Goal: Information Seeking & Learning: Learn about a topic

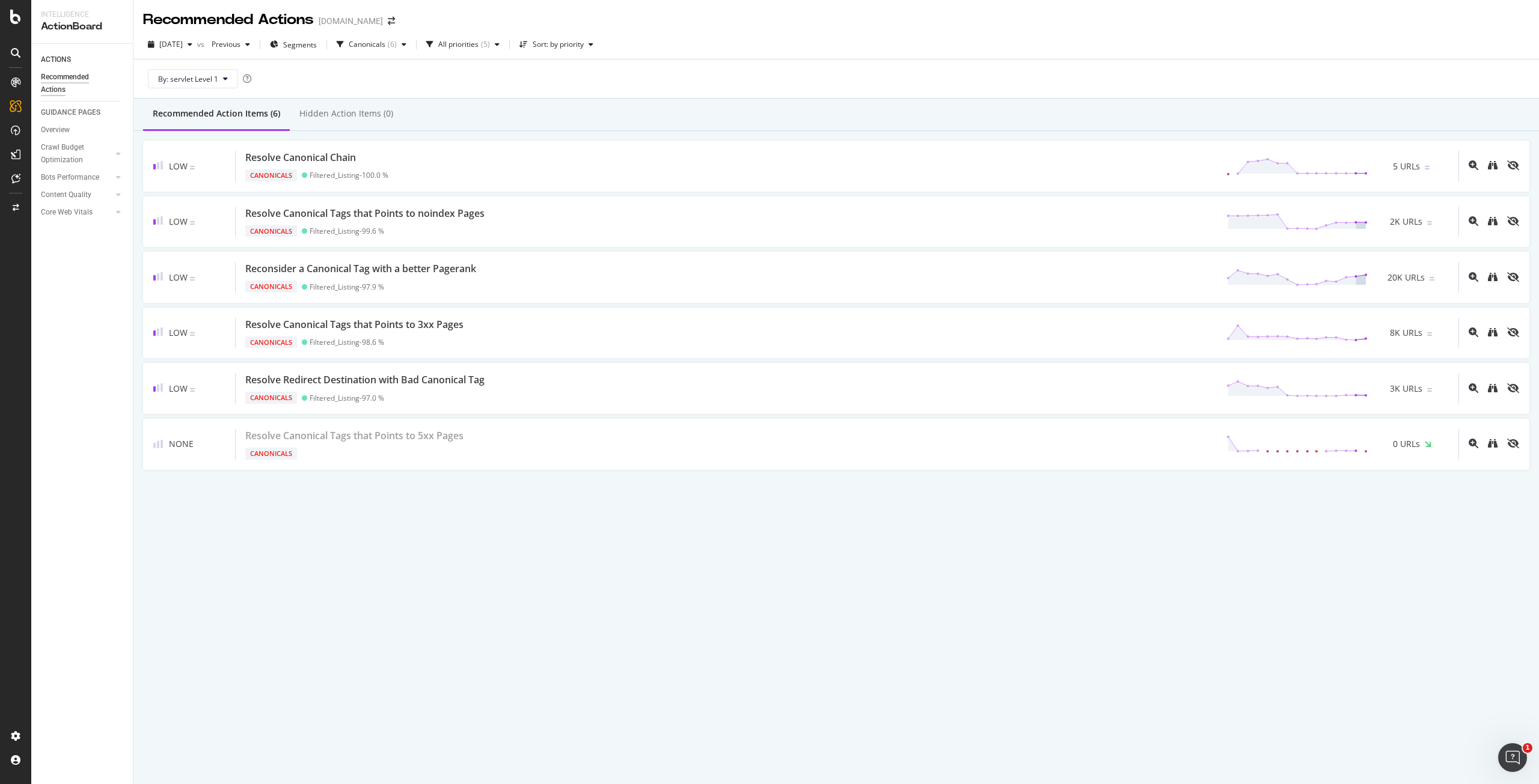
click at [836, 39] on div "2025 Aug. 1st vs Previous Segments Canonicals ( 6 ) All priorities ( 5 ) Sort: …" at bounding box center [836, 46] width 1405 height 24
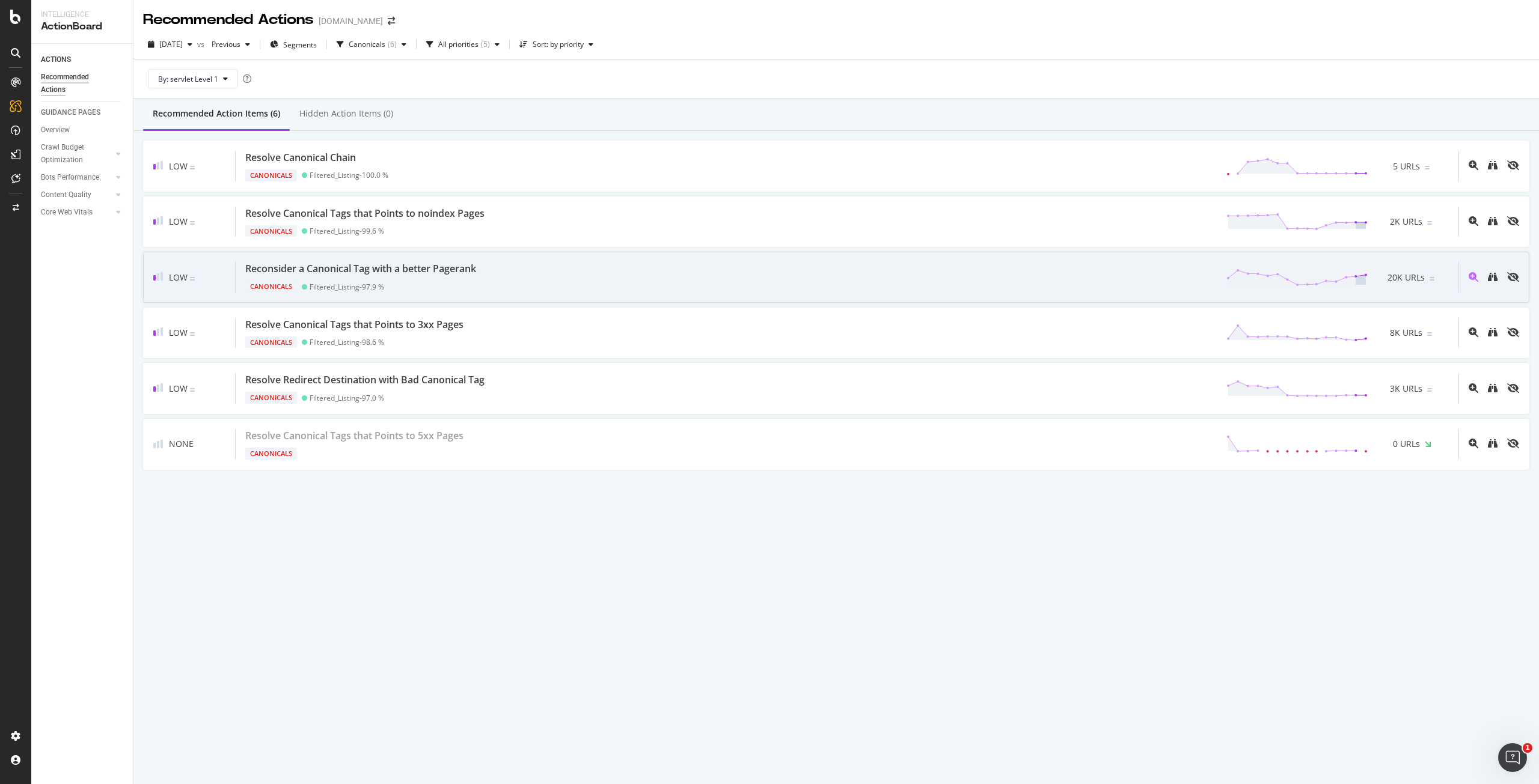
click at [484, 291] on div "Low Reconsider a Canonical Tag with a better Pagerank Canonicals Filtered_Listi…" at bounding box center [836, 277] width 1386 height 51
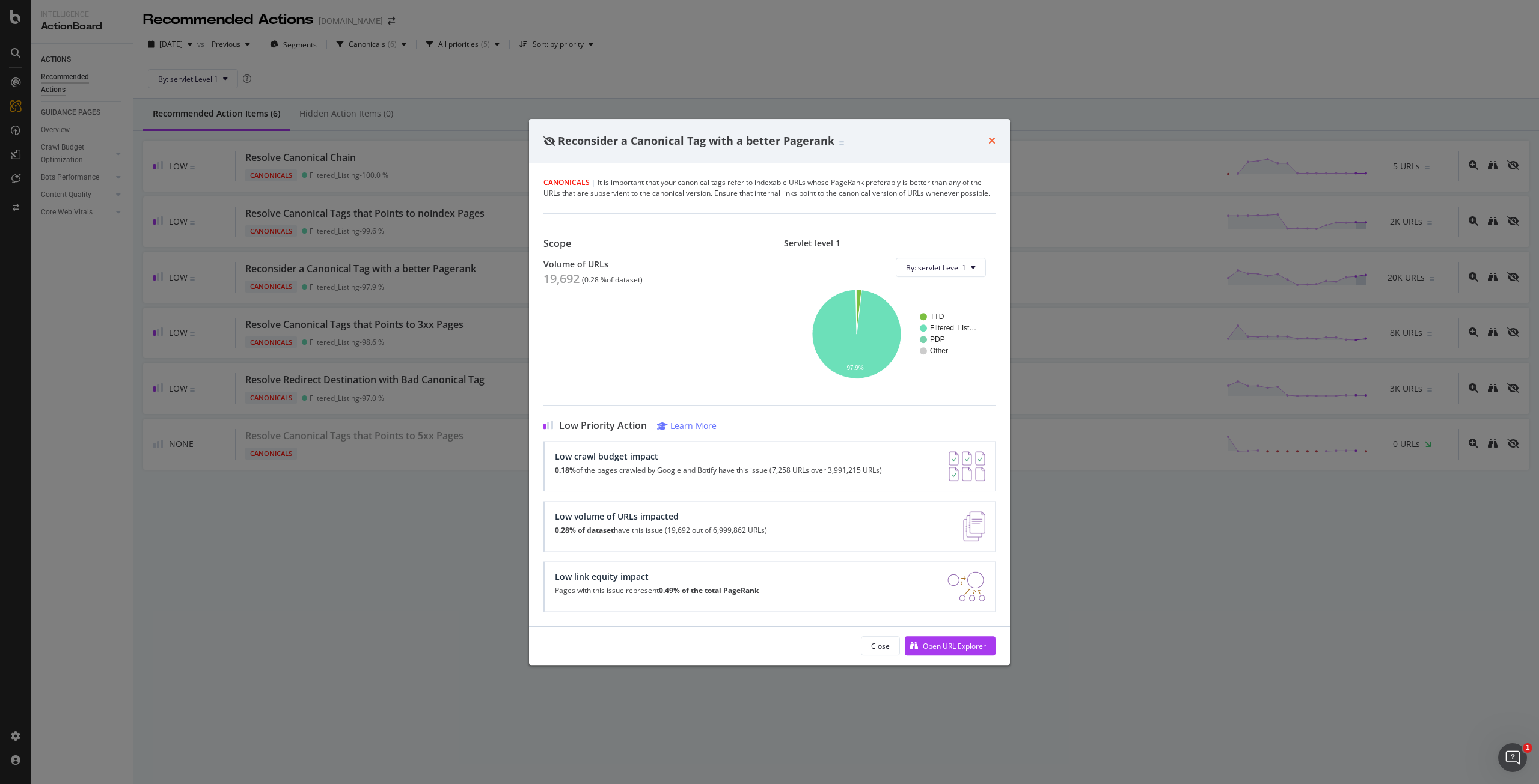
click at [990, 141] on icon "times" at bounding box center [991, 141] width 7 height 10
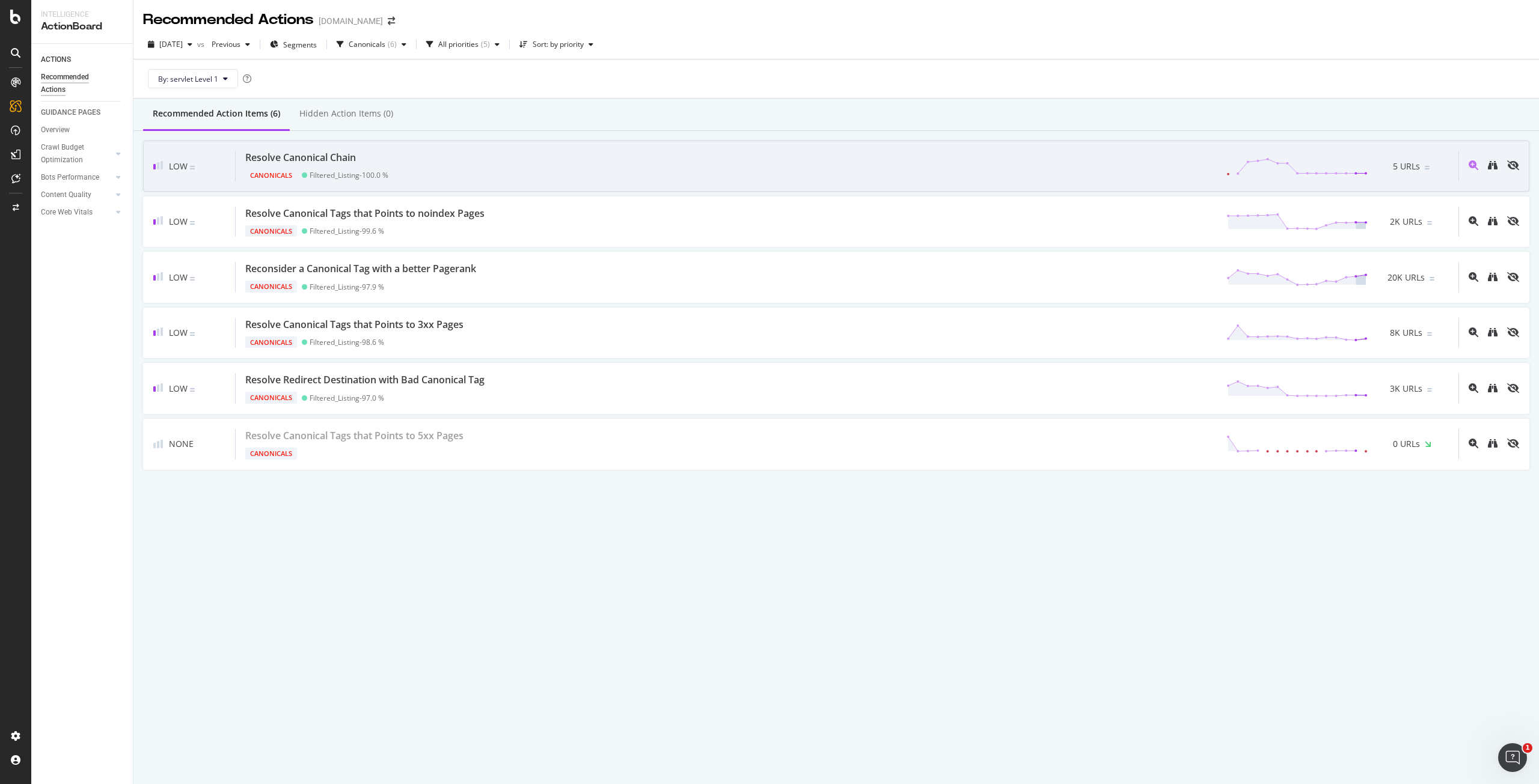
click at [460, 179] on div "Resolve Canonical Chain Canonicals Filtered_Listing - 100.0 % 5 URLs" at bounding box center [847, 165] width 1223 height 31
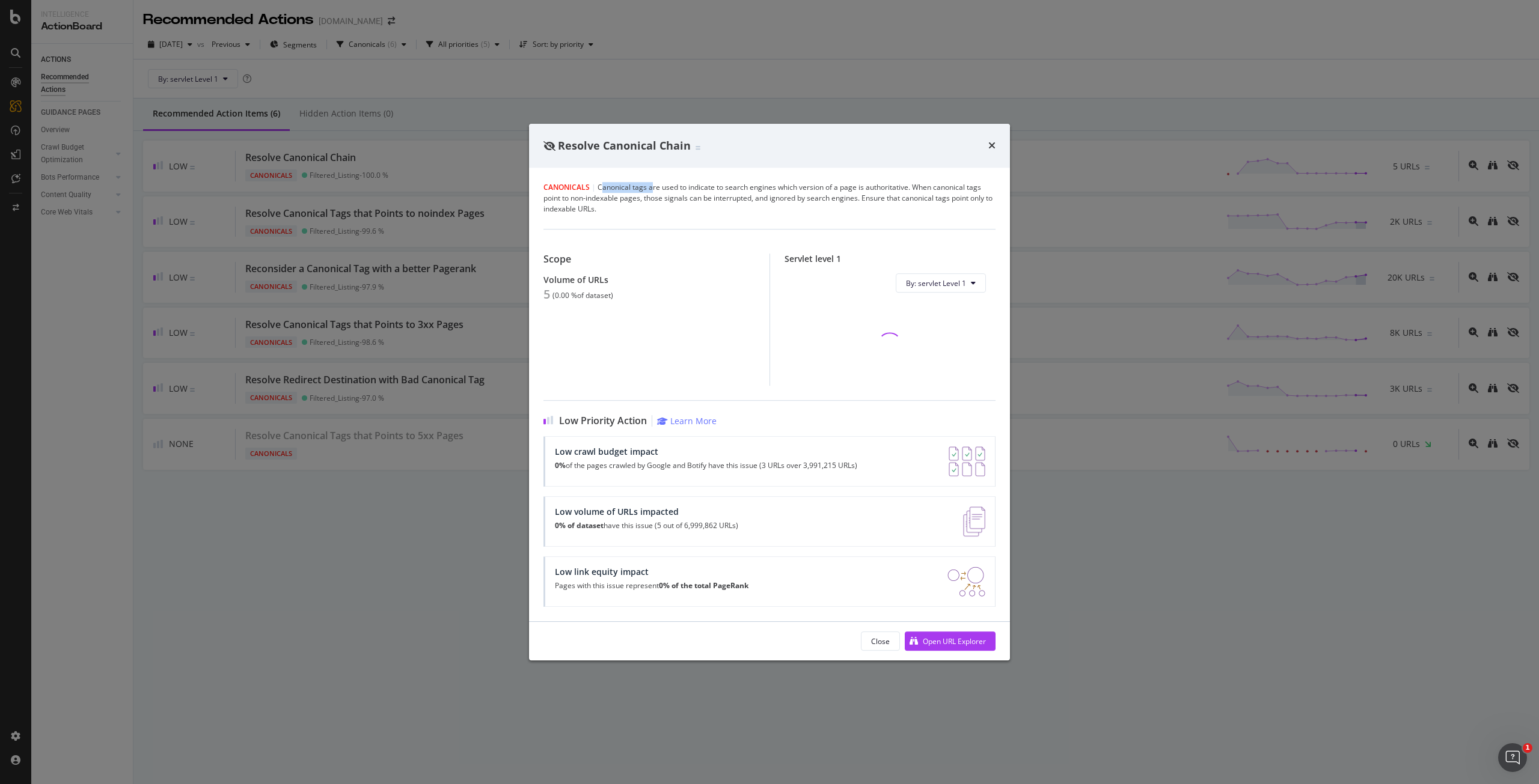
drag, startPoint x: 601, startPoint y: 188, endPoint x: 651, endPoint y: 188, distance: 50.0
click at [651, 188] on div "Canonicals | Canonical tags are used to indicate to search engines which versio…" at bounding box center [770, 198] width 452 height 32
click at [678, 190] on div "Canonicals | Canonical tags are used to indicate to search engines which versio…" at bounding box center [770, 198] width 452 height 32
click at [524, 214] on div "Resolve Canonical Chain Canonicals | Canonical tags are used to indicate to sea…" at bounding box center [770, 392] width 1539 height 784
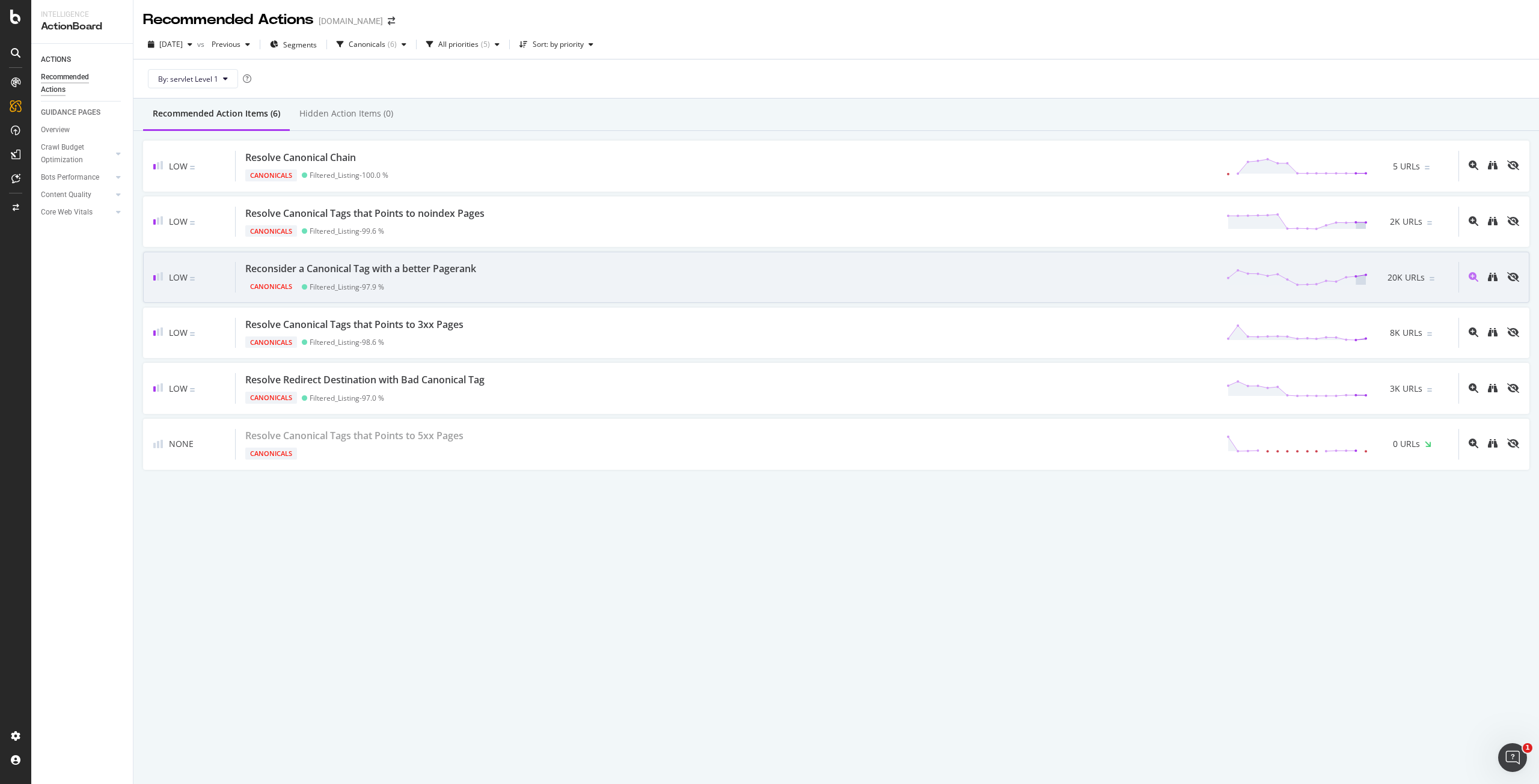
click at [570, 271] on div "Reconsider a Canonical Tag with a better Pagerank Canonicals Filtered_Listing -…" at bounding box center [847, 277] width 1223 height 31
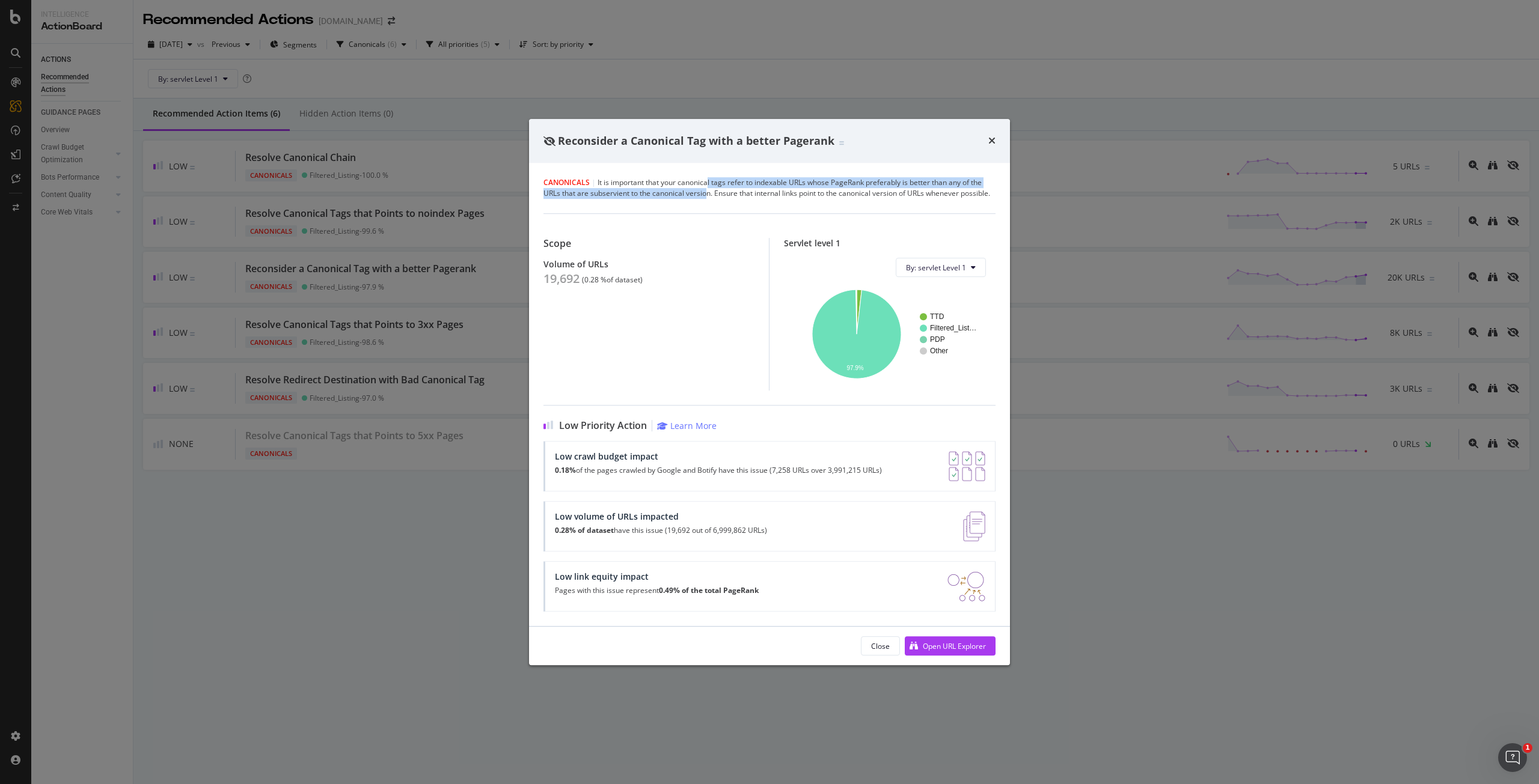
drag, startPoint x: 707, startPoint y: 187, endPoint x: 711, endPoint y: 197, distance: 10.8
click at [709, 197] on div "Canonicals | It is important that your canonical tags refer to indexable URLs w…" at bounding box center [770, 188] width 452 height 22
click at [761, 197] on div "Canonicals | It is important that your canonical tags refer to indexable URLs w…" at bounding box center [770, 188] width 452 height 22
click at [937, 641] on div "Open URL Explorer" at bounding box center [954, 646] width 63 height 10
click at [992, 140] on icon "times" at bounding box center [991, 141] width 7 height 10
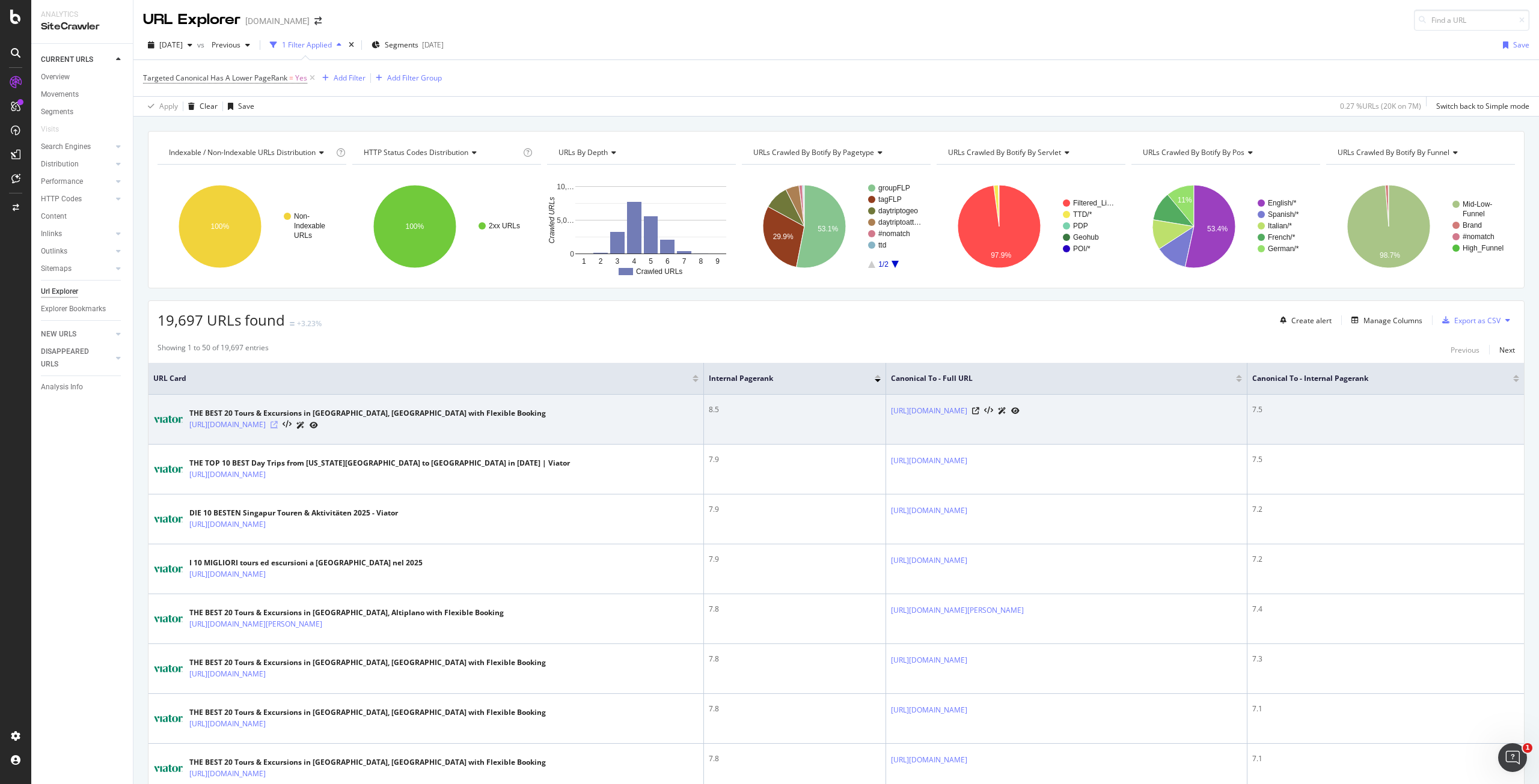
click at [278, 423] on icon at bounding box center [274, 424] width 7 height 7
click at [972, 408] on icon at bounding box center [976, 411] width 7 height 7
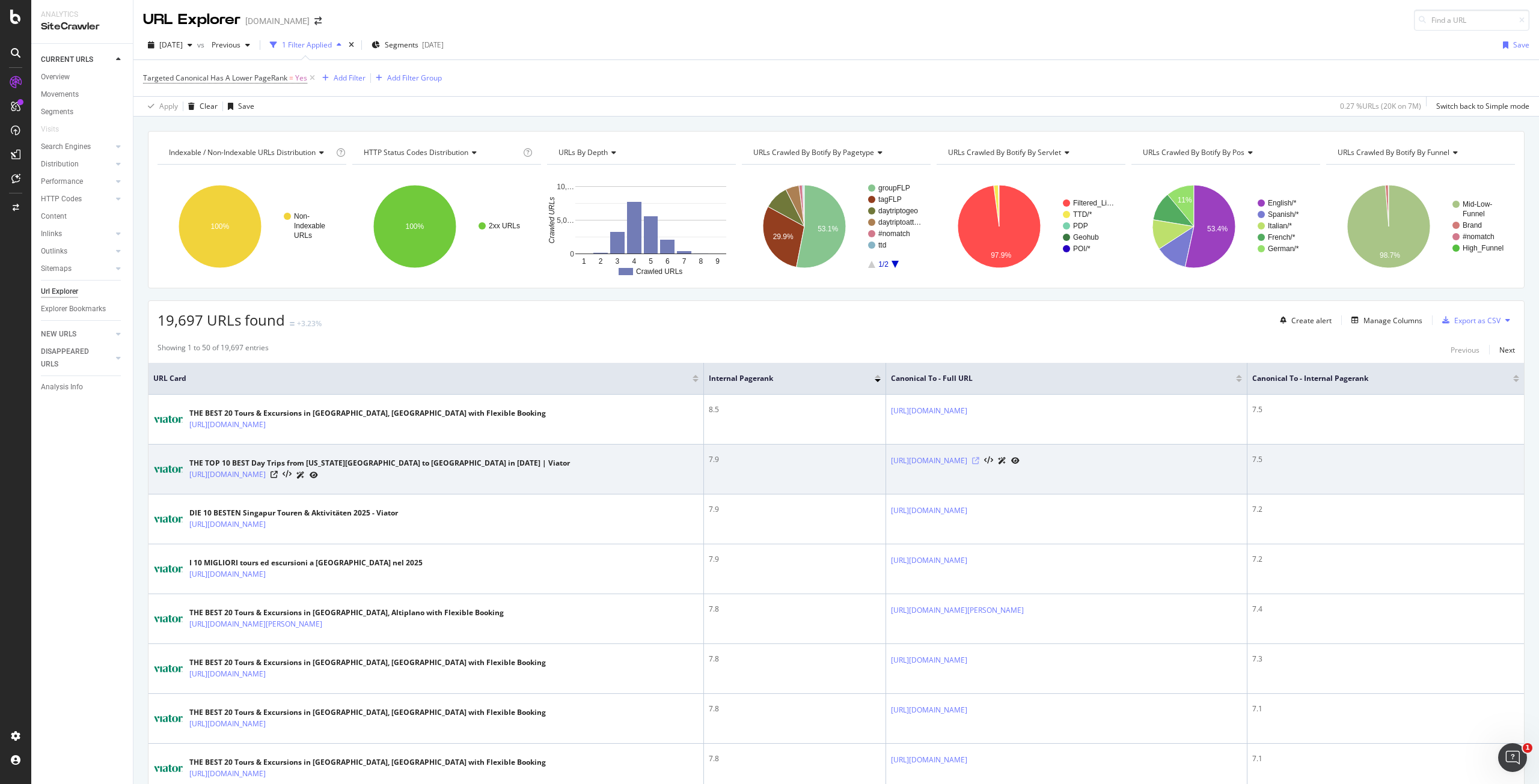
click at [979, 462] on icon at bounding box center [976, 461] width 7 height 7
click at [278, 471] on icon at bounding box center [274, 475] width 7 height 7
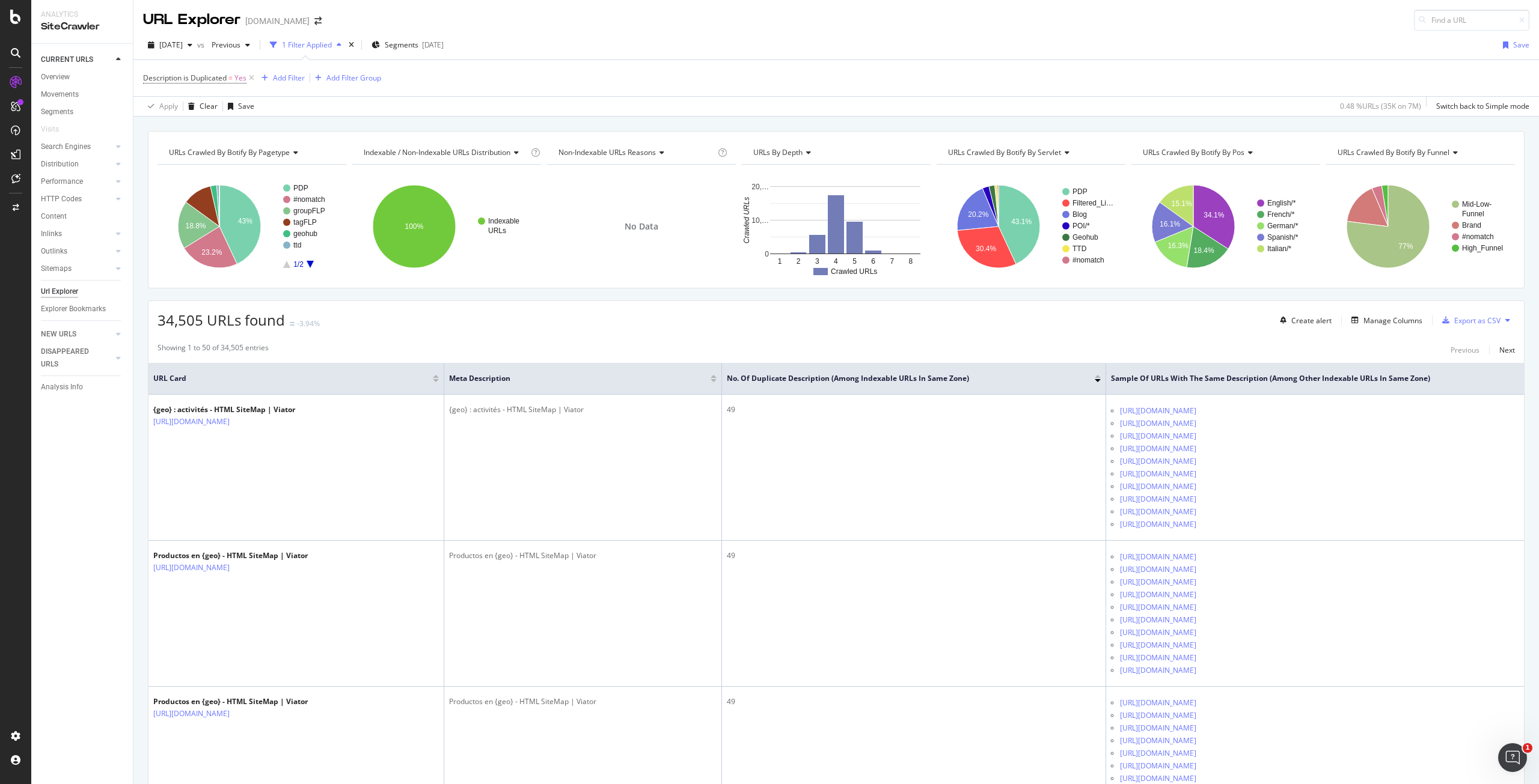
drag, startPoint x: 63, startPoint y: 289, endPoint x: 325, endPoint y: 282, distance: 262.1
click at [63, 289] on div "Url Explorer" at bounding box center [59, 291] width 37 height 12
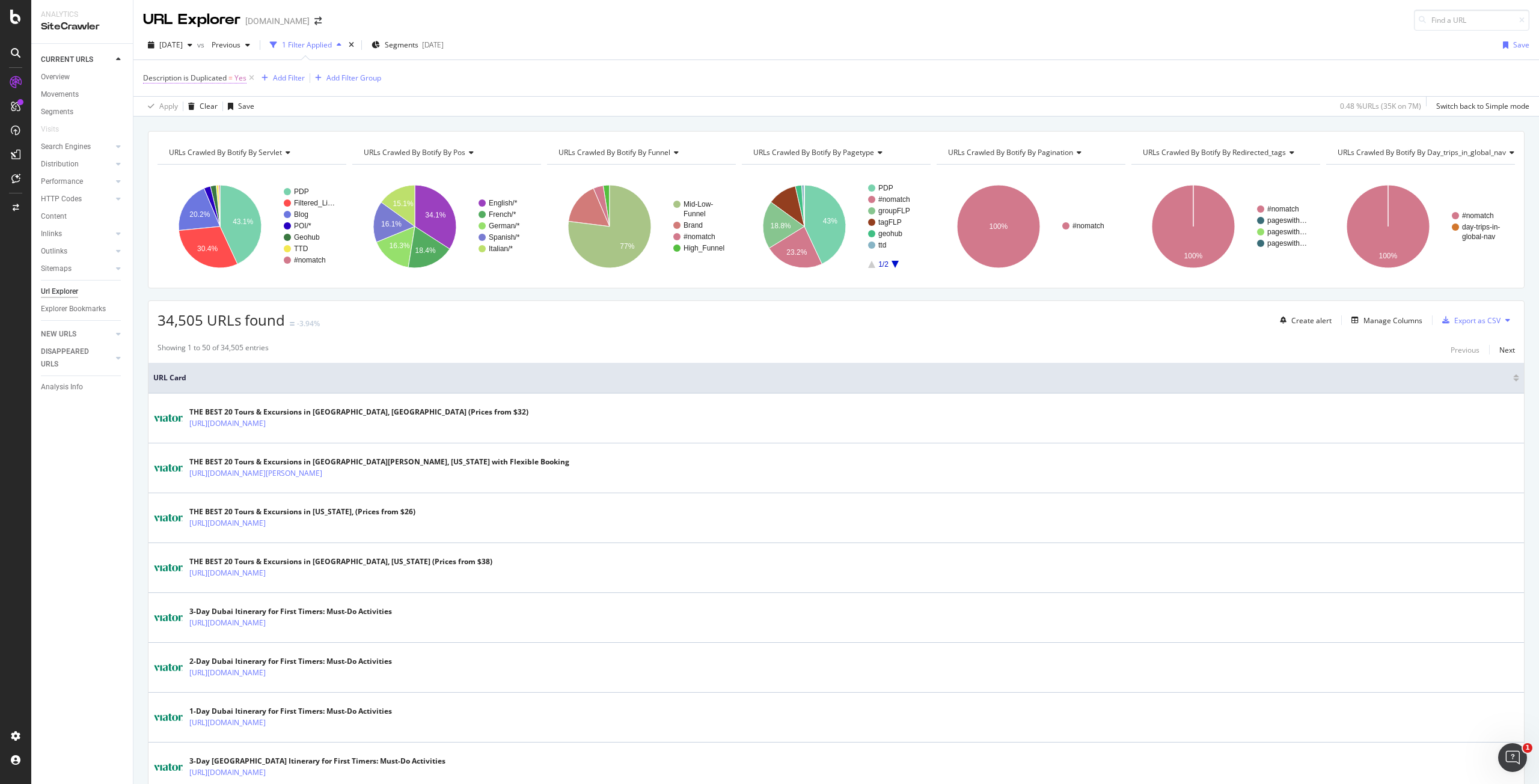
click at [221, 81] on span "Description is Duplicated" at bounding box center [185, 78] width 84 height 10
click at [209, 118] on div "Yes" at bounding box center [219, 124] width 132 height 19
click at [147, 79] on div "Description is Duplicated On Current Crawl Yes Yes No Cancel Add filter Apply" at bounding box center [219, 116] width 151 height 100
click at [147, 74] on div "Description is Duplicated On Current Crawl Yes Cancel Add filter Apply" at bounding box center [219, 116] width 151 height 100
click at [151, 74] on div "Description is Duplicated" at bounding box center [218, 76] width 141 height 21
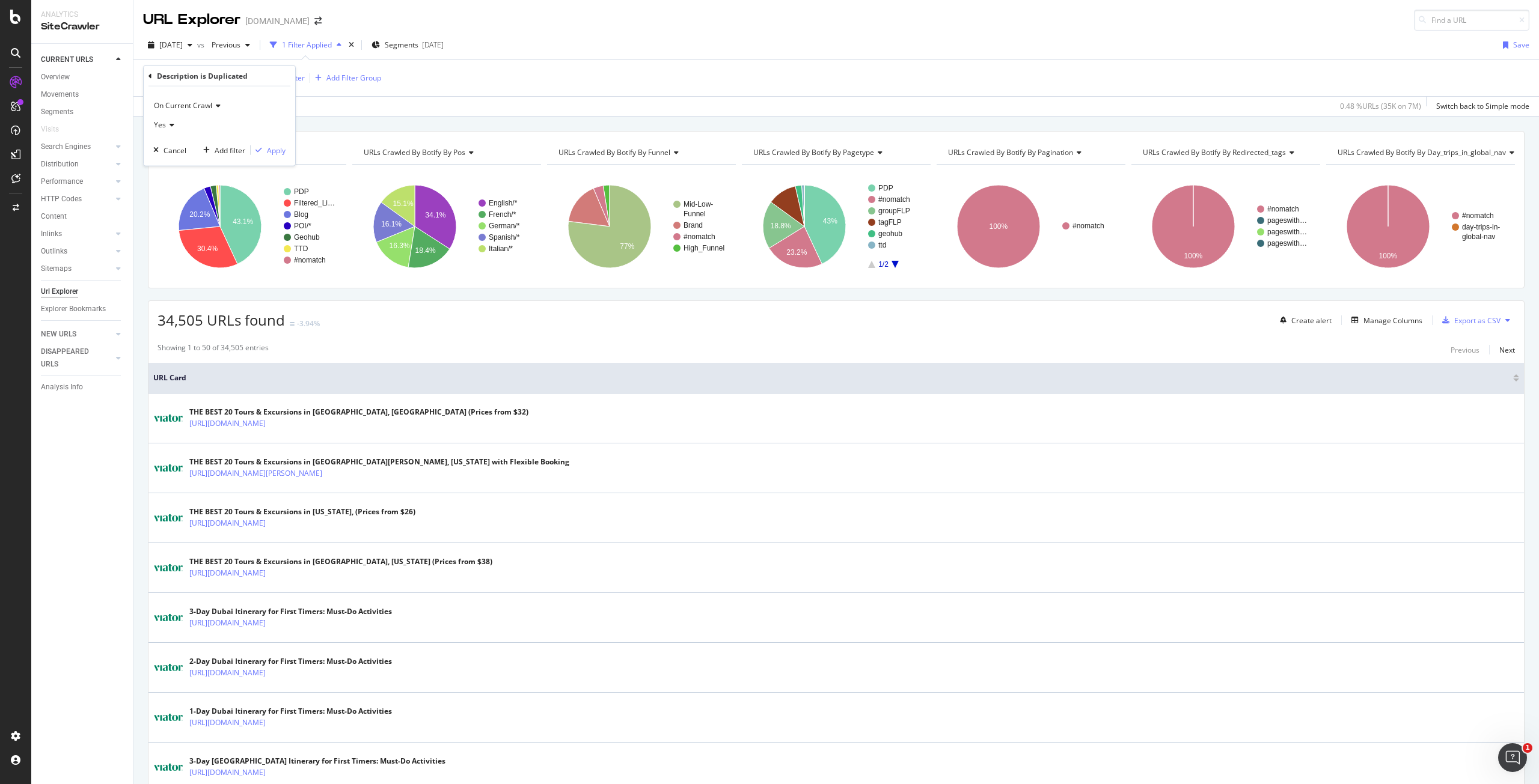
click at [151, 76] on icon at bounding box center [150, 75] width 3 height 7
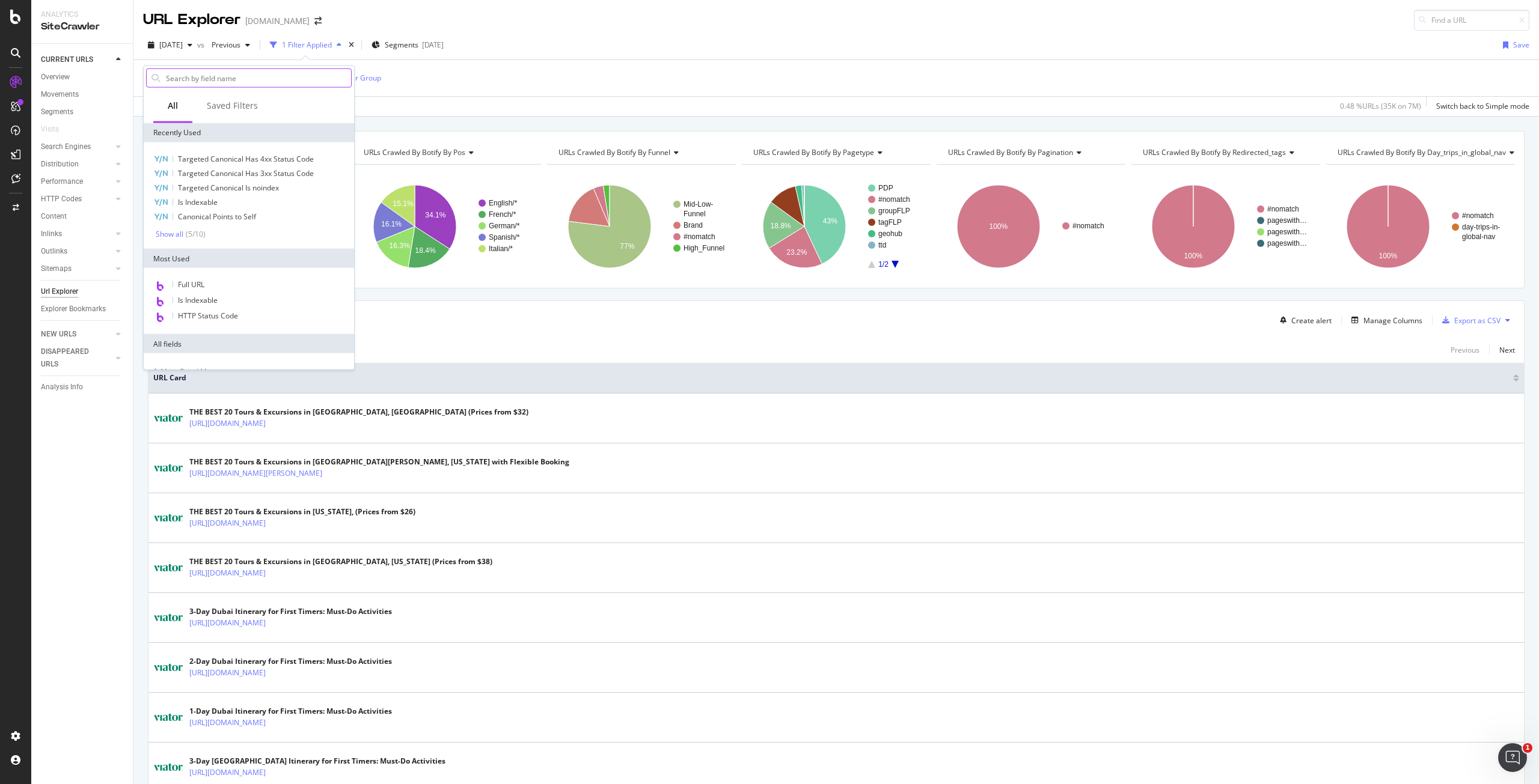
click at [232, 78] on input "text" at bounding box center [257, 79] width 186 height 18
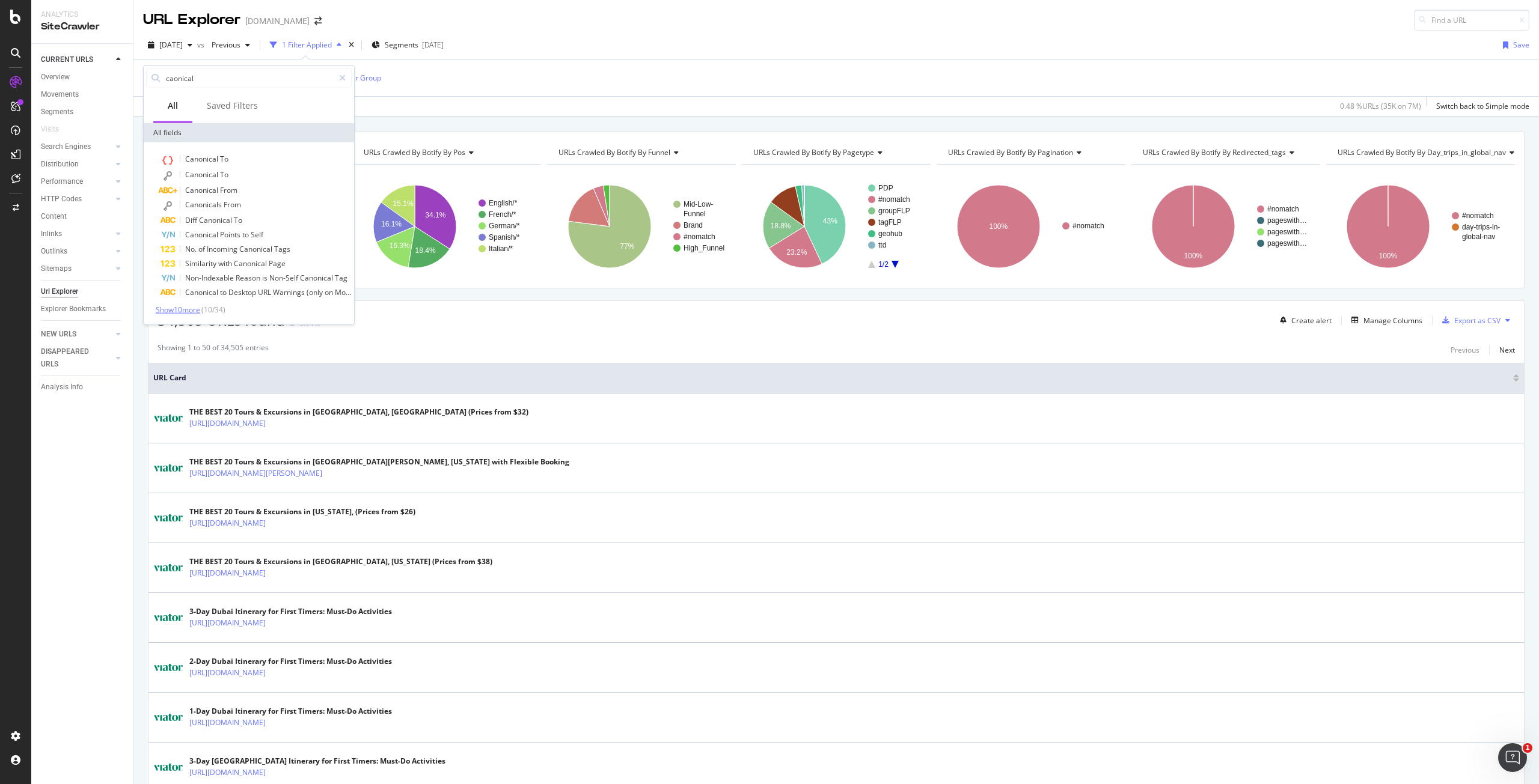
type input "caonical"
click at [181, 306] on span "Show 10 more" at bounding box center [178, 309] width 45 height 10
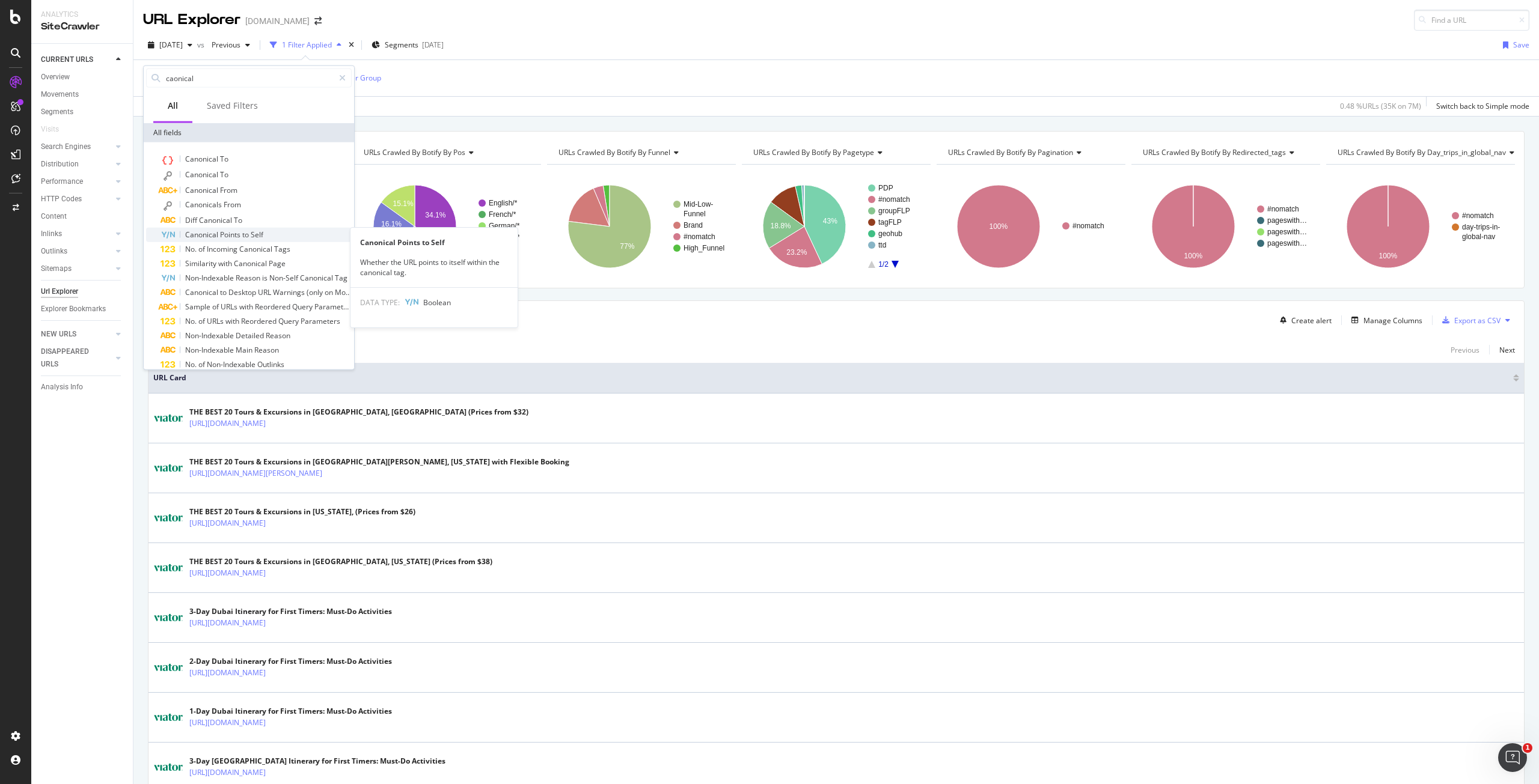
click at [252, 231] on span "Self" at bounding box center [256, 235] width 12 height 10
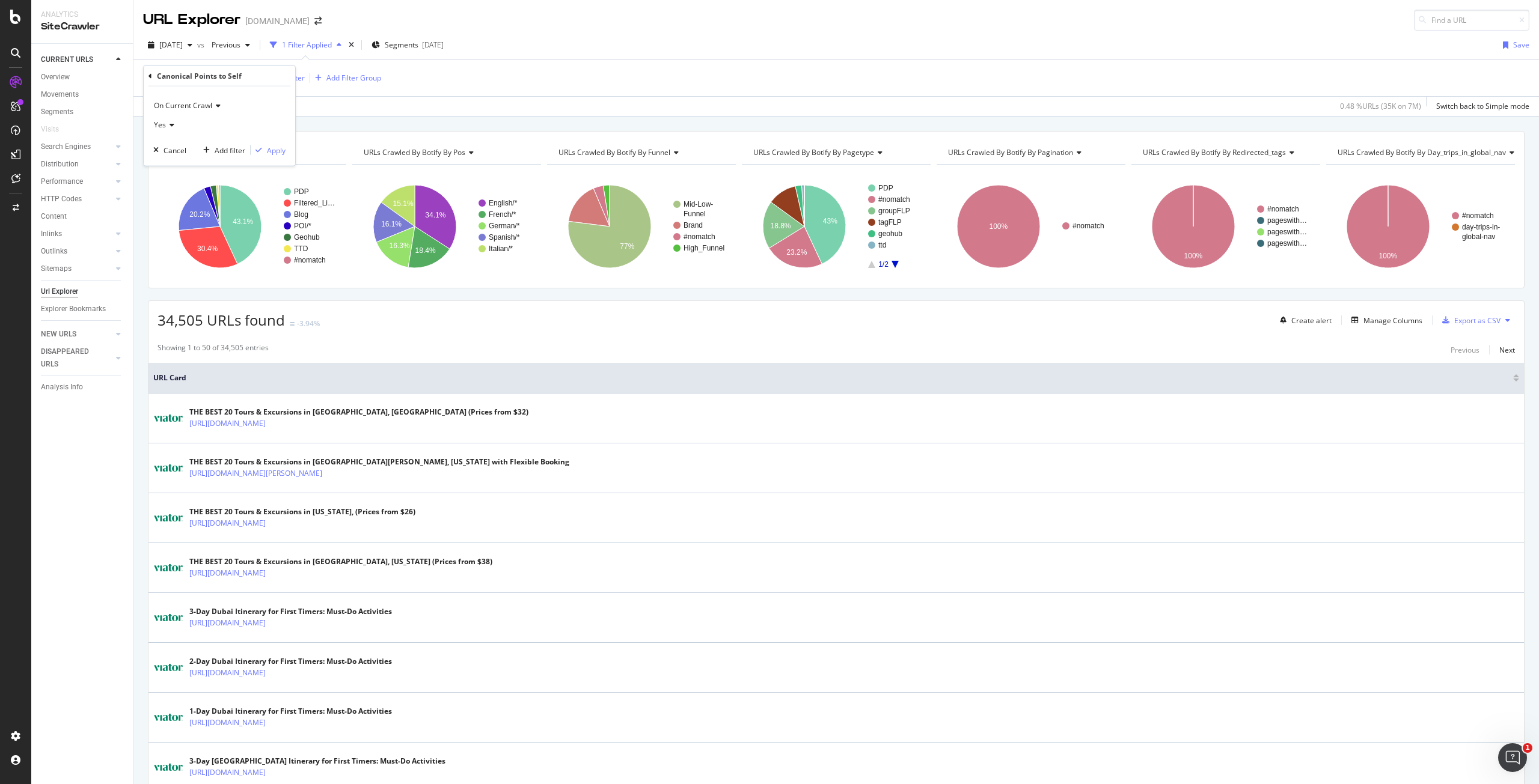
click at [171, 123] on icon at bounding box center [170, 125] width 8 height 7
click at [166, 164] on span "No" at bounding box center [165, 165] width 10 height 10
click at [274, 145] on div "Apply" at bounding box center [276, 150] width 19 height 10
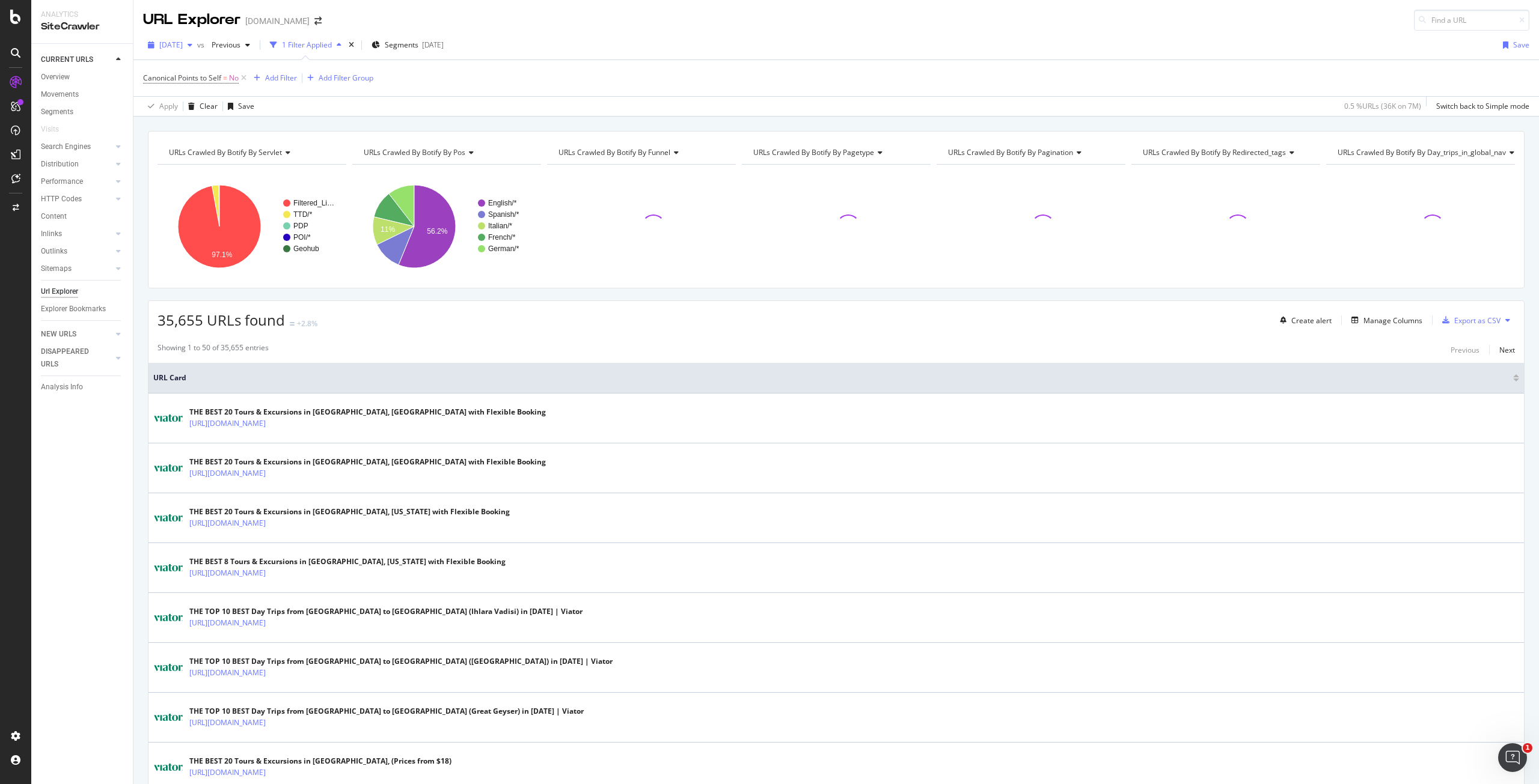
click at [172, 41] on span "2025 Aug. 1st" at bounding box center [171, 45] width 23 height 10
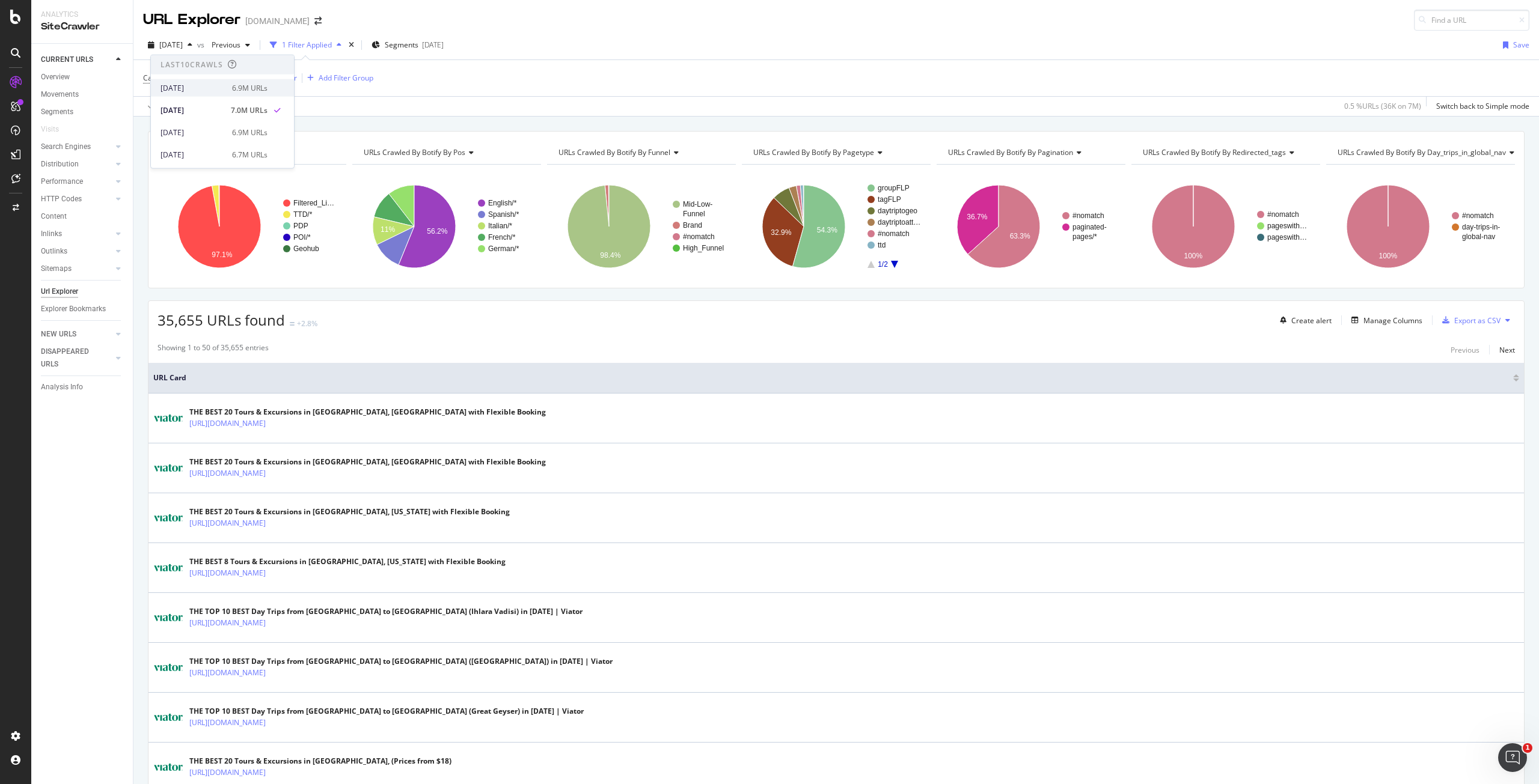
click at [199, 81] on div "2025 Sep. 1st 6.9M URLs" at bounding box center [222, 88] width 143 height 17
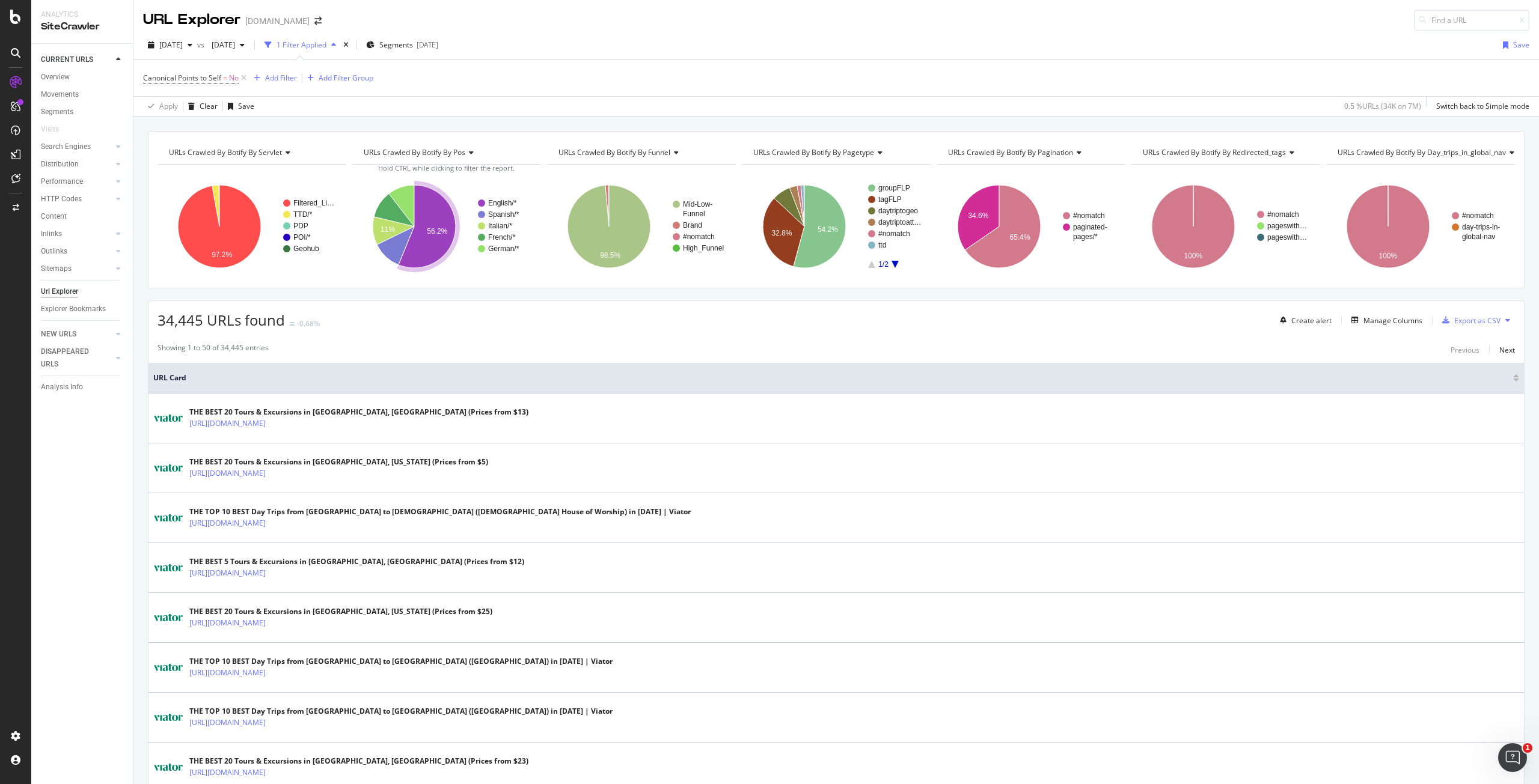
click at [806, 45] on div "2025 Sep. 1st vs 2025 Jul. 1st 1 Filter Applied Segments 2025-05-30 Save" at bounding box center [836, 47] width 1405 height 24
click at [71, 135] on div "ActionBoard" at bounding box center [68, 137] width 47 height 12
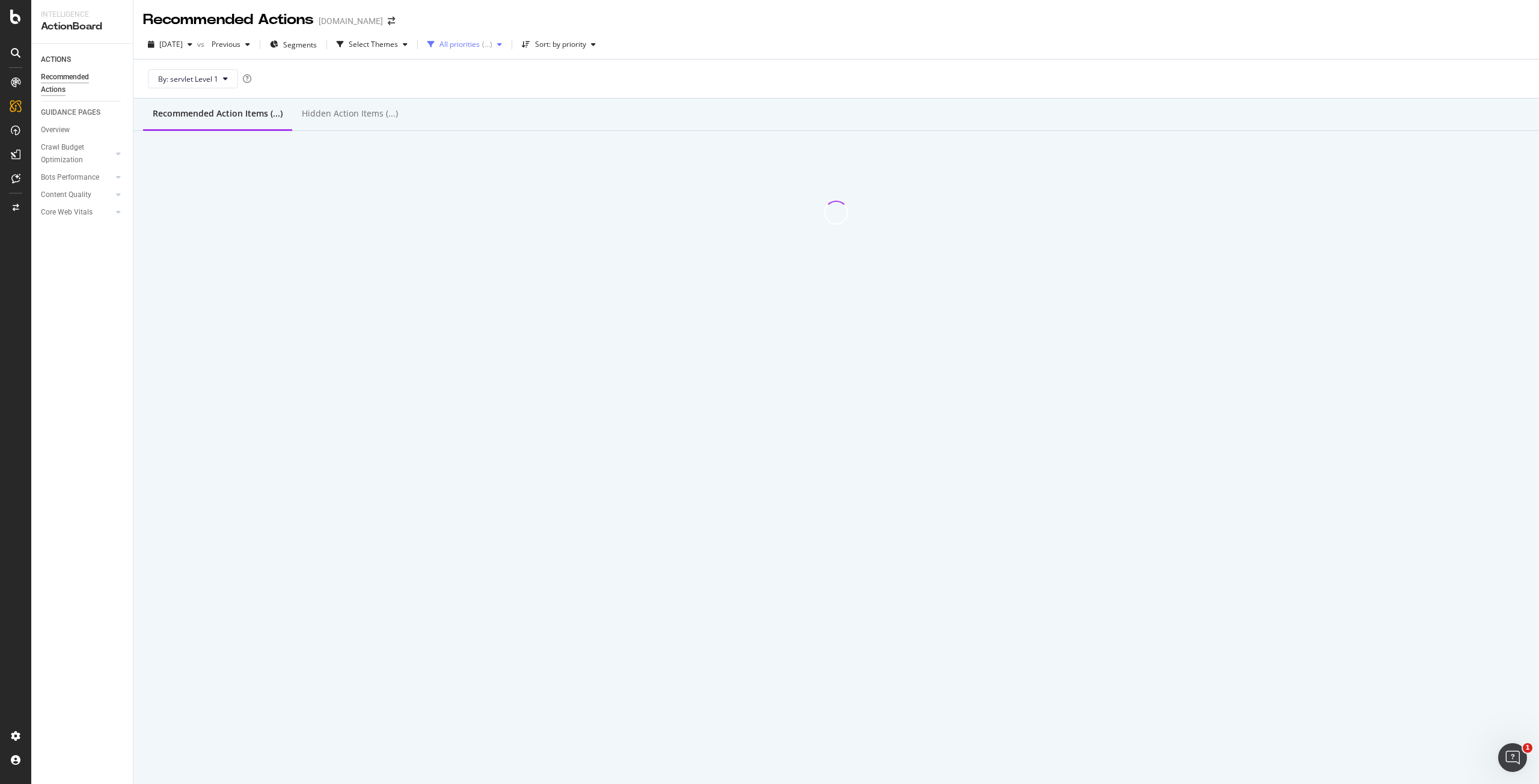
click at [474, 45] on div "All priorities" at bounding box center [459, 44] width 41 height 7
click at [385, 45] on div "Select Themes" at bounding box center [373, 44] width 50 height 7
click at [404, 151] on div "Canonicals" at bounding box center [393, 149] width 36 height 10
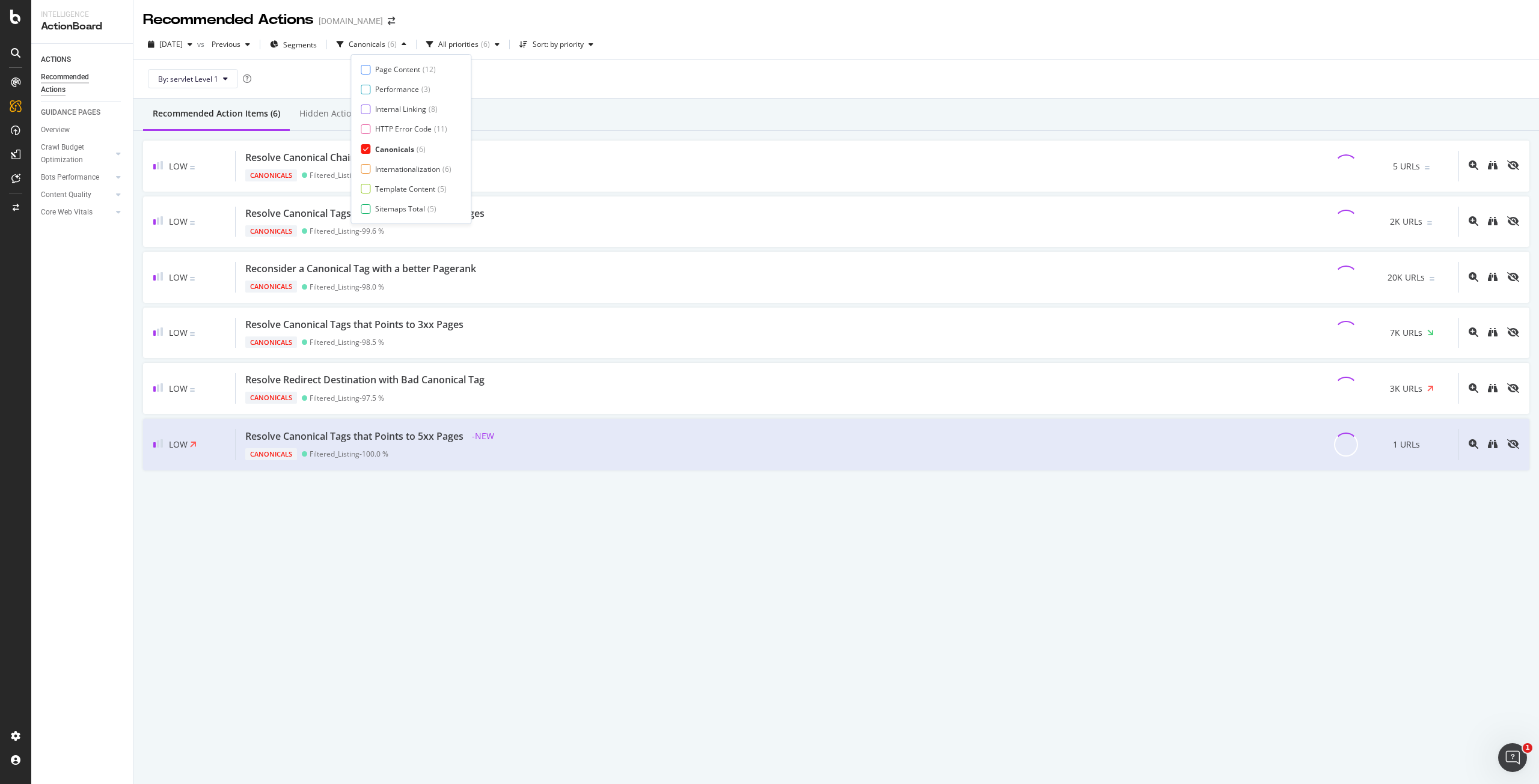
click at [766, 71] on div "By: servlet Level 1" at bounding box center [836, 79] width 1386 height 38
click at [383, 115] on div "Hidden Action Items (0)" at bounding box center [346, 113] width 93 height 12
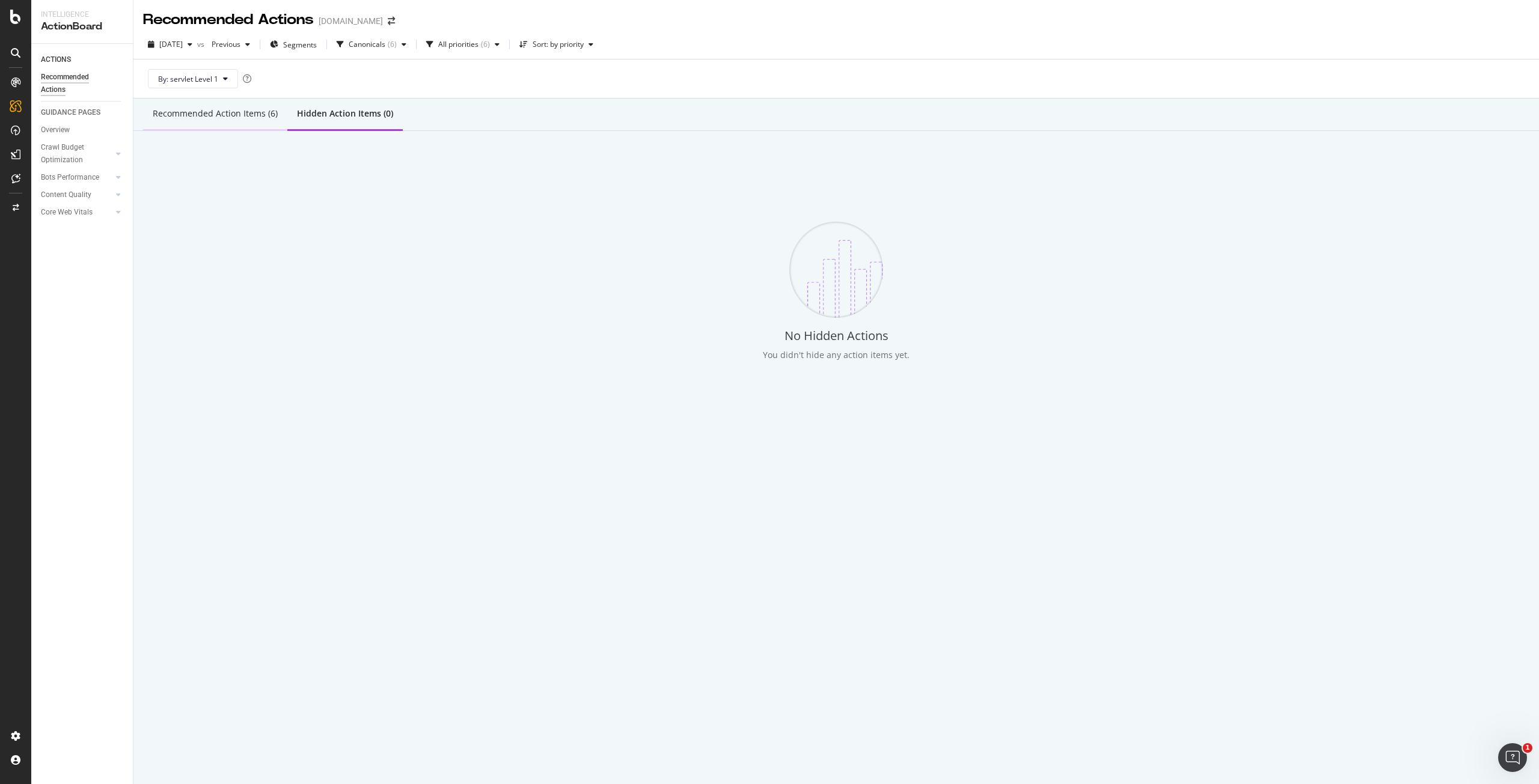
click at [220, 111] on div "Recommended Action Items (6)" at bounding box center [215, 113] width 125 height 12
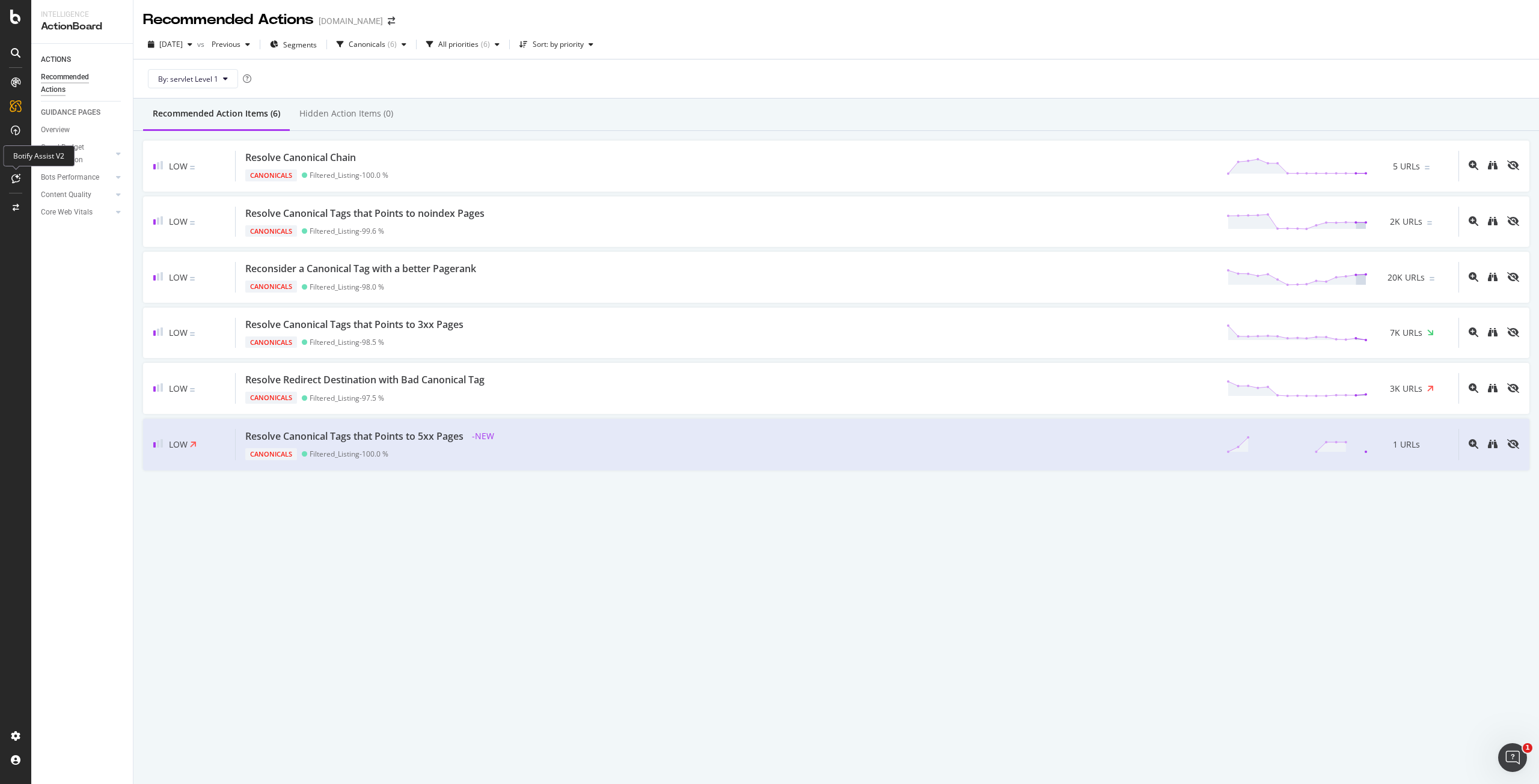
click at [22, 177] on div at bounding box center [15, 178] width 19 height 19
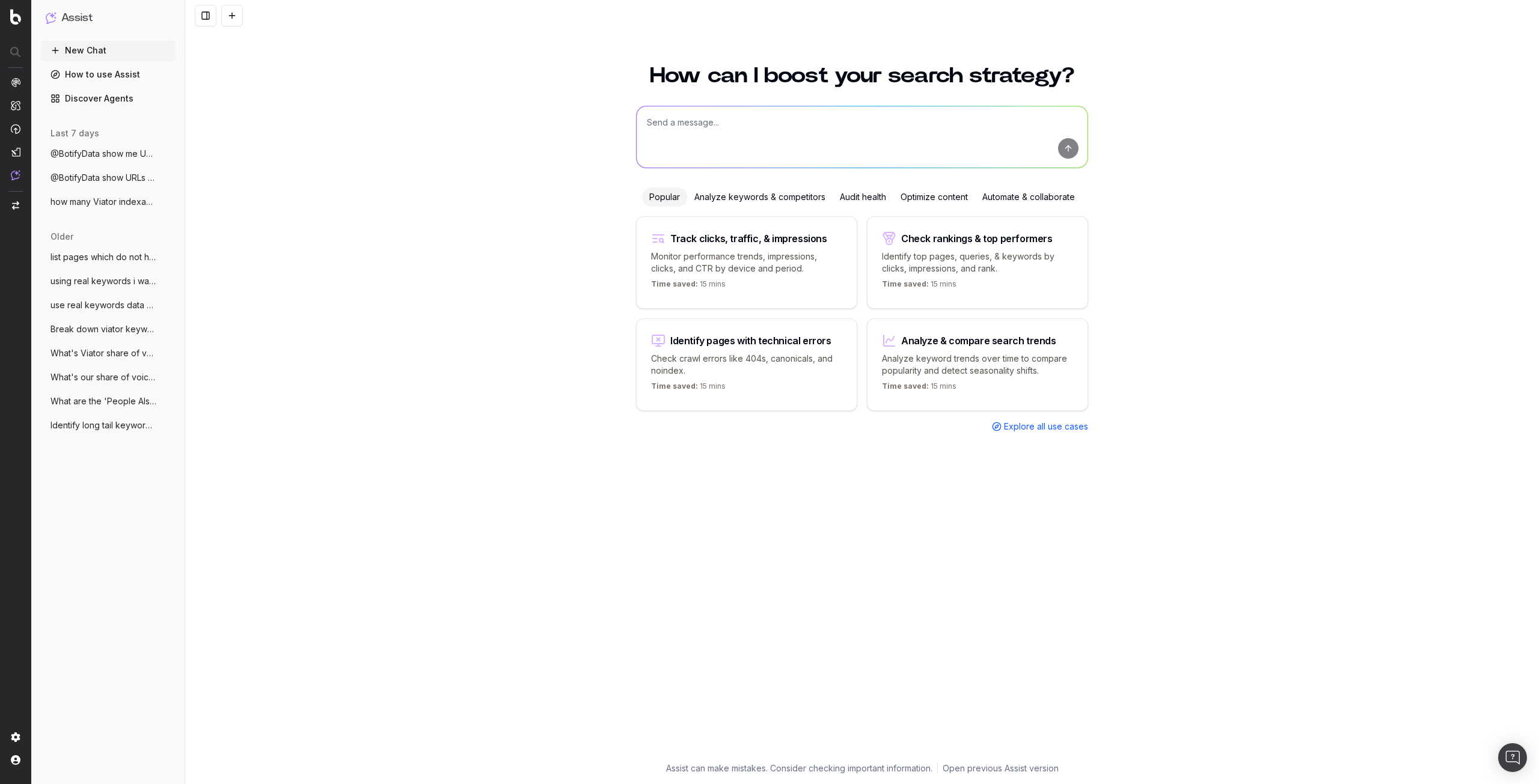
click at [690, 135] on textarea at bounding box center [861, 137] width 451 height 61
type textarea "@BotifyData how many URL do not have a canonical?"
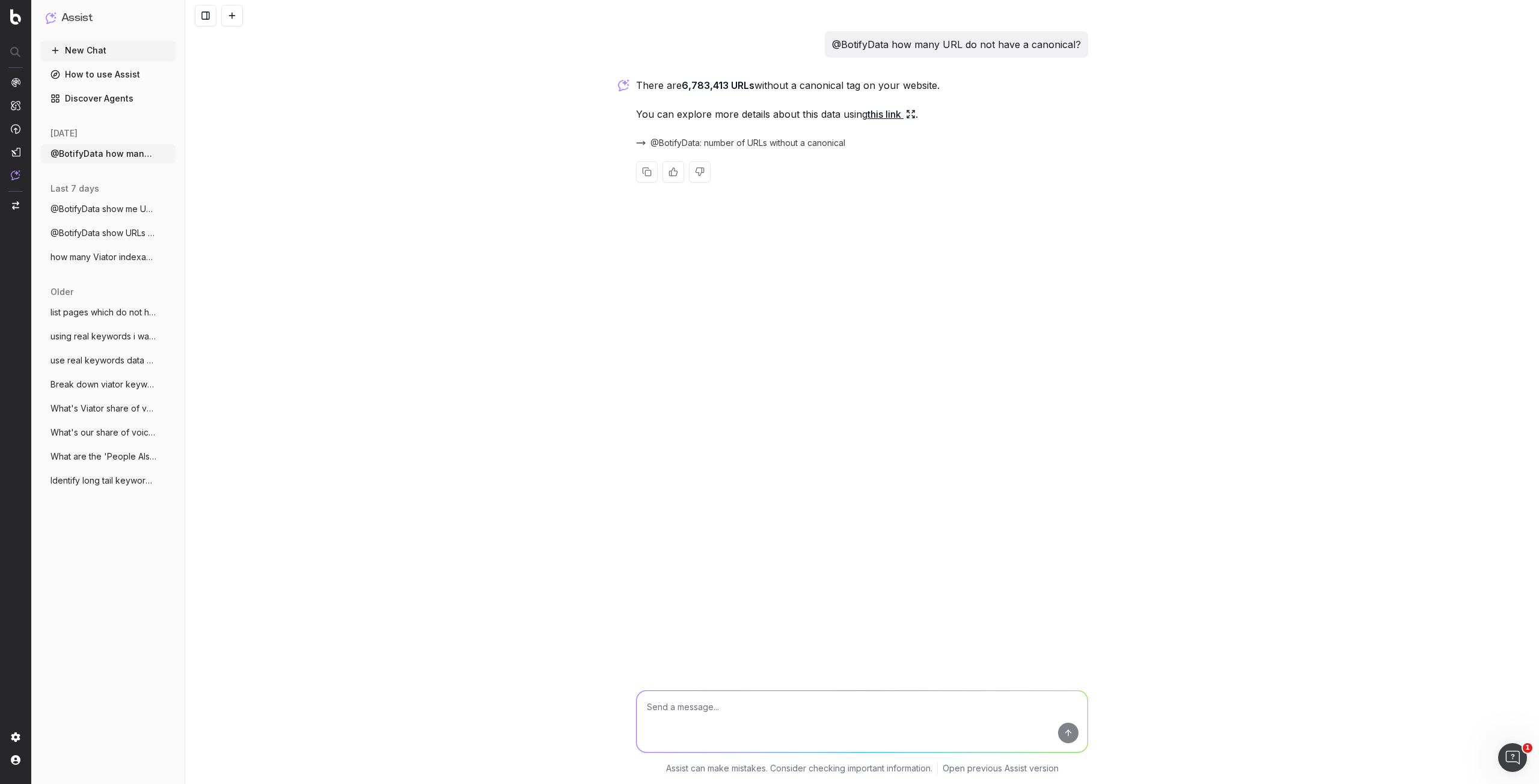
click at [882, 112] on link "this link" at bounding box center [891, 114] width 48 height 17
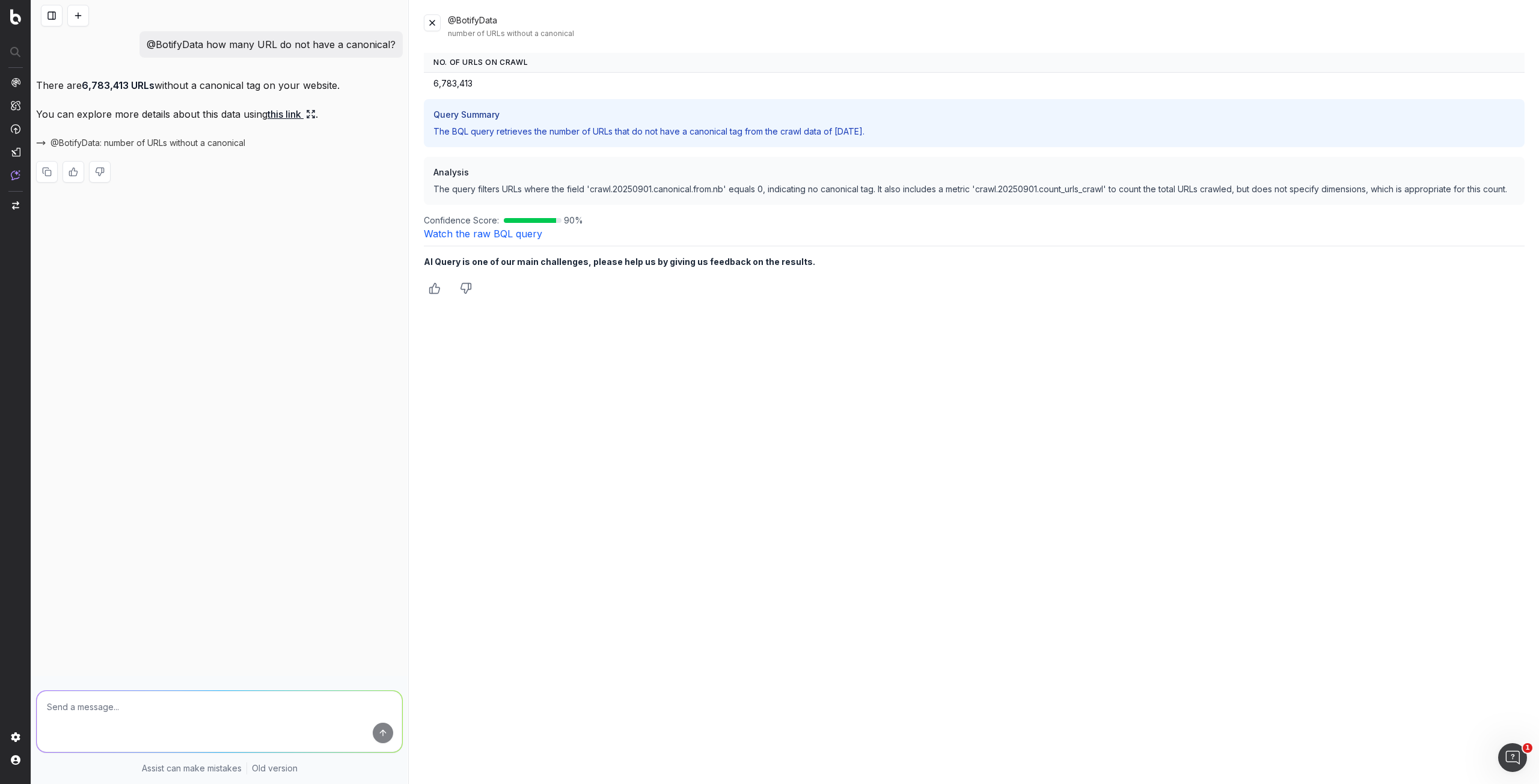
click at [434, 24] on button at bounding box center [432, 22] width 17 height 17
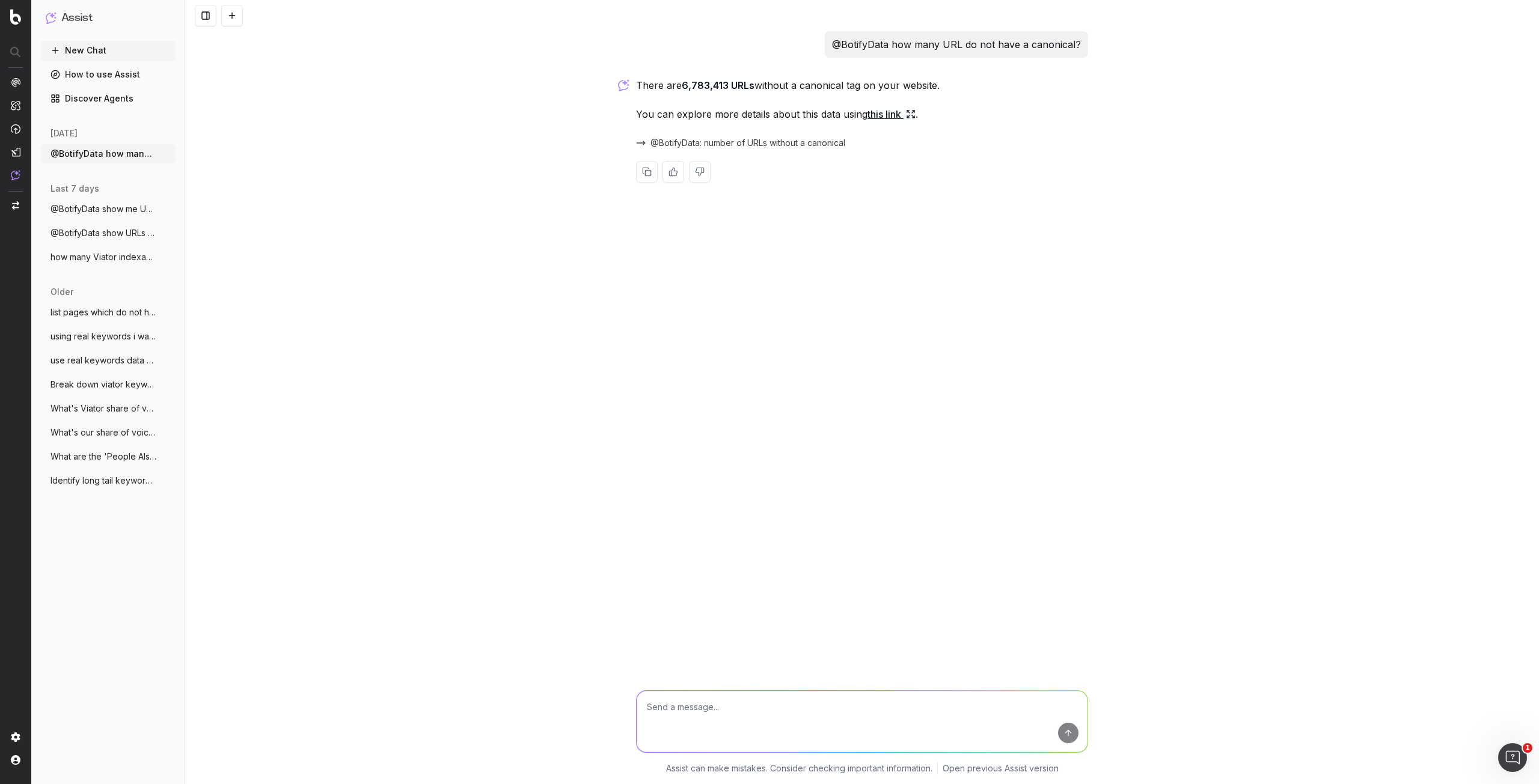
click at [865, 702] on textarea at bounding box center [861, 721] width 451 height 61
click at [60, 137] on span "ActionBoard" at bounding box center [66, 141] width 47 height 10
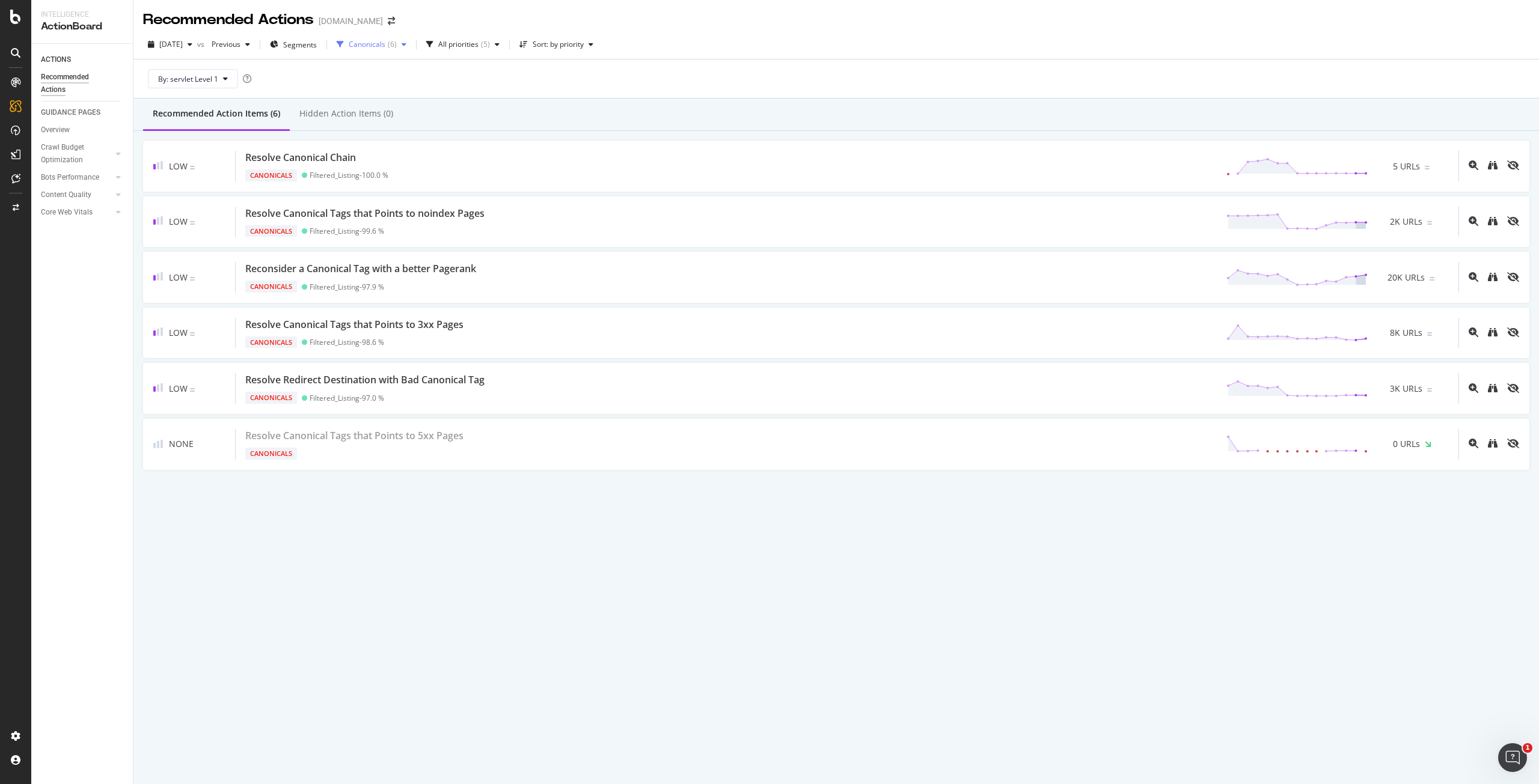
click at [386, 42] on div "Canonicals" at bounding box center [367, 44] width 36 height 7
click at [425, 207] on div "Page Meta Data" at bounding box center [403, 209] width 54 height 10
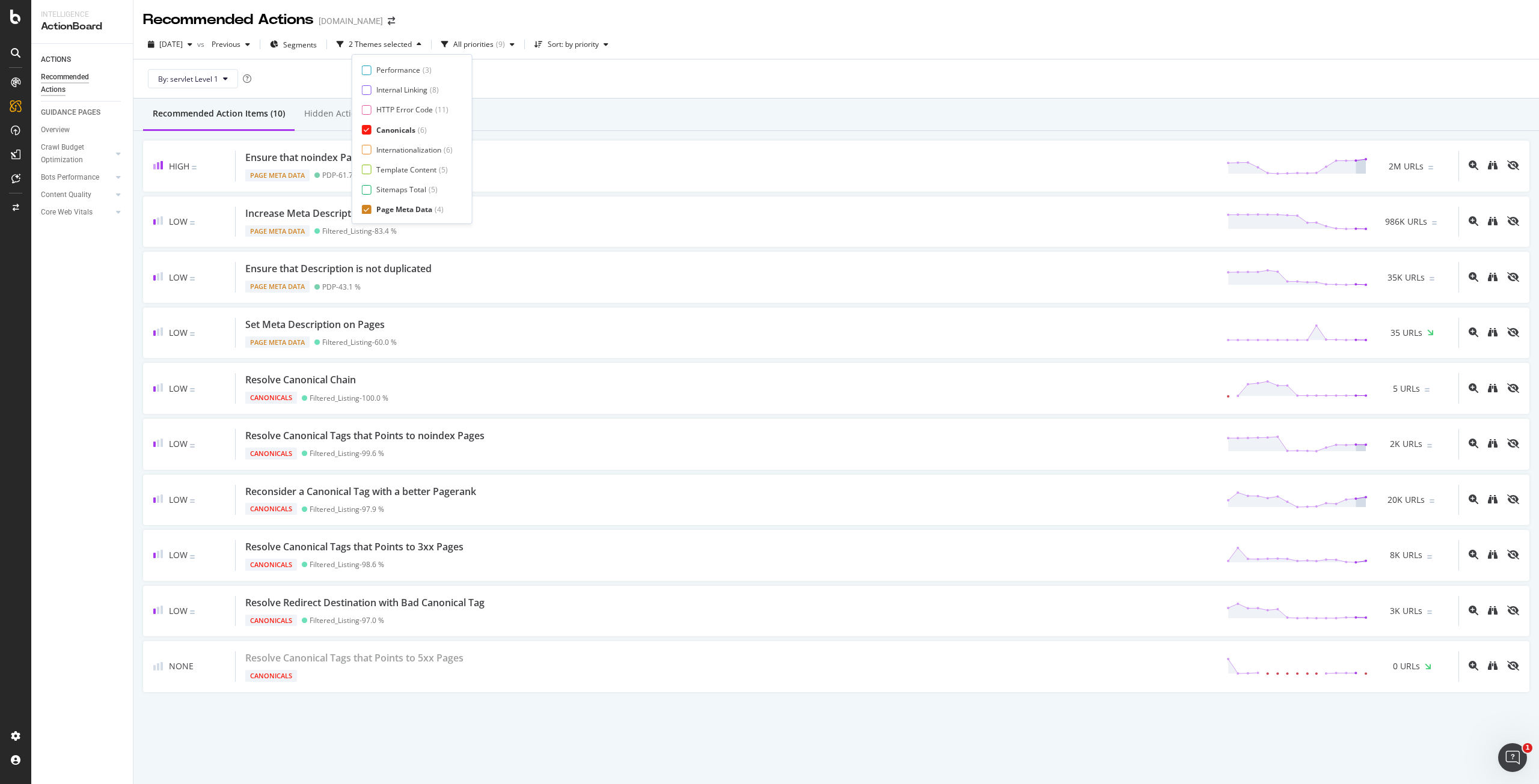
click at [415, 131] on div "Canonicals ( 6 )" at bounding box center [401, 130] width 50 height 10
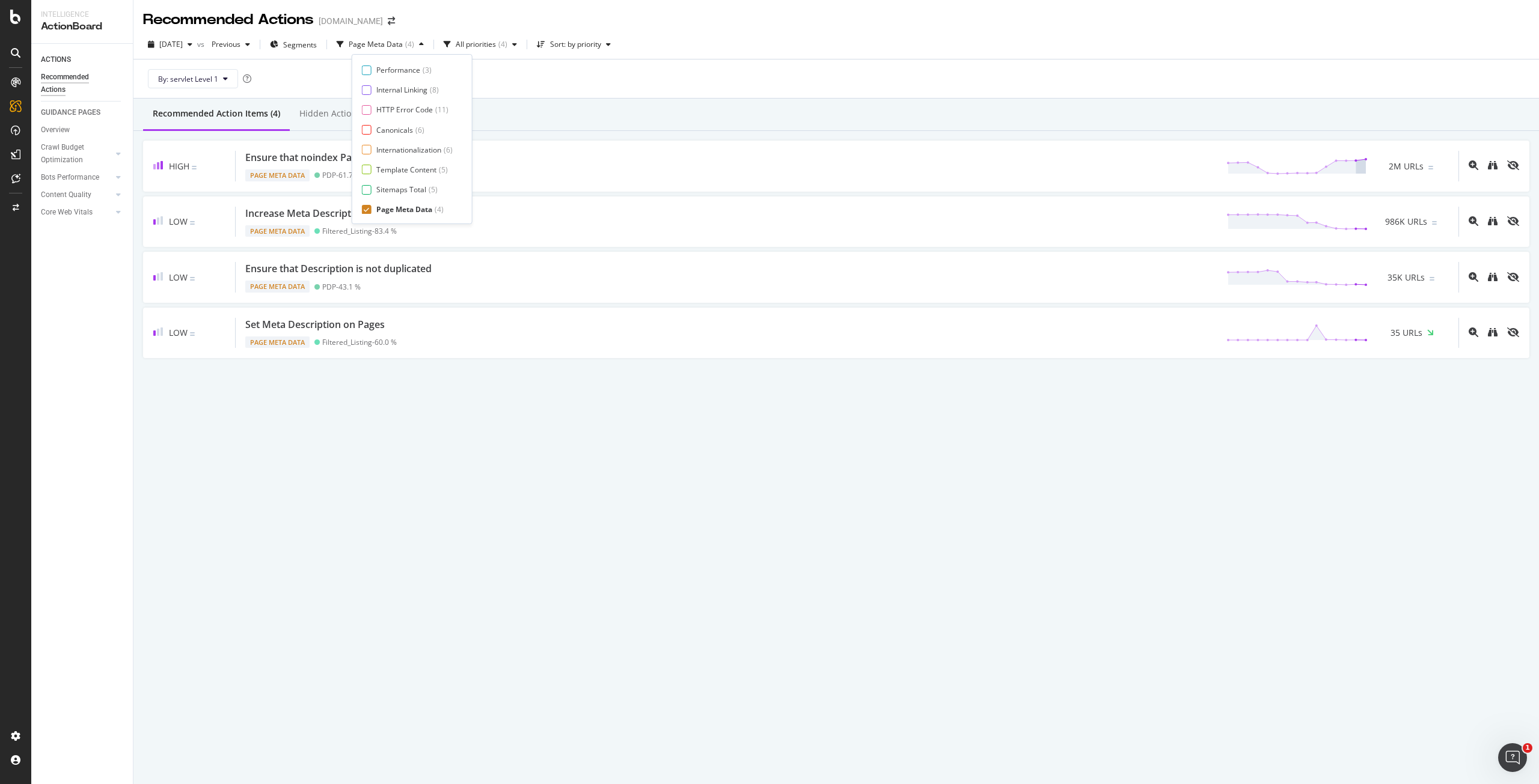
click at [579, 115] on div "Recommended Action Items (4) Hidden Action Items (0)" at bounding box center [836, 114] width 1405 height 32
click at [74, 115] on div "Overview" at bounding box center [61, 113] width 34 height 12
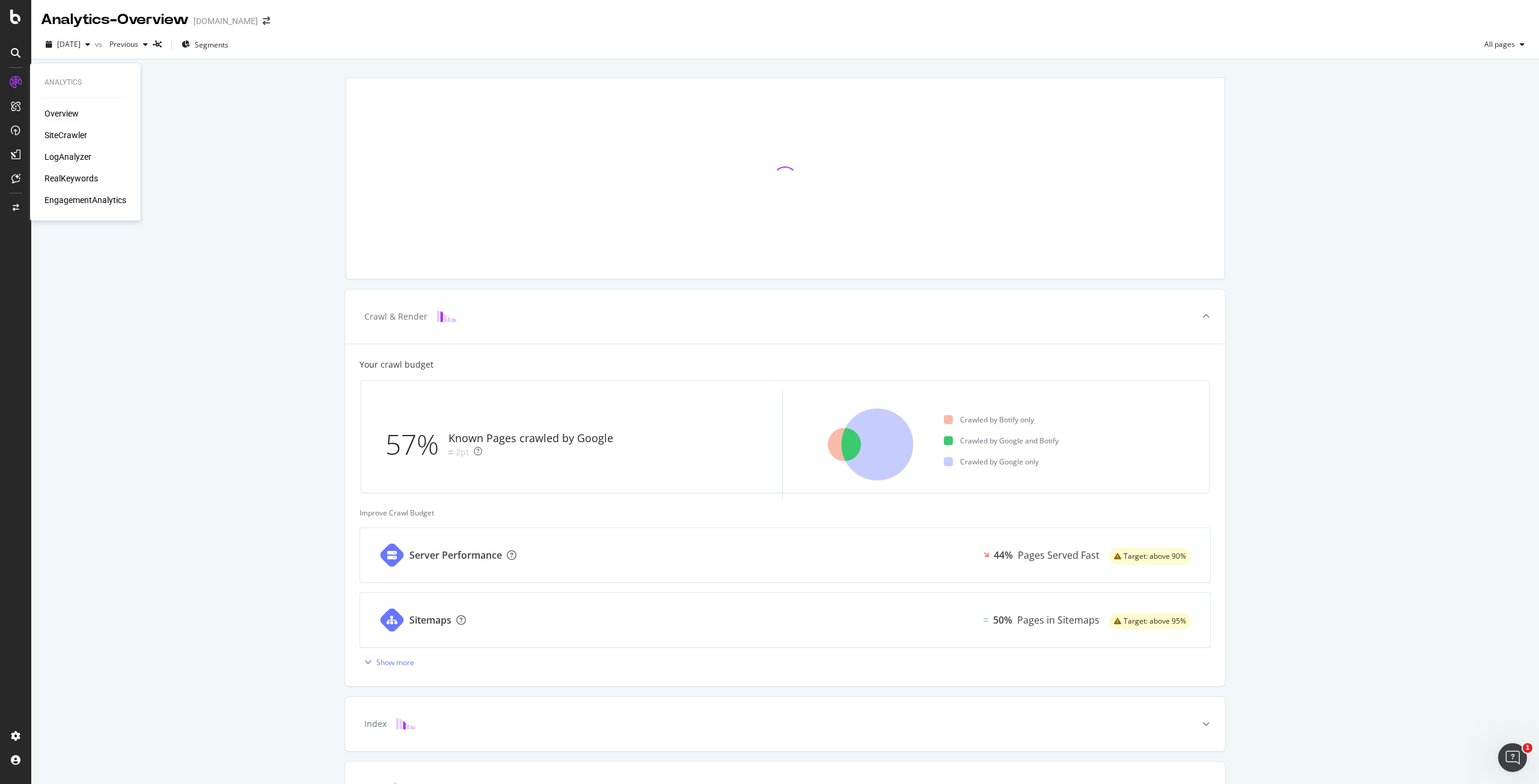
click at [65, 131] on div "SiteCrawler" at bounding box center [66, 135] width 43 height 12
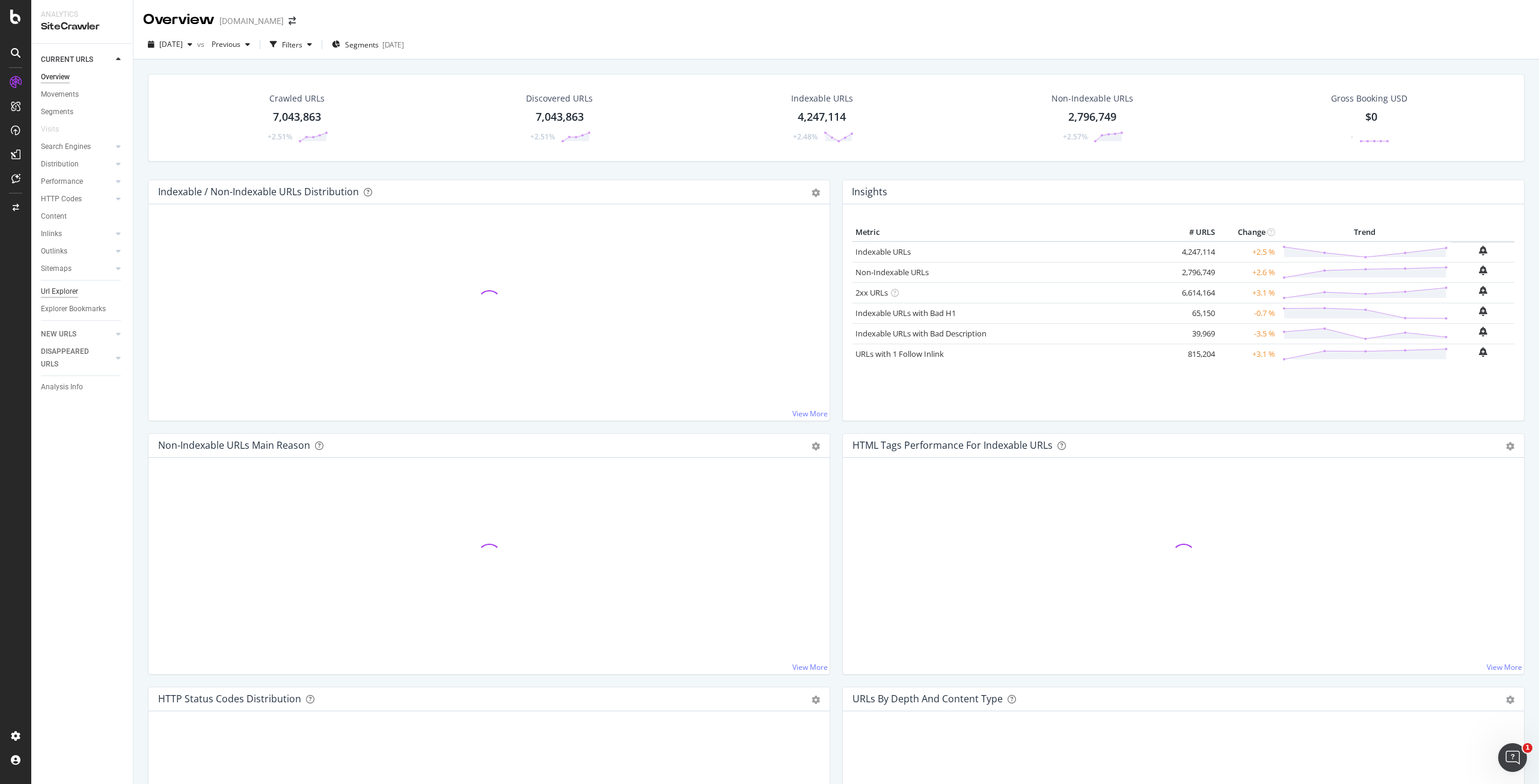
click at [50, 289] on div "Url Explorer" at bounding box center [59, 291] width 37 height 12
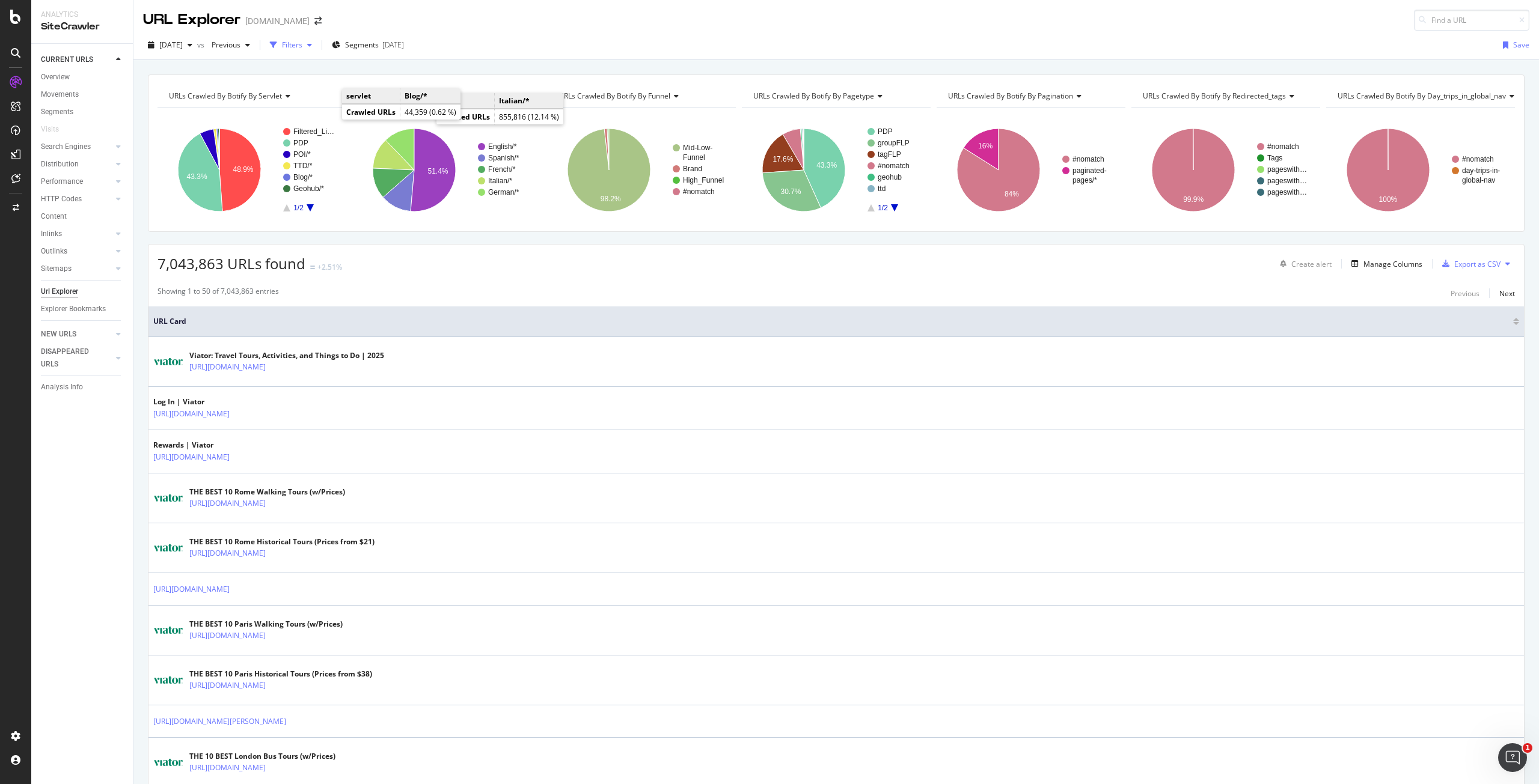
click at [317, 44] on div "button" at bounding box center [309, 45] width 14 height 7
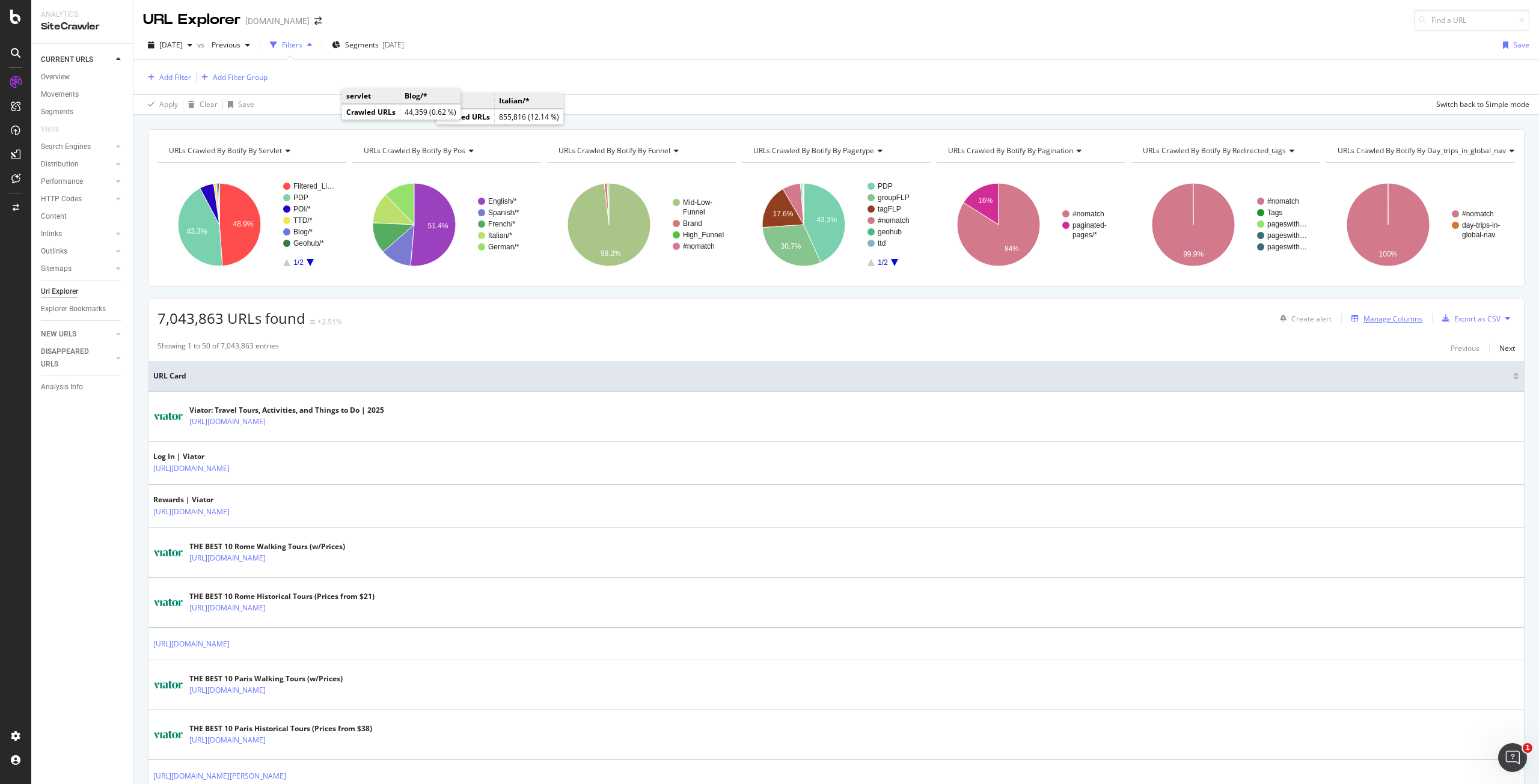
click at [1379, 318] on div "Manage Columns" at bounding box center [1393, 318] width 59 height 10
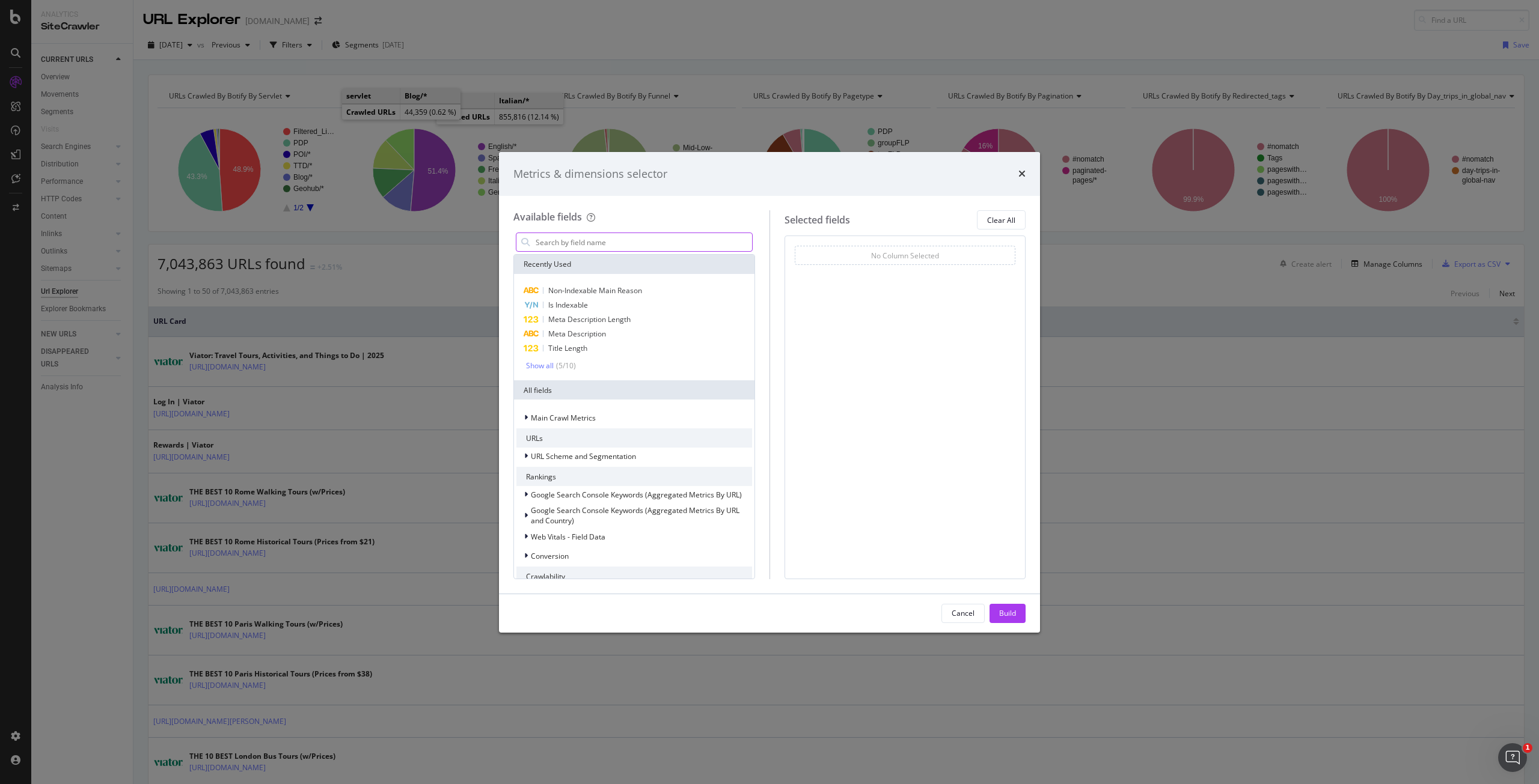
click at [660, 243] on input "modal" at bounding box center [643, 242] width 218 height 18
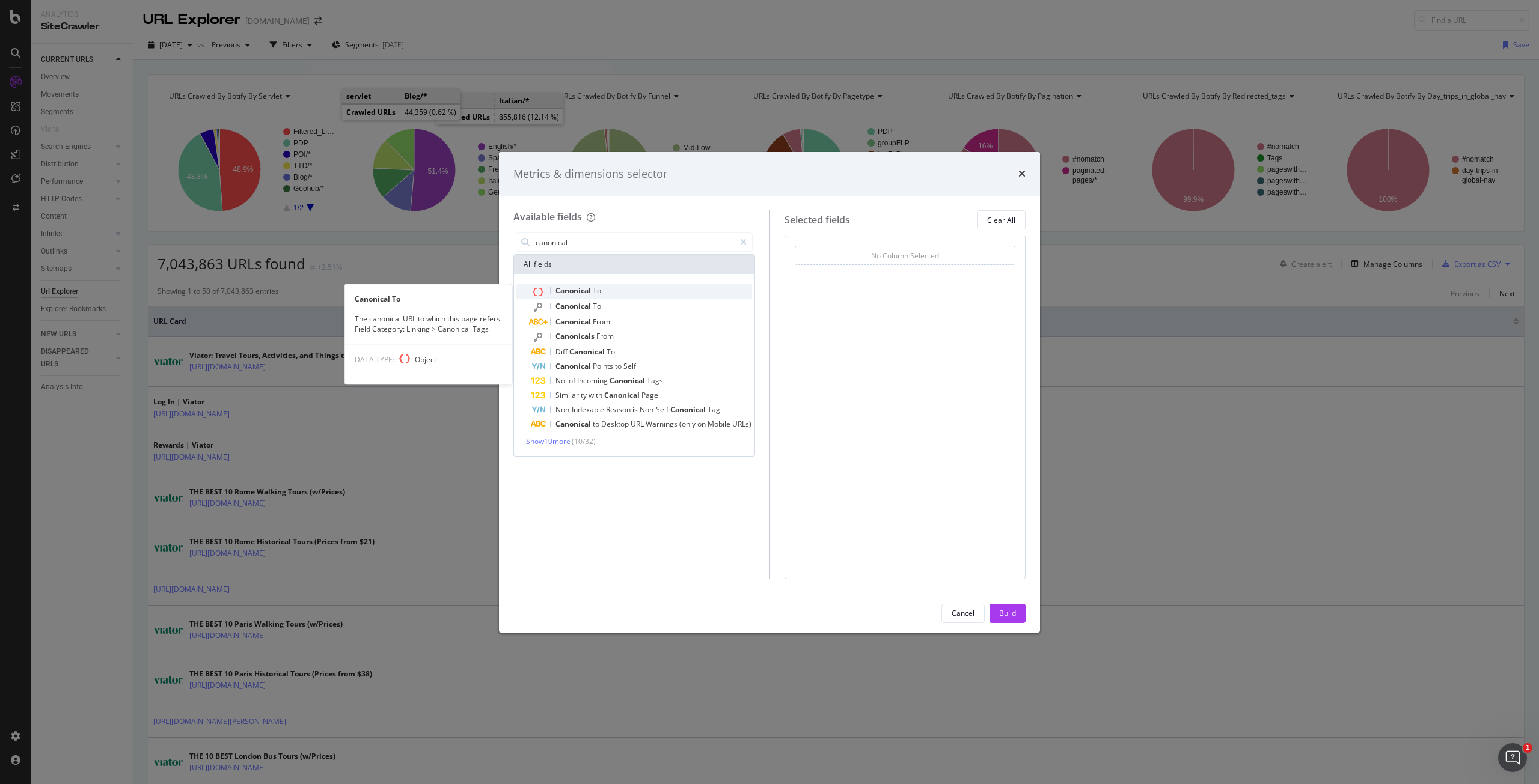
type input "canonical"
click at [624, 289] on div "Canonical To" at bounding box center [640, 291] width 221 height 16
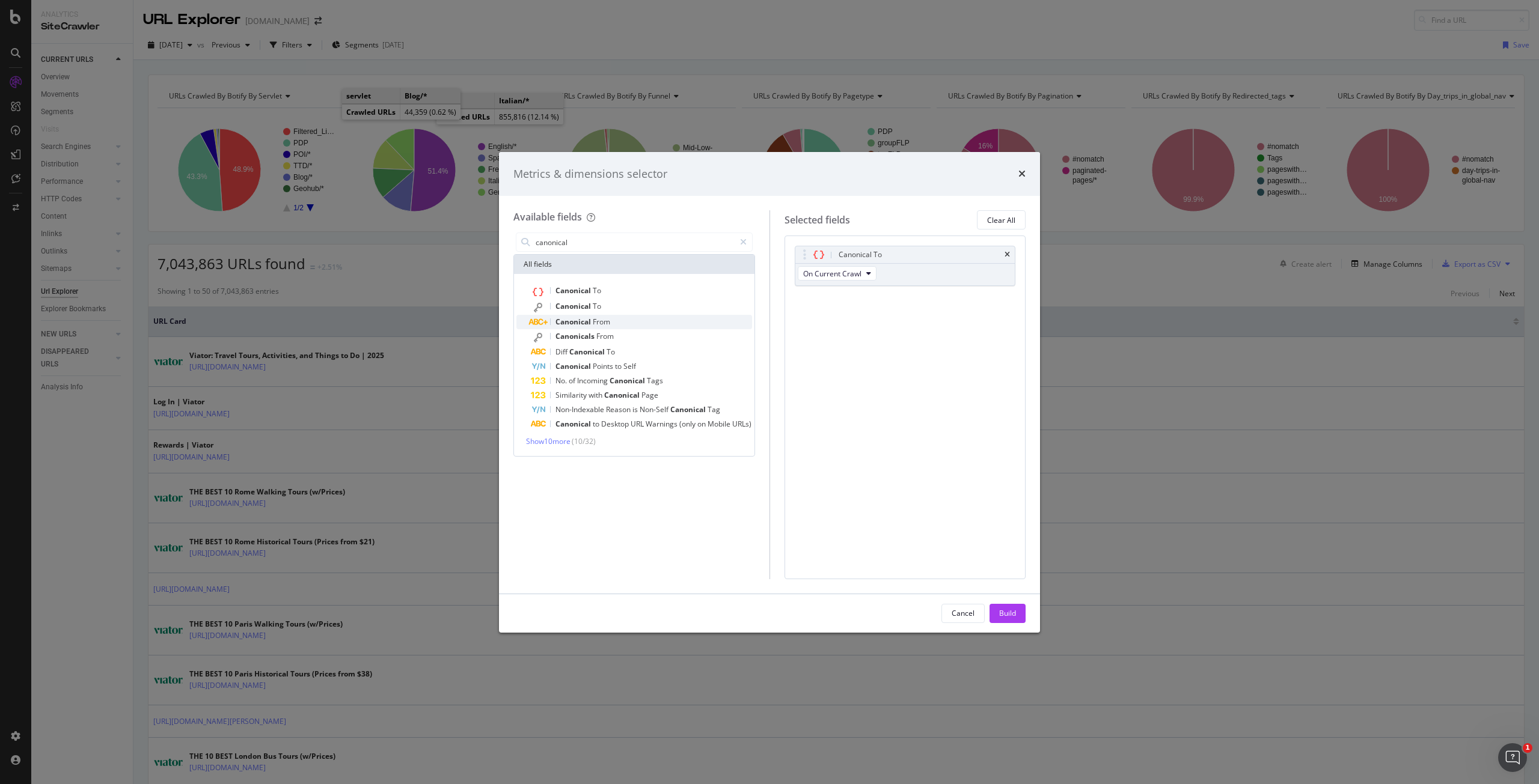
click at [610, 315] on div "Canonical From" at bounding box center [640, 322] width 221 height 14
click at [608, 306] on div "Canonical To" at bounding box center [640, 307] width 221 height 16
click at [1009, 298] on div "Canonical From" at bounding box center [905, 299] width 220 height 17
click at [1005, 299] on icon "times" at bounding box center [1007, 299] width 6 height 7
click at [911, 313] on div "Select a field (mandatory)" at bounding box center [900, 318] width 194 height 10
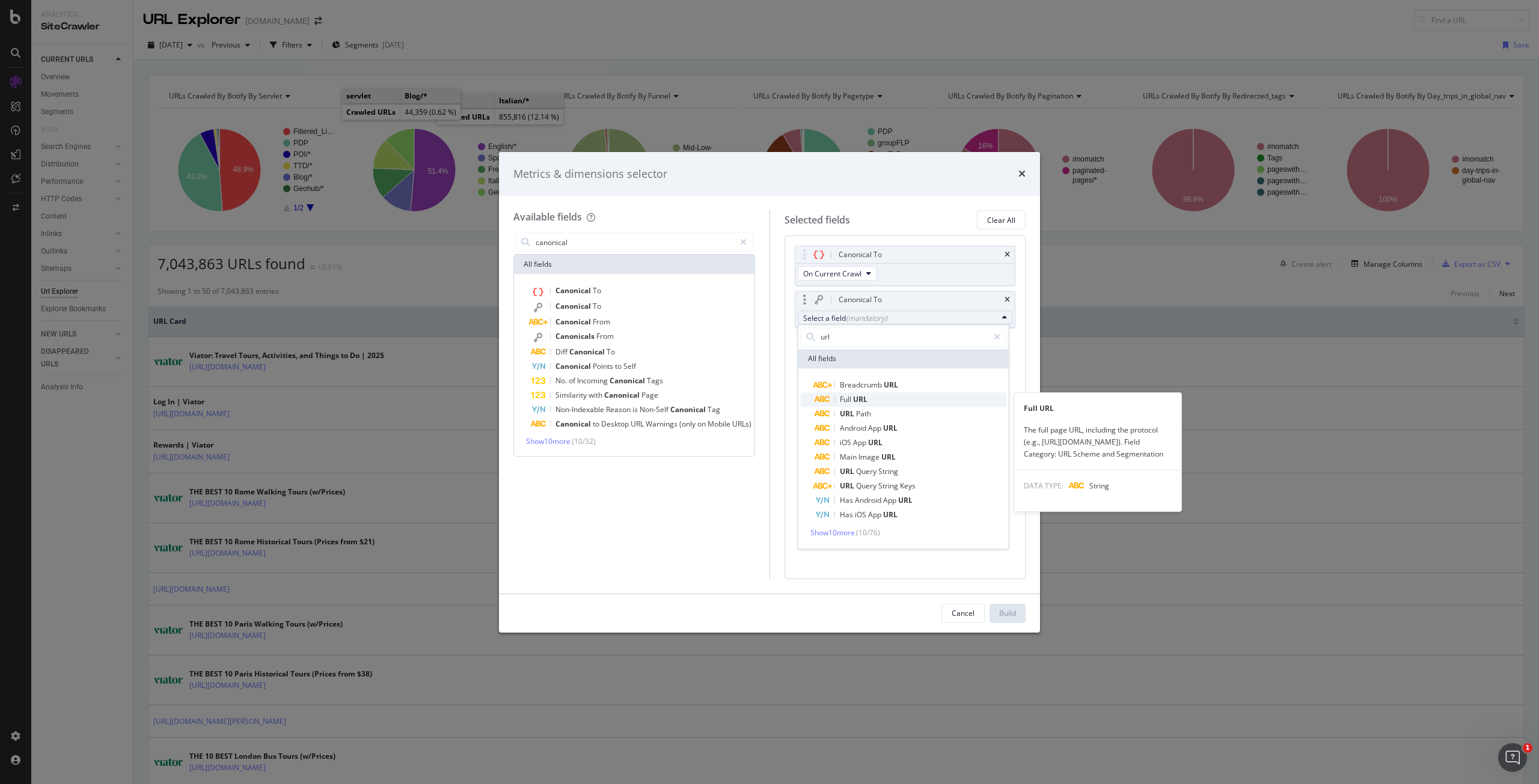
type input "url"
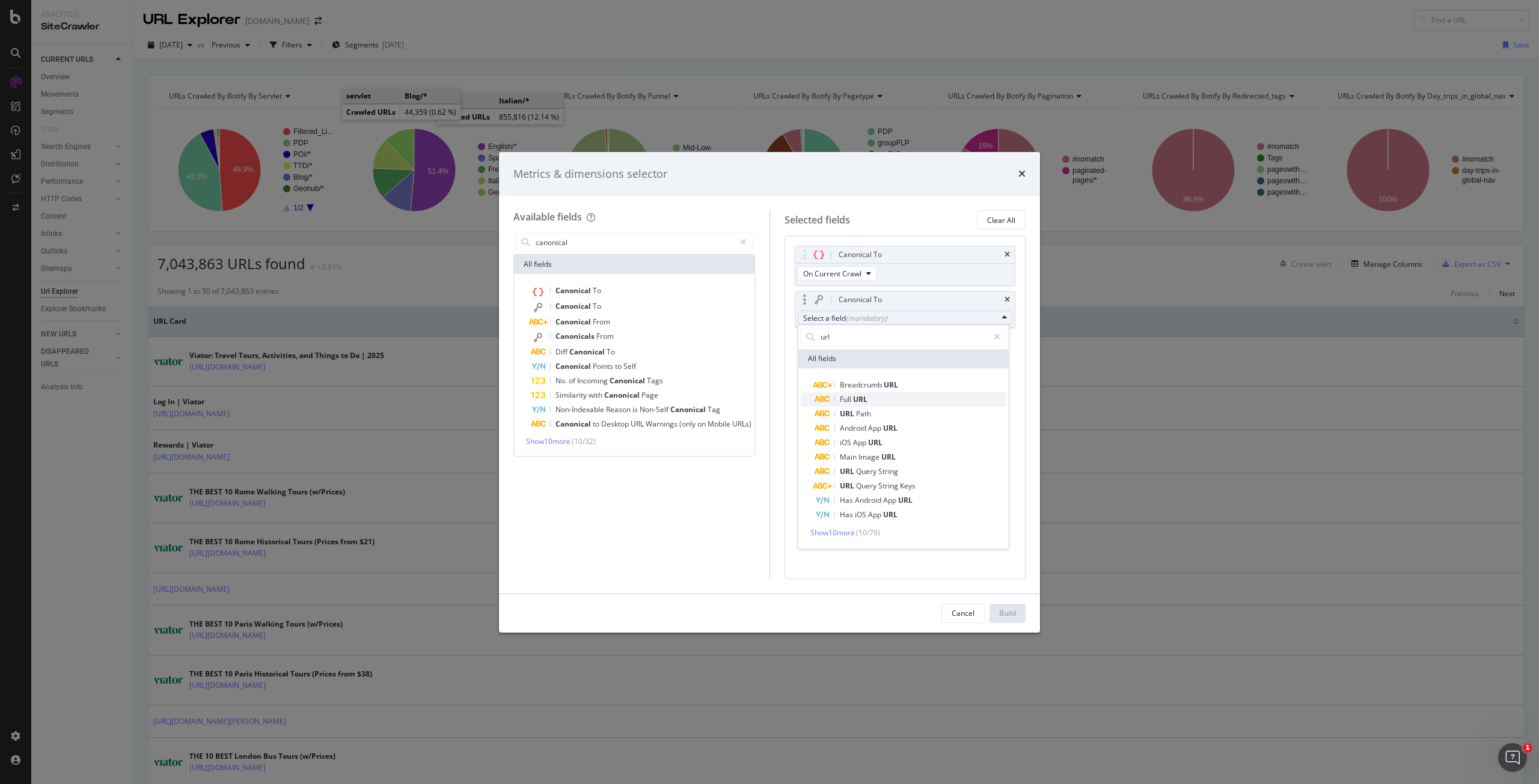
click at [891, 403] on span "Full URL" at bounding box center [910, 399] width 191 height 14
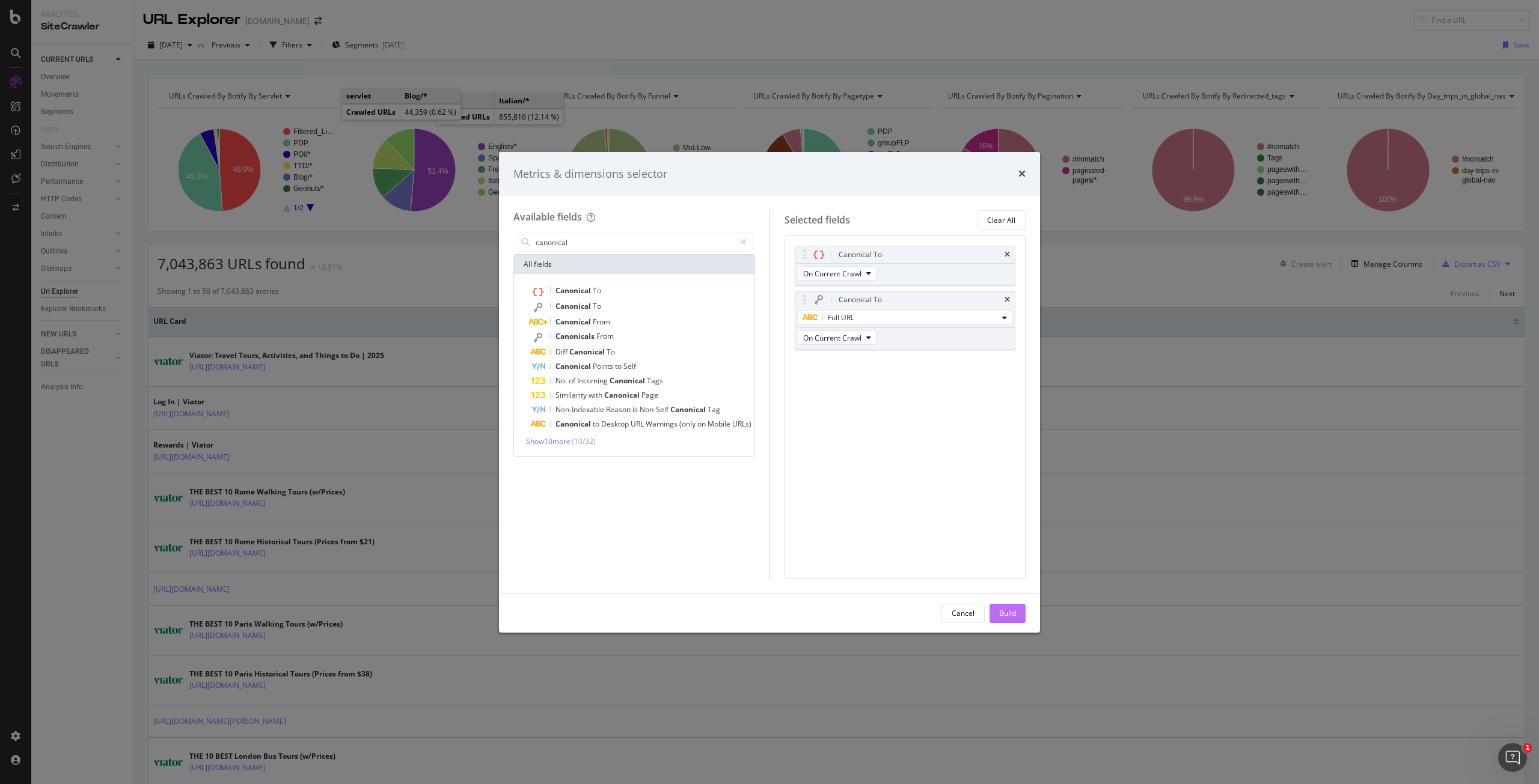
click at [1014, 612] on div "Build" at bounding box center [1007, 613] width 17 height 10
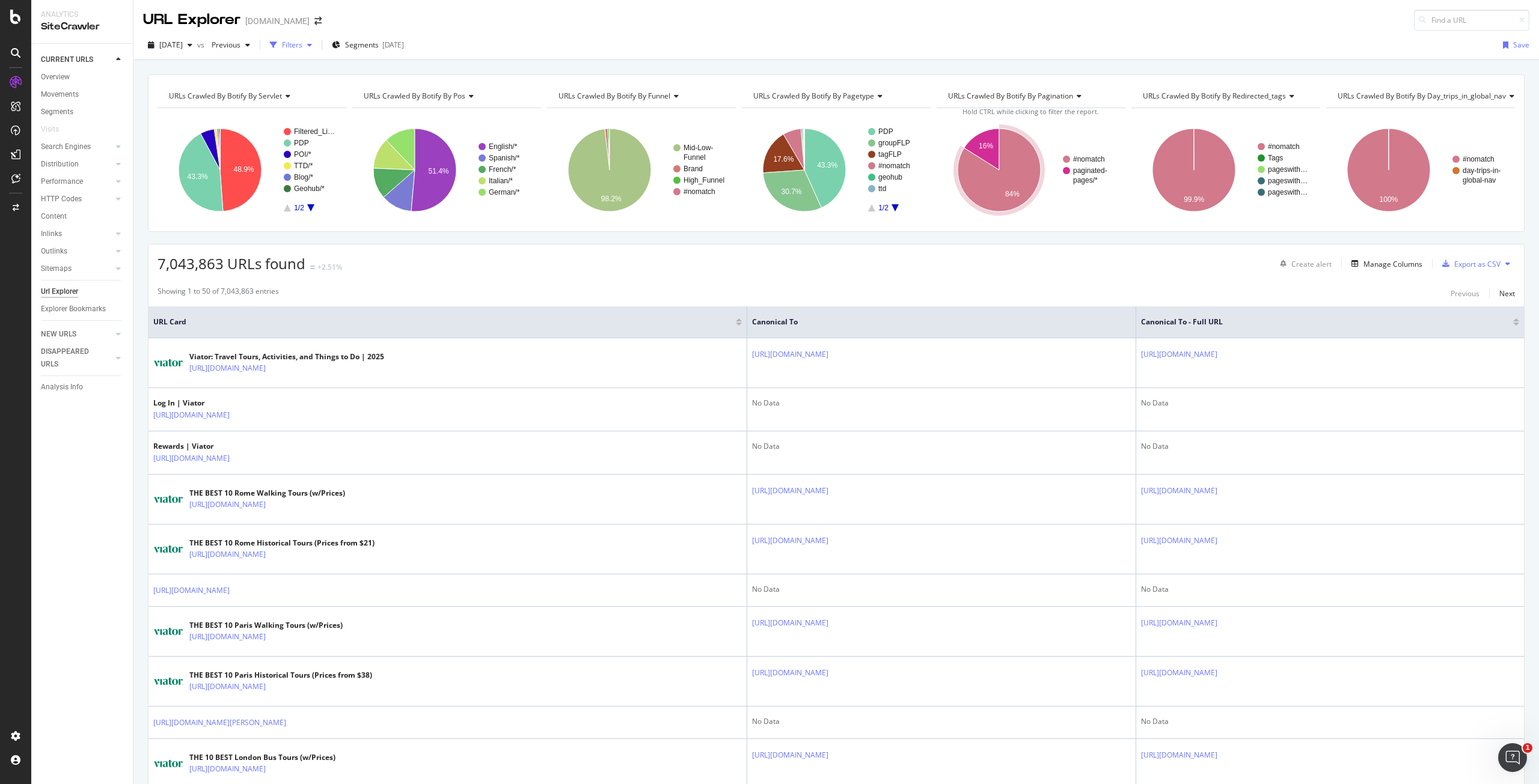
click at [302, 42] on div "Filters" at bounding box center [292, 45] width 21 height 10
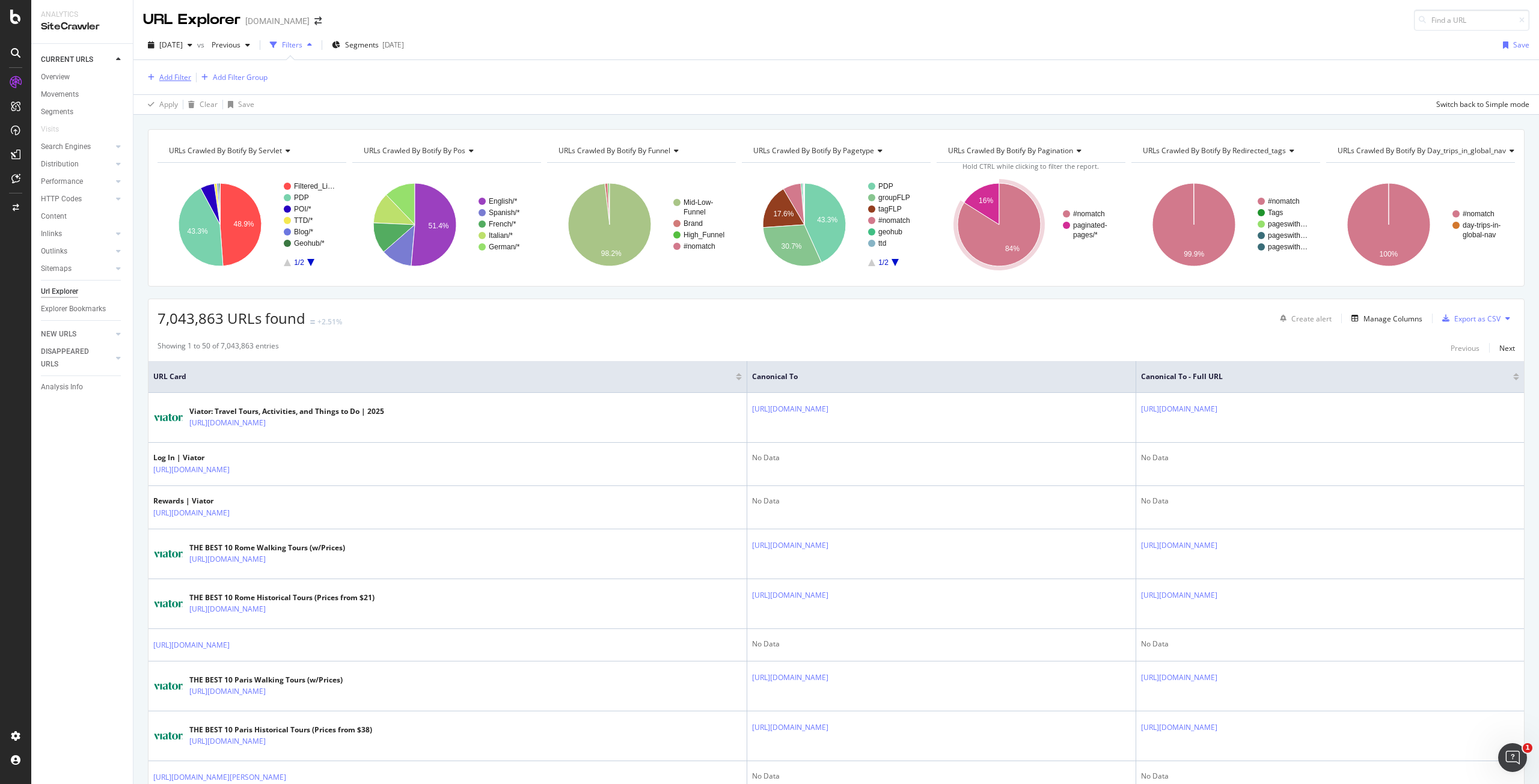
click at [177, 76] on div "Add Filter" at bounding box center [175, 77] width 32 height 10
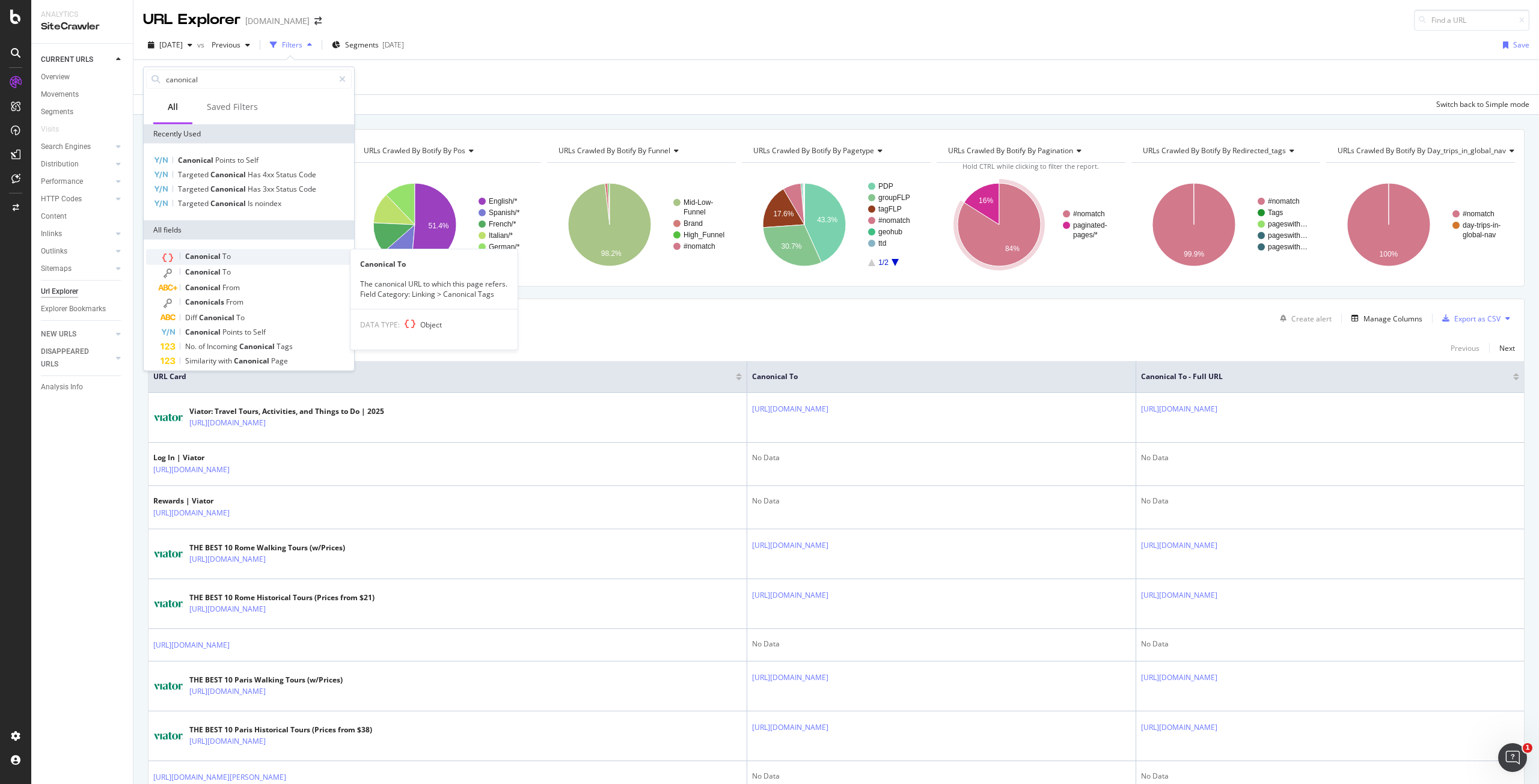
type input "canonical"
click at [233, 260] on div "Canonical To" at bounding box center [256, 256] width 191 height 16
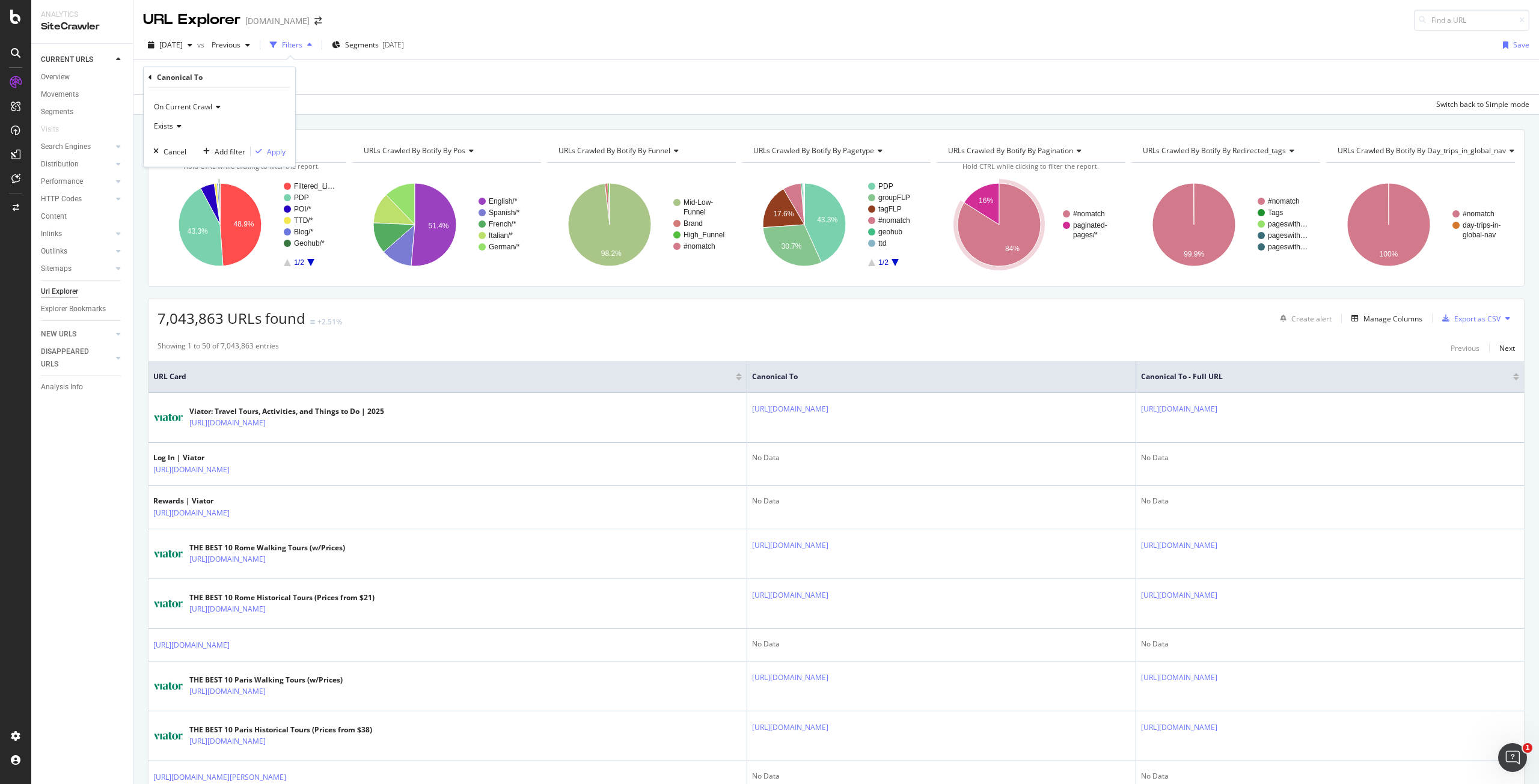
click at [168, 119] on div "Exists" at bounding box center [219, 126] width 132 height 19
click at [173, 123] on icon at bounding box center [177, 126] width 8 height 7
click at [176, 122] on icon at bounding box center [177, 126] width 8 height 7
click at [166, 166] on span "Doesn't exist" at bounding box center [181, 166] width 43 height 10
click at [267, 149] on div "Apply" at bounding box center [276, 151] width 19 height 10
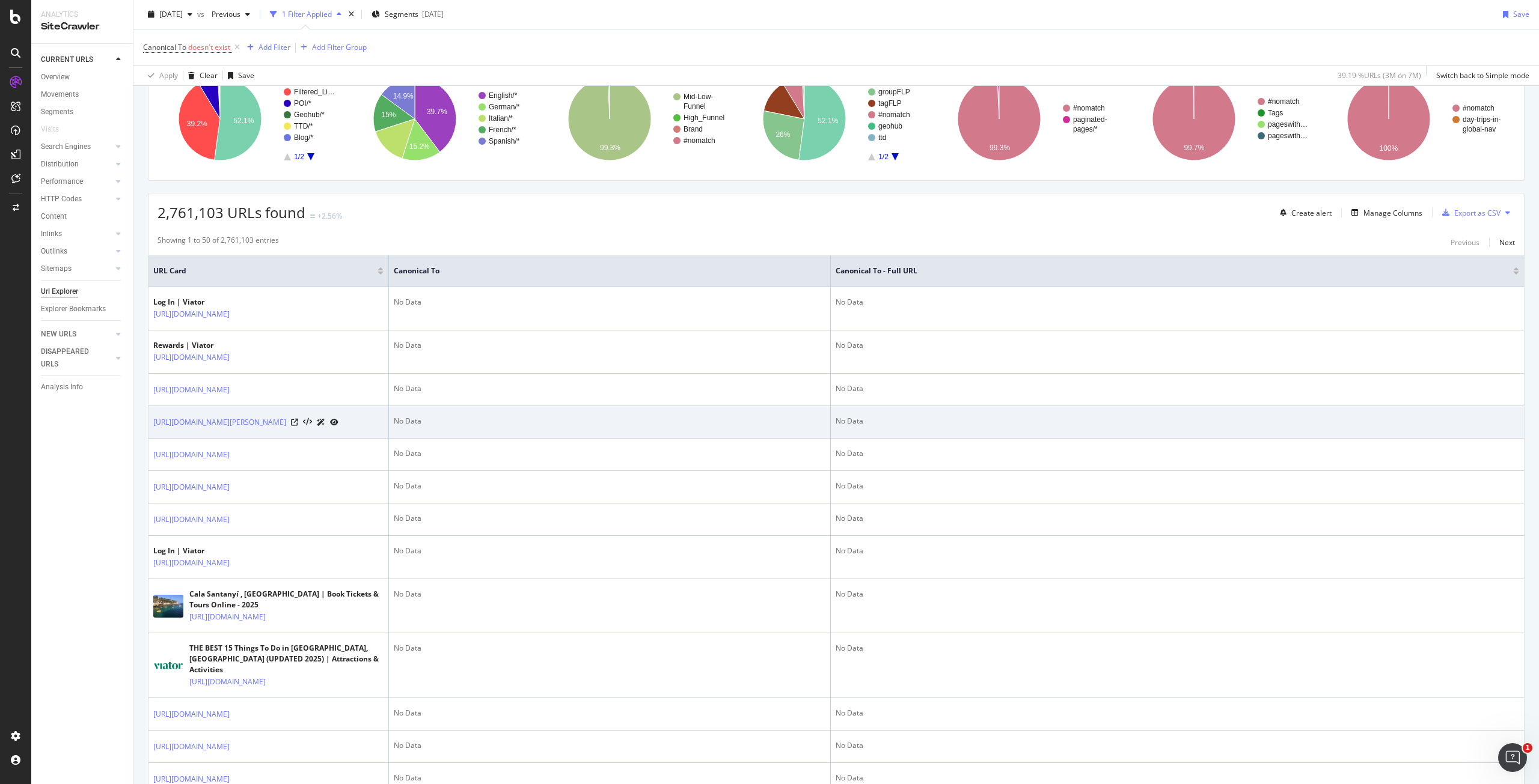
scroll to position [241, 0]
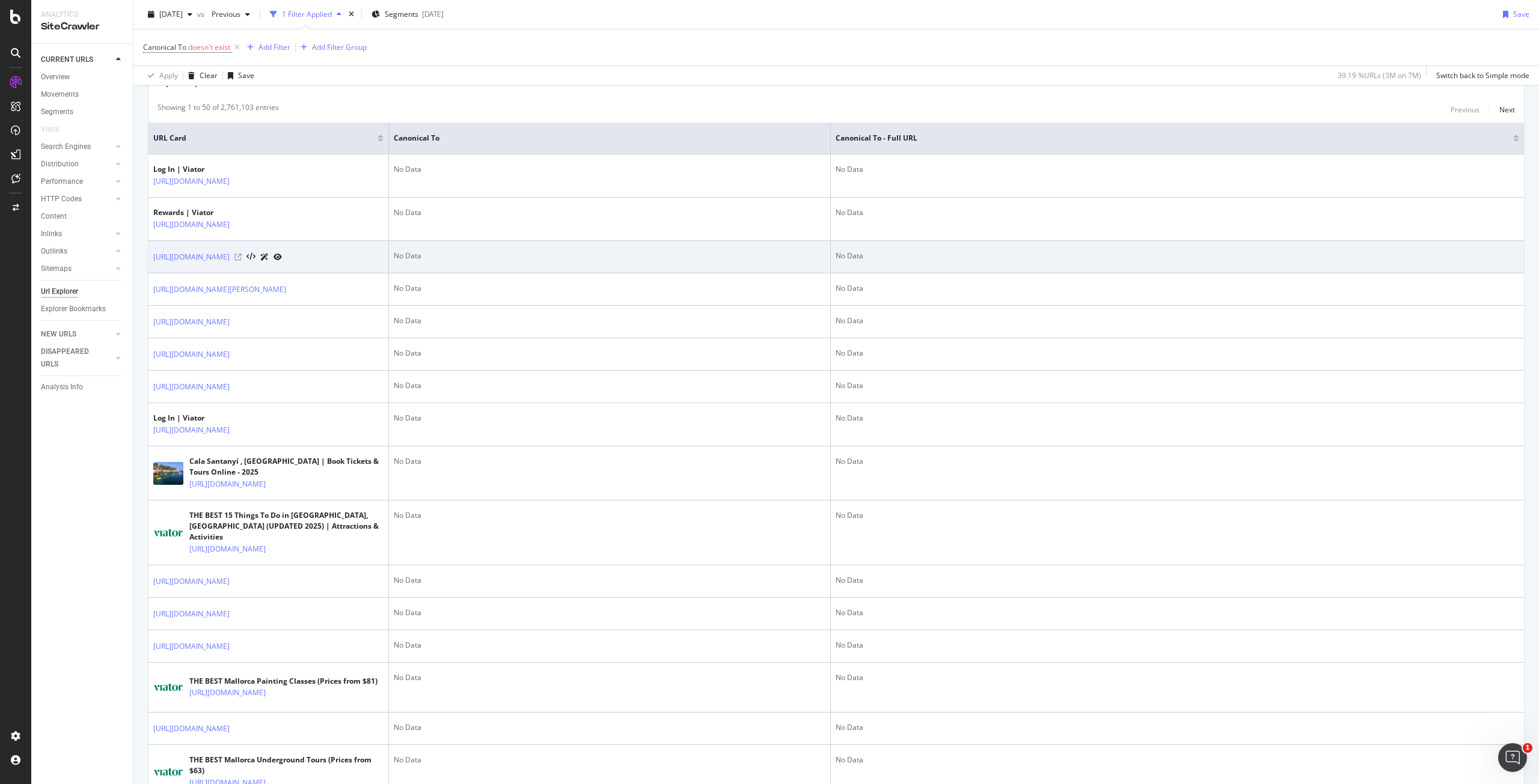
click at [242, 259] on icon at bounding box center [237, 257] width 7 height 7
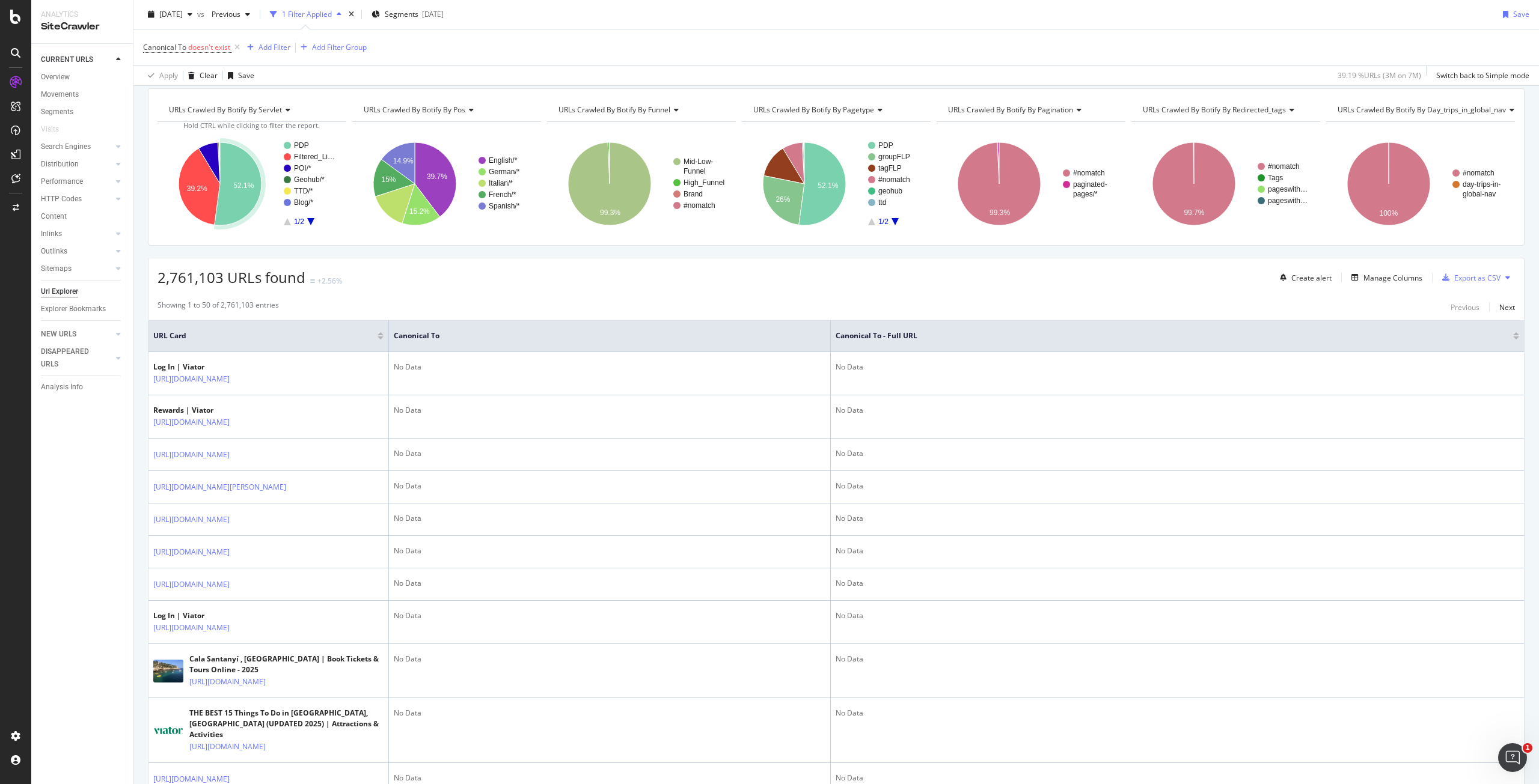
scroll to position [0, 0]
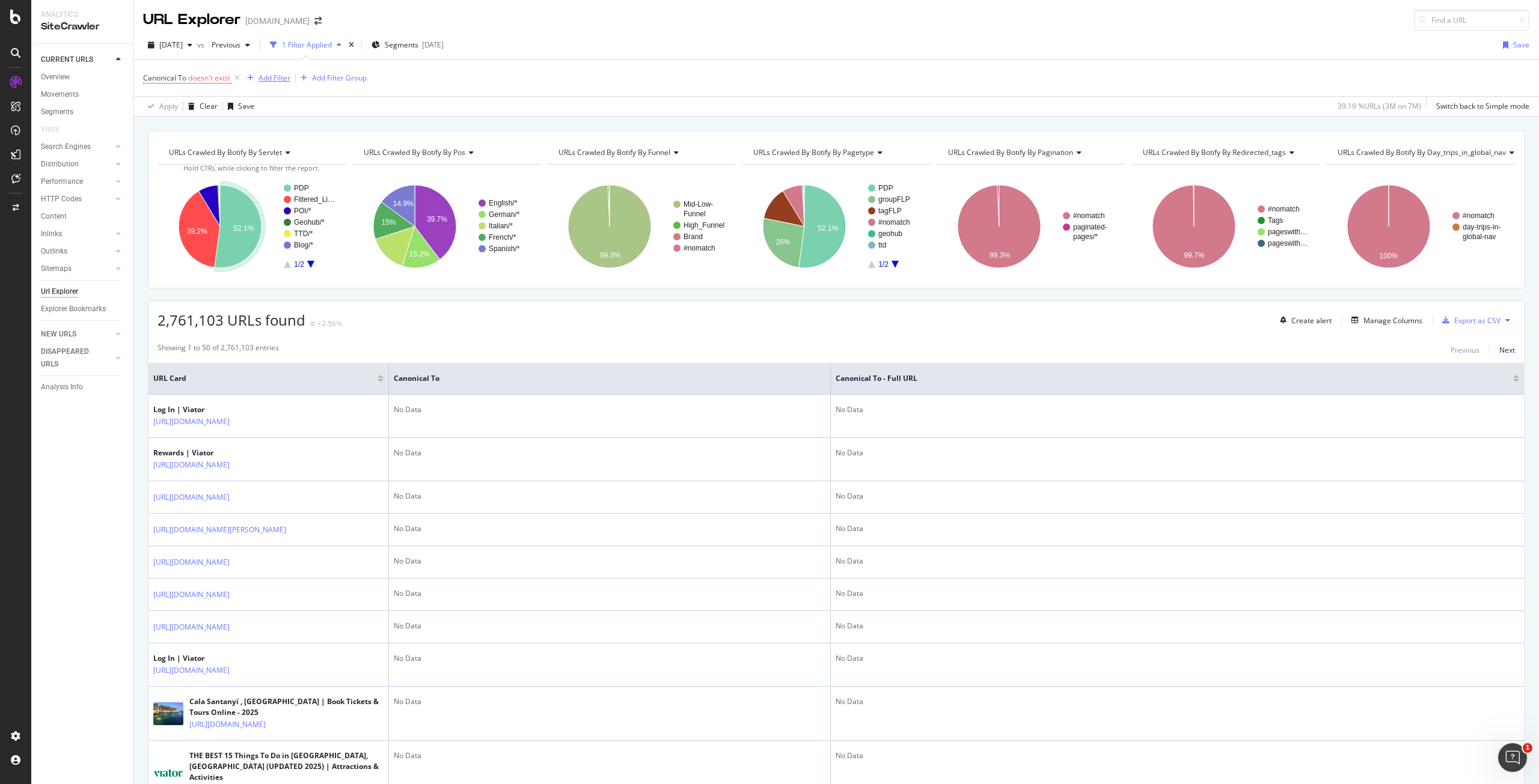
click at [274, 76] on div "Add Filter" at bounding box center [274, 78] width 32 height 10
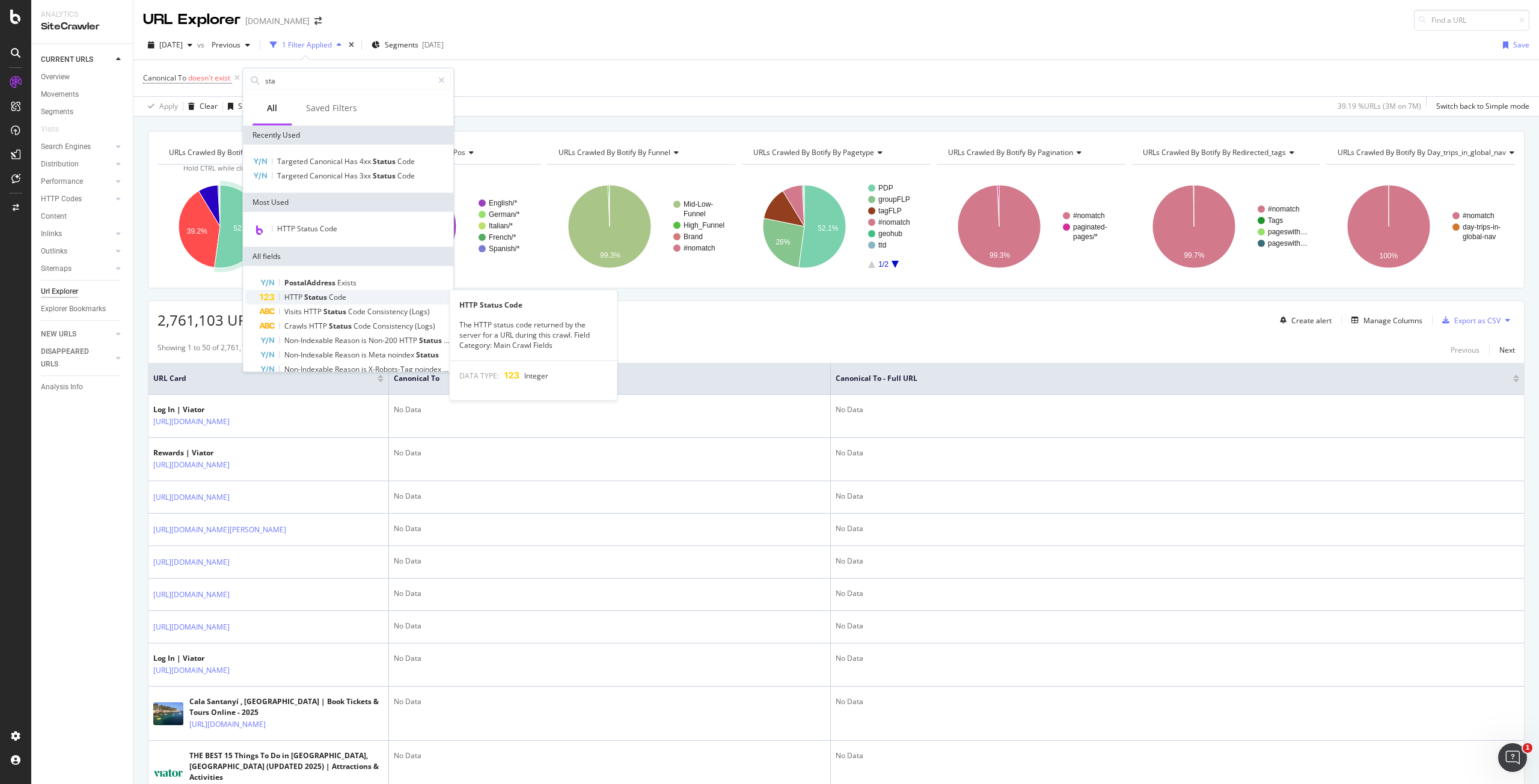
type input "sta"
click at [336, 299] on span "Code" at bounding box center [337, 297] width 17 height 10
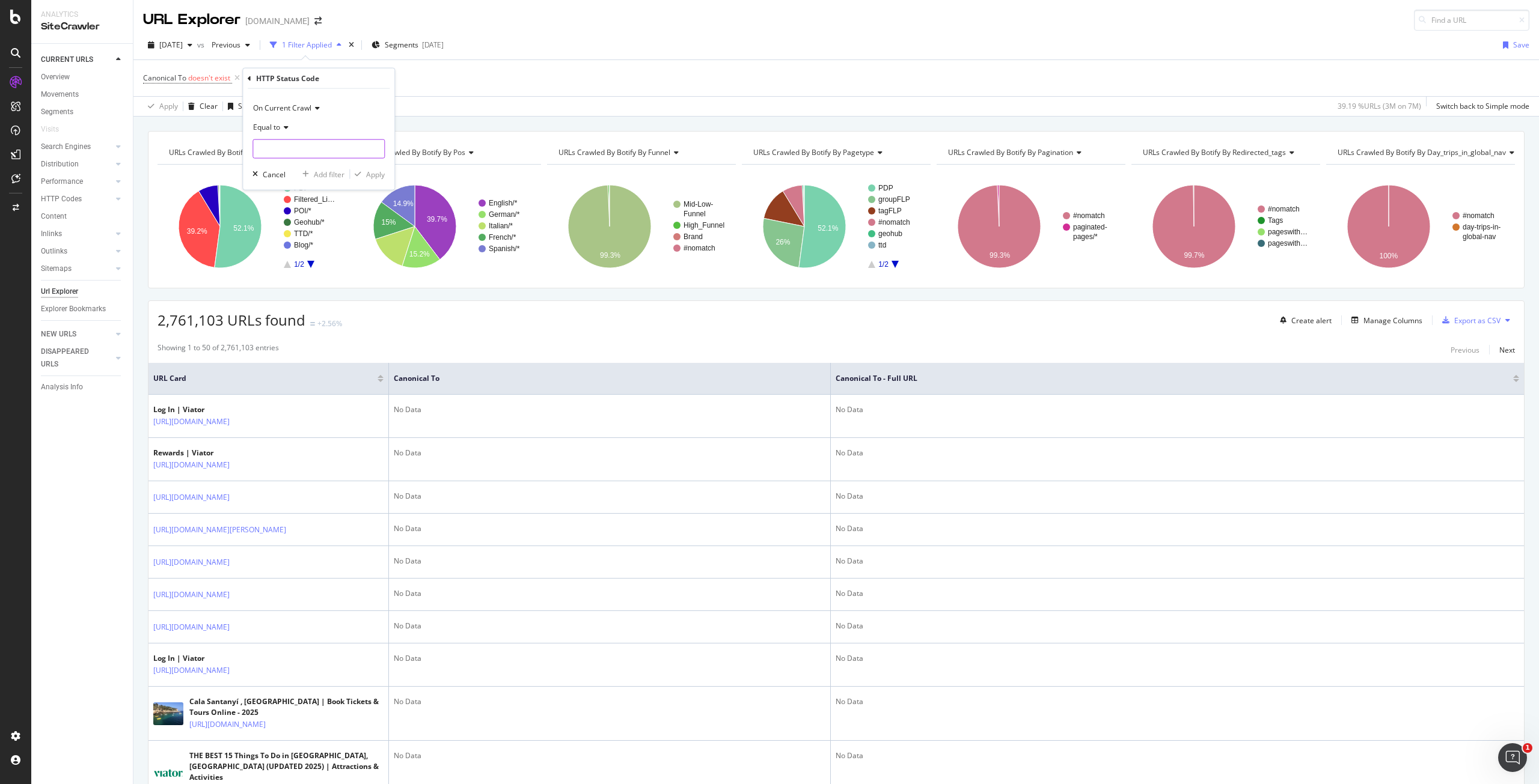
click at [327, 148] on input "number" at bounding box center [319, 149] width 132 height 19
type input "200"
click at [379, 169] on div "Apply" at bounding box center [367, 174] width 35 height 11
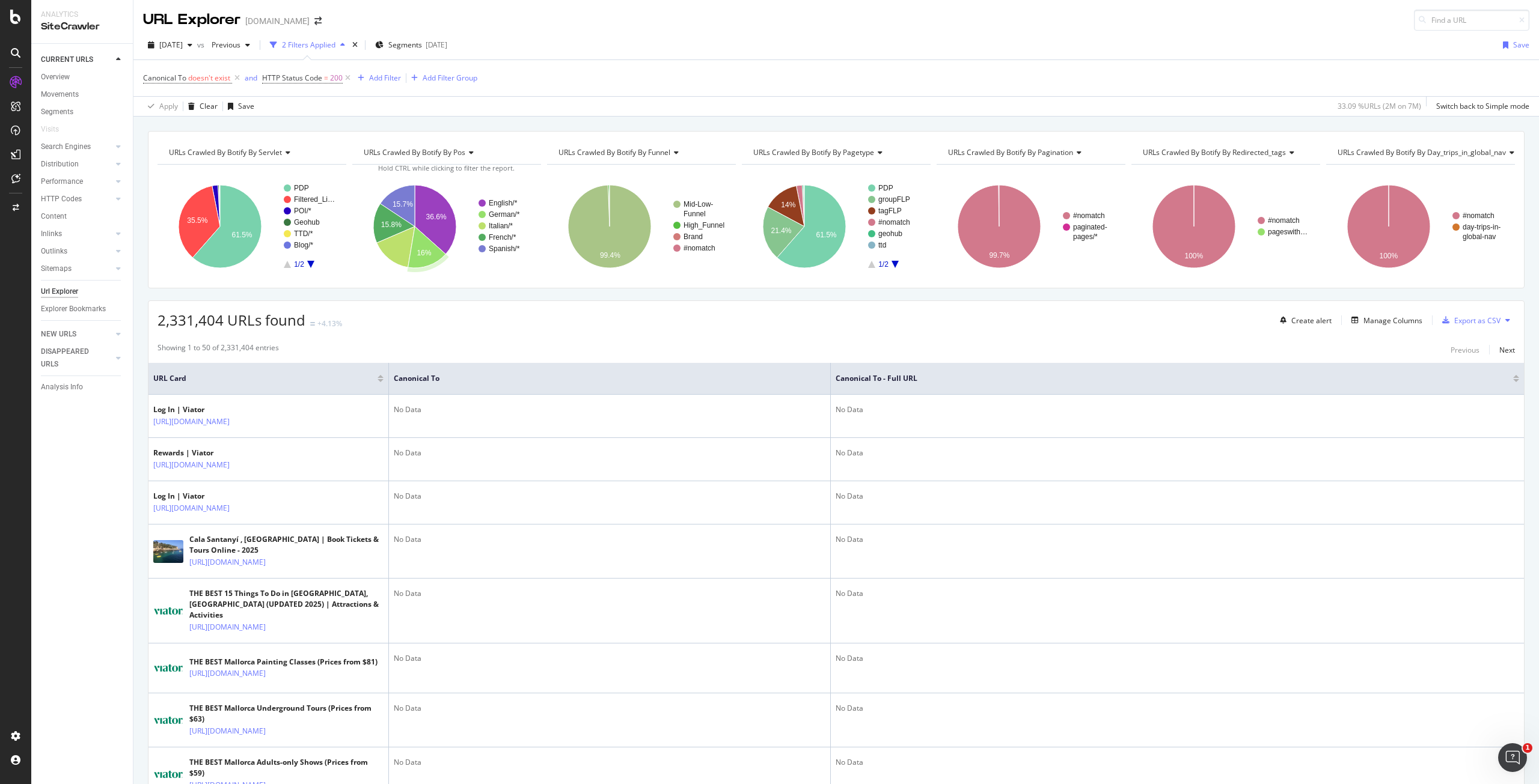
scroll to position [180, 0]
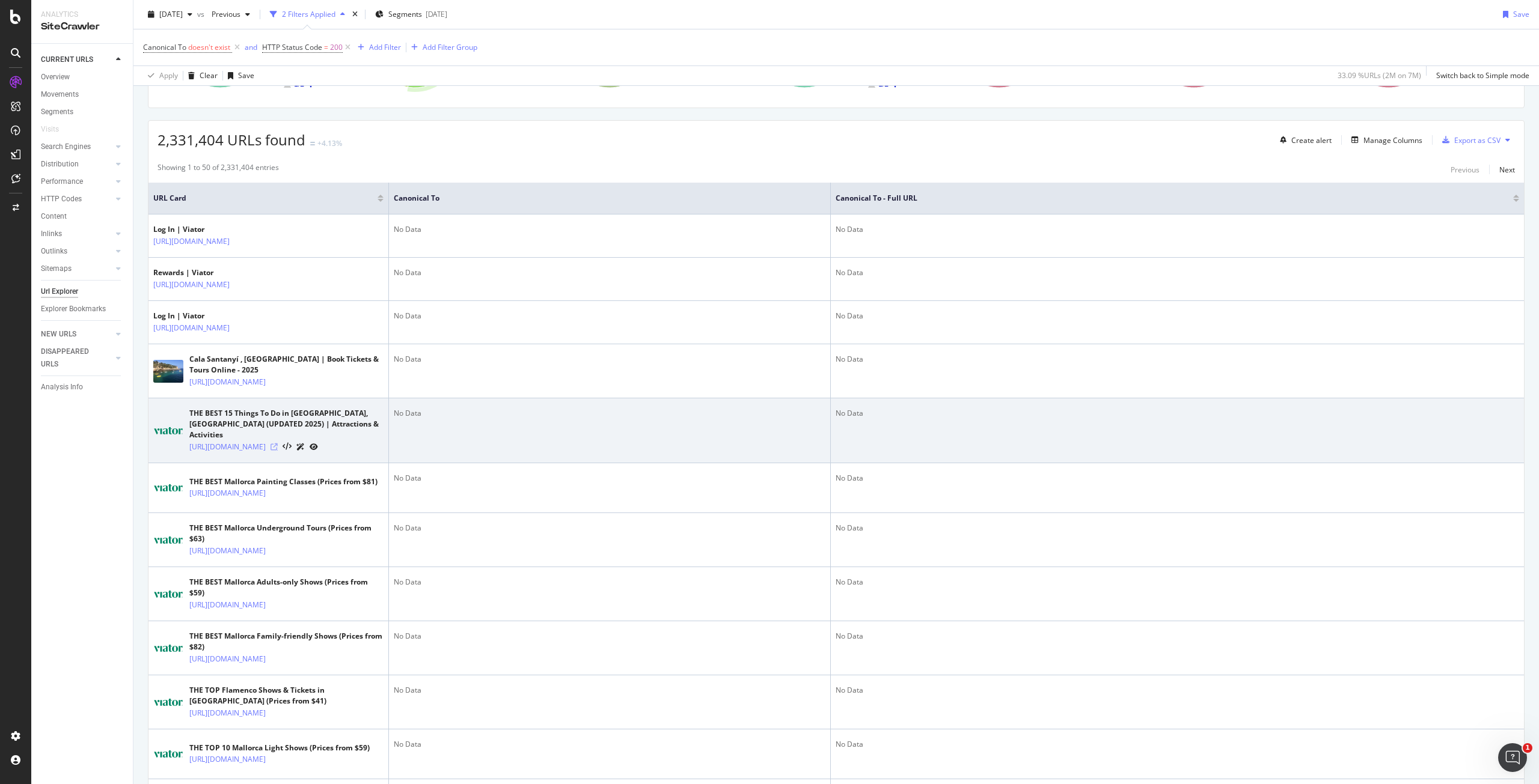
click at [278, 451] on icon at bounding box center [274, 447] width 7 height 7
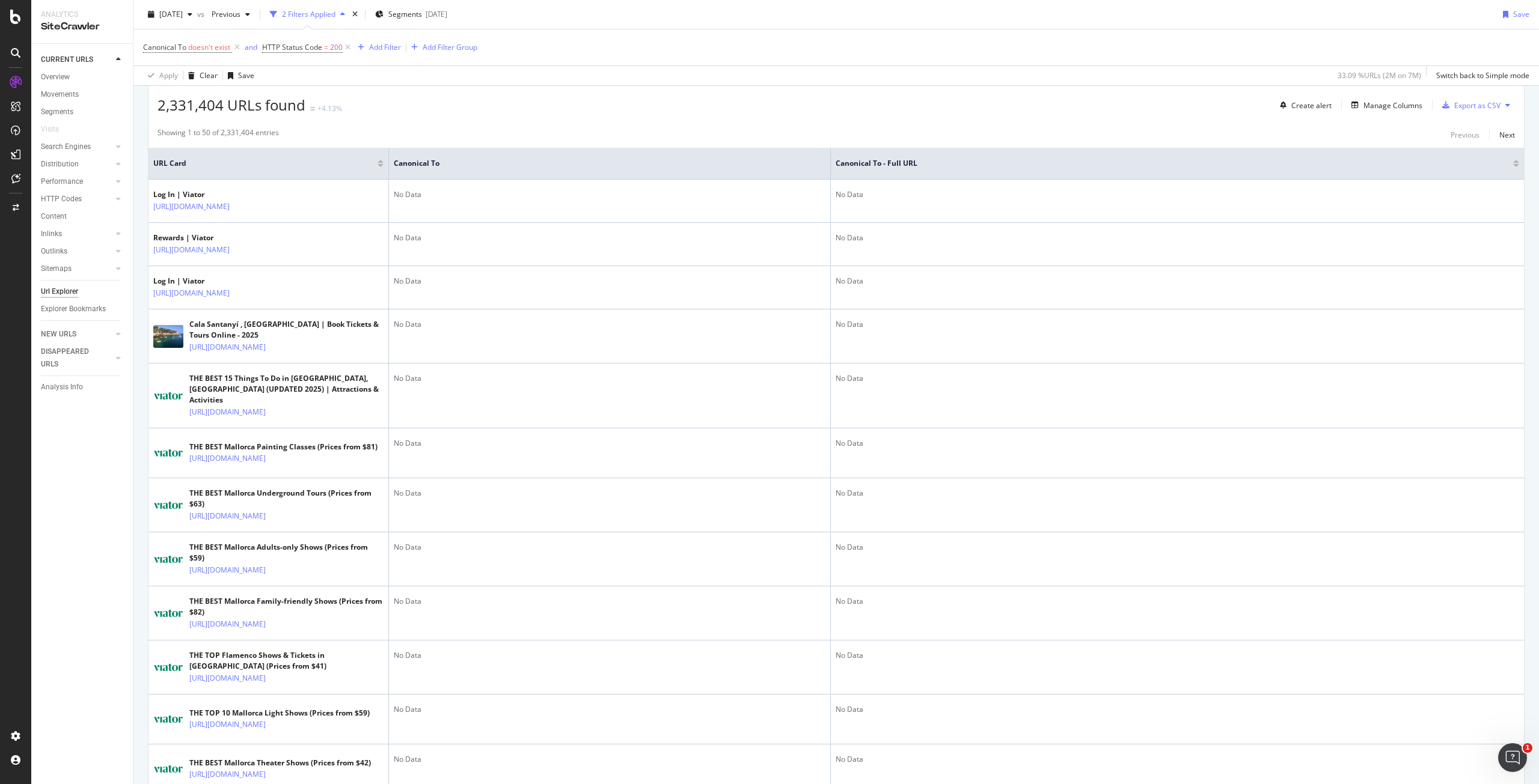
scroll to position [0, 0]
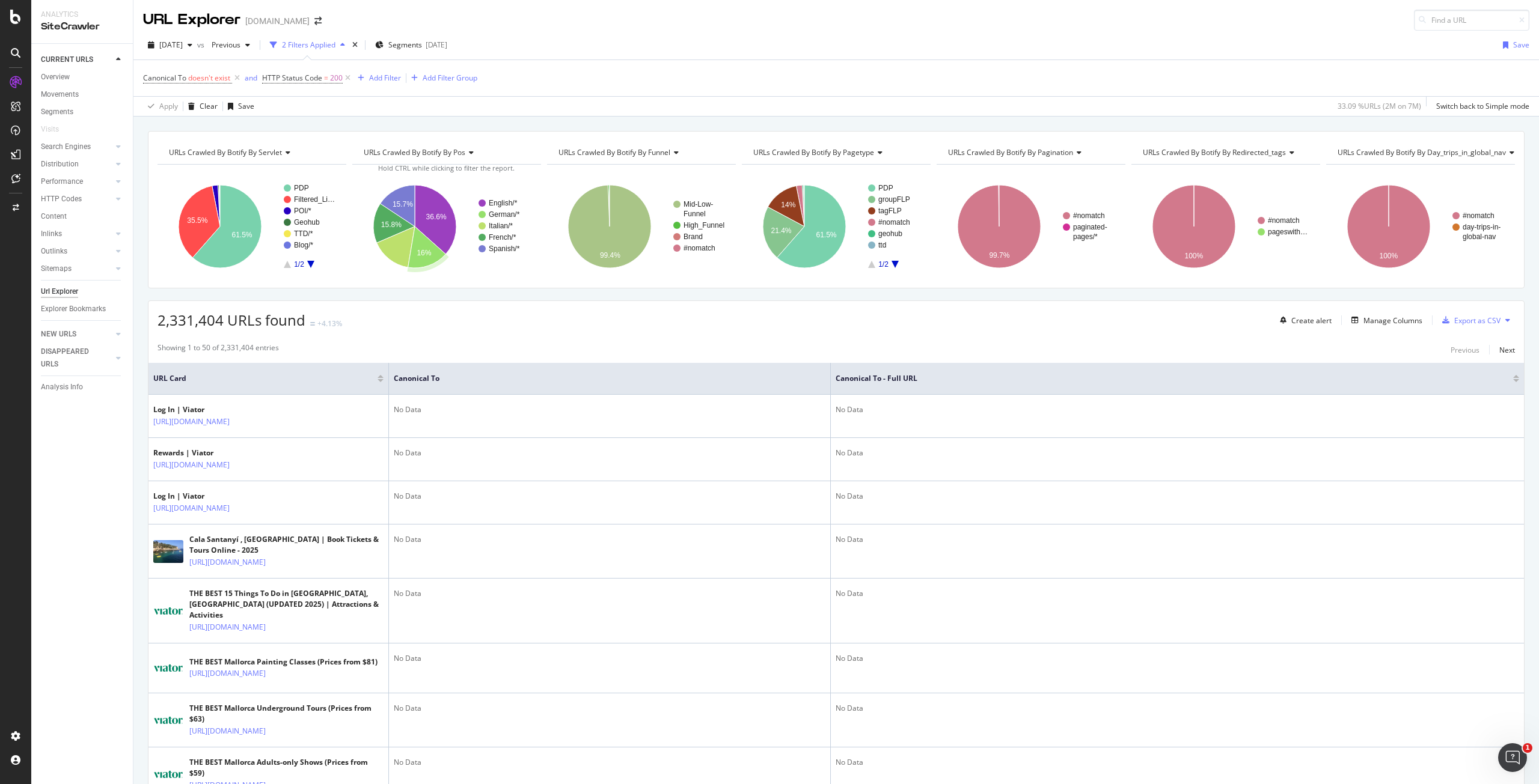
click at [616, 69] on div "Canonical To doesn't exist and HTTP Status Code = 200 Add Filter Add Filter Gro…" at bounding box center [836, 79] width 1386 height 36
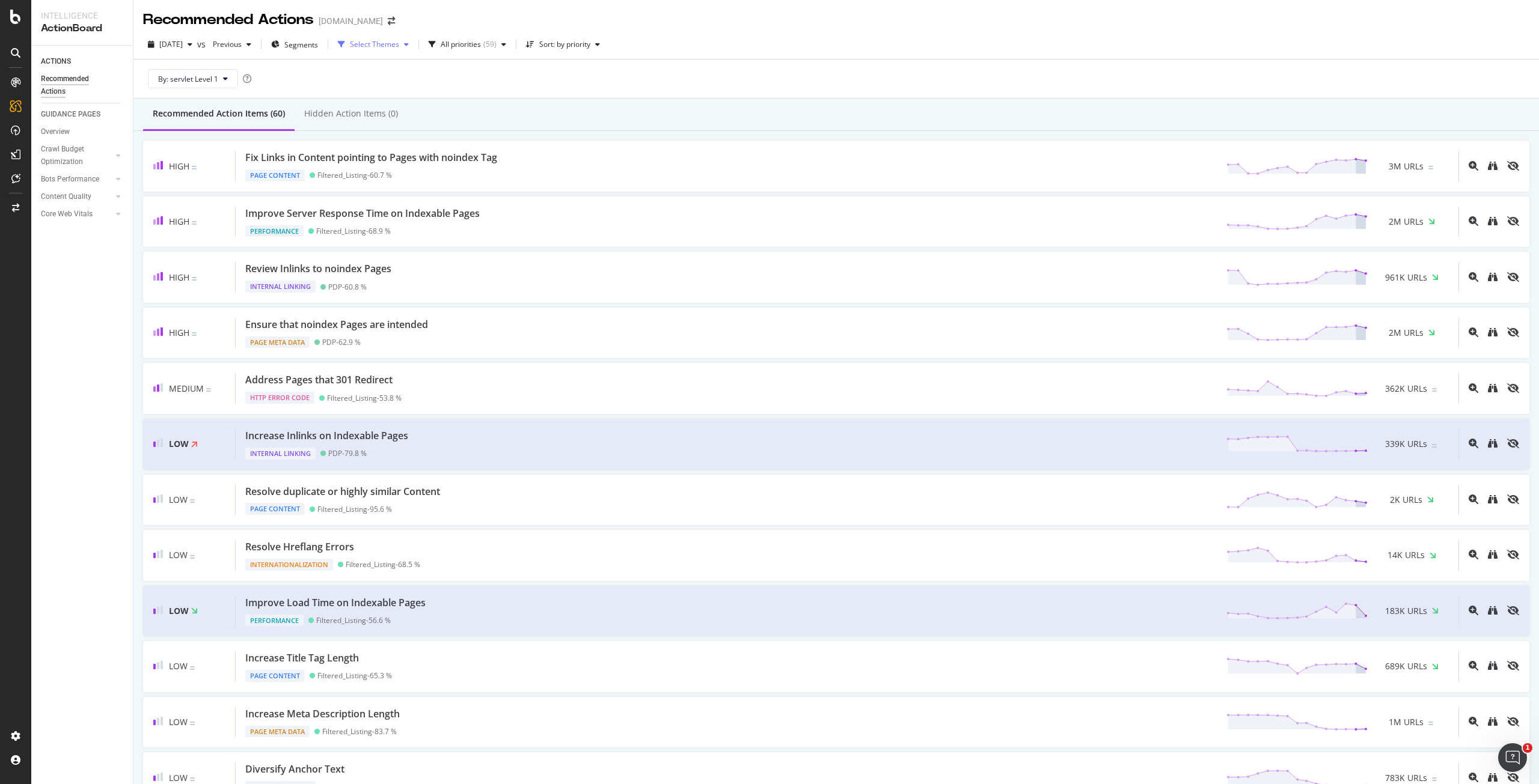
click at [399, 41] on div "Select Themes" at bounding box center [375, 44] width 50 height 7
click at [414, 190] on div "Sitemaps Total" at bounding box center [401, 189] width 50 height 10
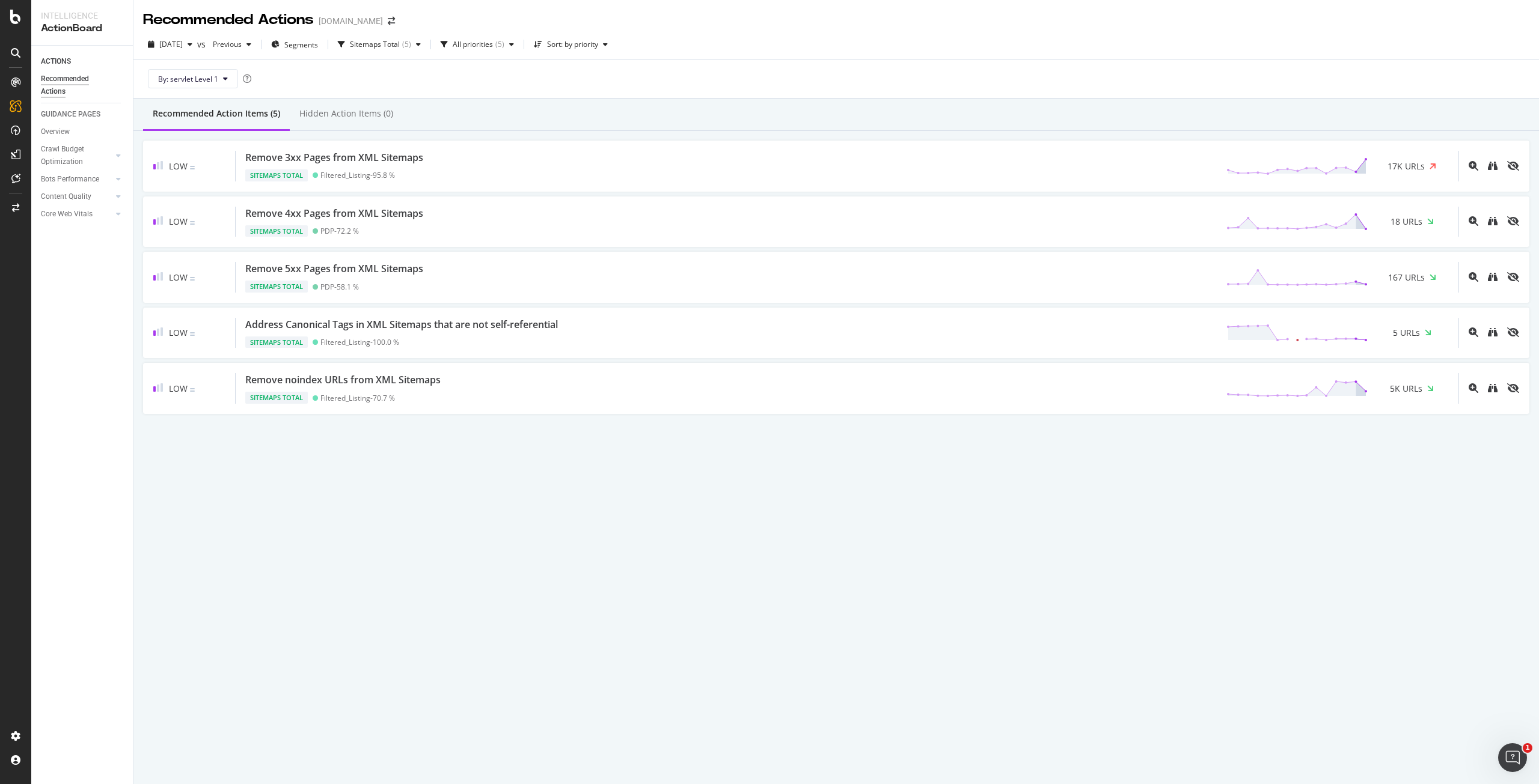
click at [599, 99] on div "Recommended Action Items (5) Hidden Action Items (0)" at bounding box center [836, 114] width 1405 height 32
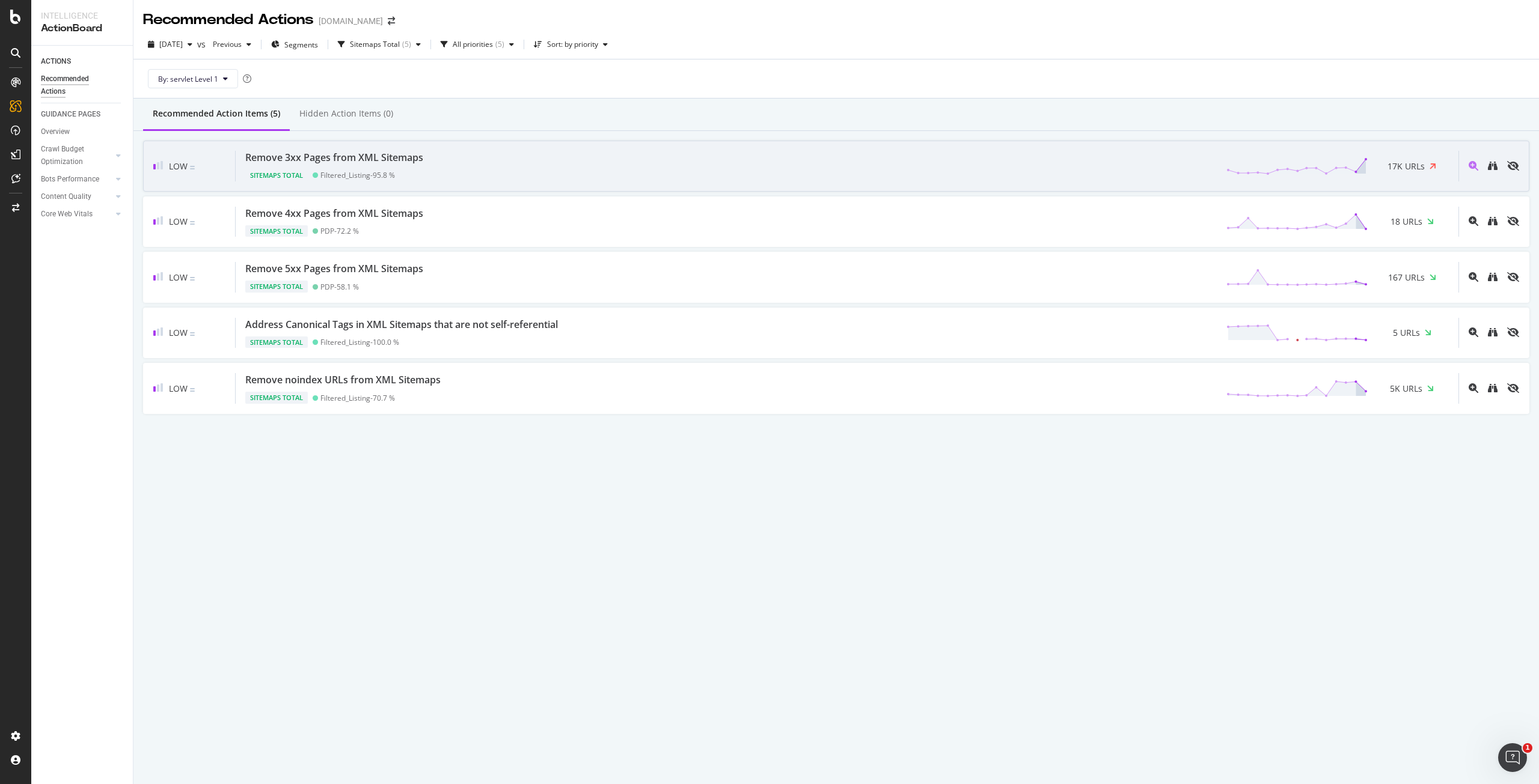
click at [447, 168] on div "Remove 3xx Pages from XML Sitemaps Sitemaps Total Filtered_Listing - 95.8 % 17K…" at bounding box center [847, 165] width 1223 height 31
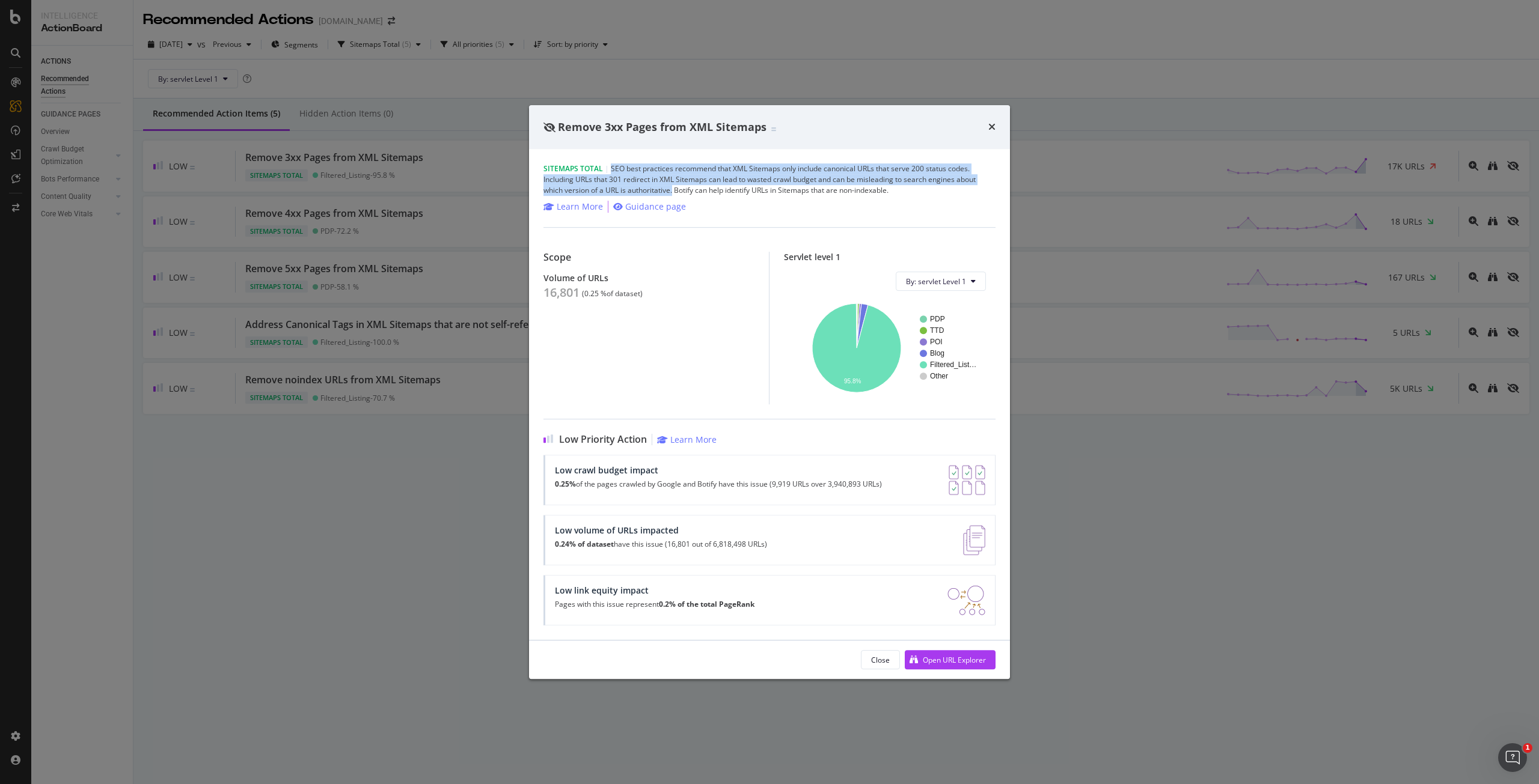
drag, startPoint x: 610, startPoint y: 169, endPoint x: 674, endPoint y: 187, distance: 66.5
click at [674, 187] on div "Sitemaps Total | SEO best practices recommend that XML Sitemaps only include ca…" at bounding box center [770, 179] width 452 height 32
copy div "SEO best practices recommend that XML Sitemaps only include canonical URLs that…"
click at [681, 187] on div "Sitemaps Total | SEO best practices recommend that XML Sitemaps only include ca…" at bounding box center [770, 179] width 452 height 32
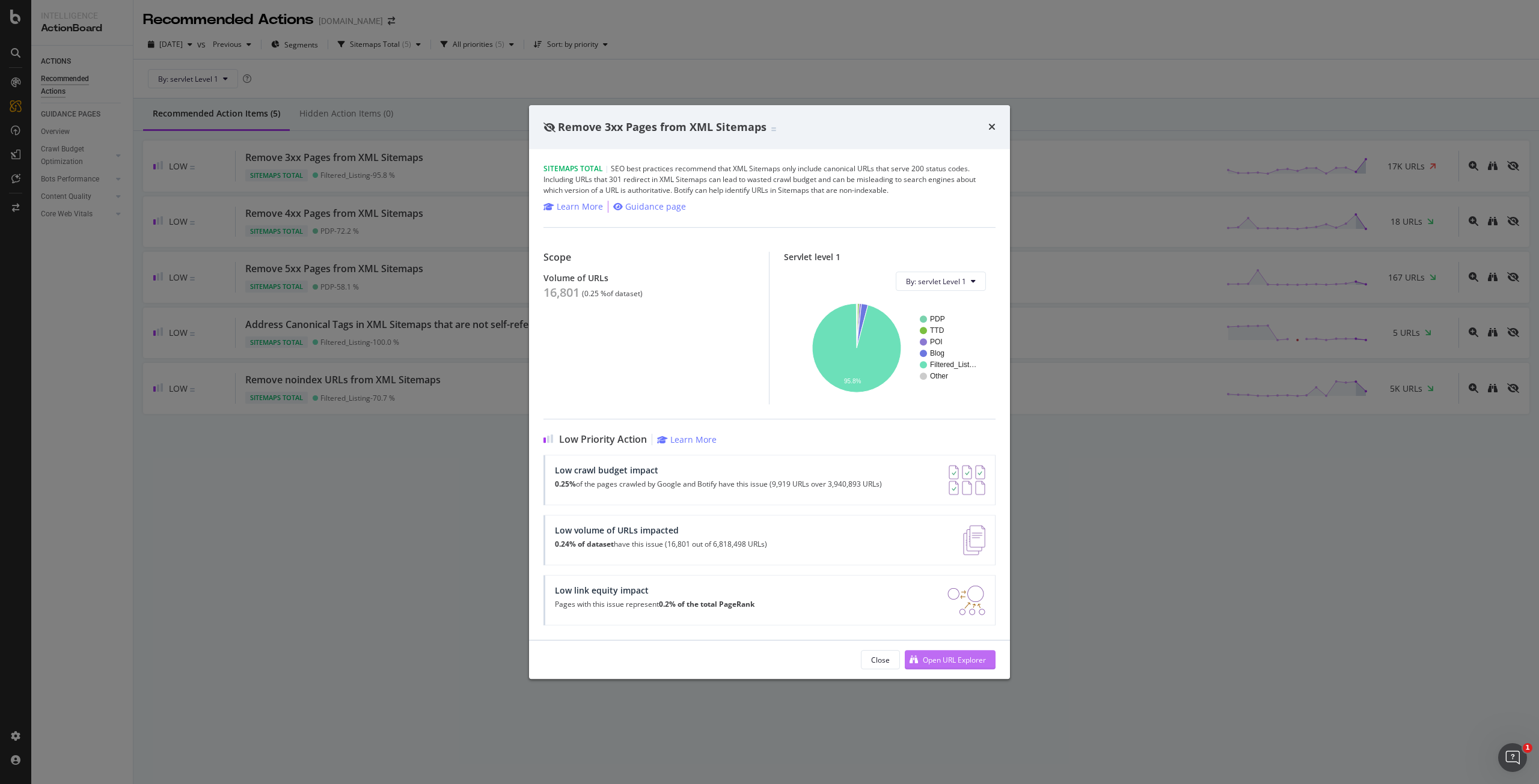
click at [949, 651] on div "Open URL Explorer" at bounding box center [945, 660] width 81 height 18
click at [995, 124] on icon "times" at bounding box center [991, 127] width 7 height 10
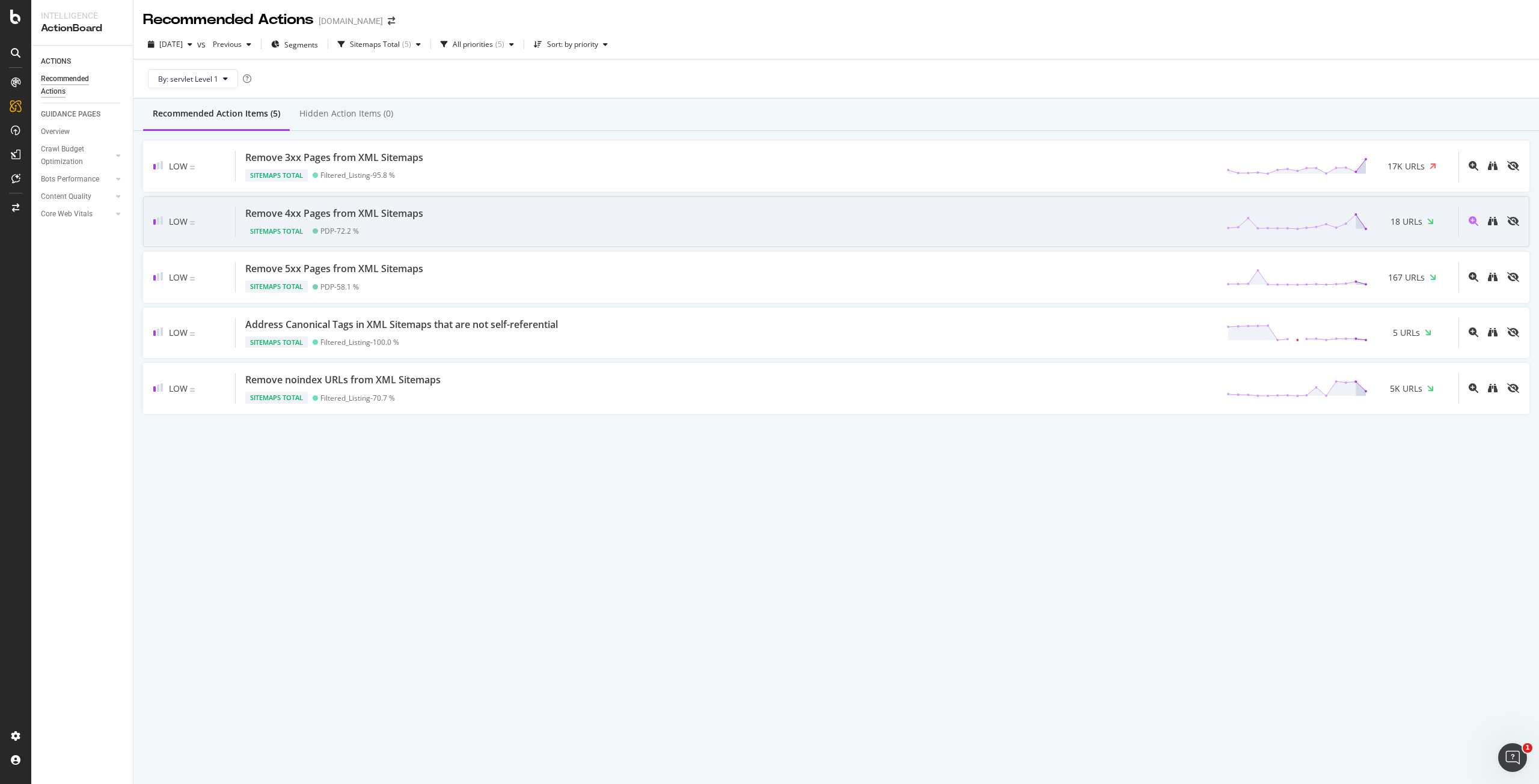
click at [712, 229] on div "Remove 4xx Pages from XML Sitemaps Sitemaps Total PDP - 72.2 % 18 URLs" at bounding box center [847, 222] width 1223 height 31
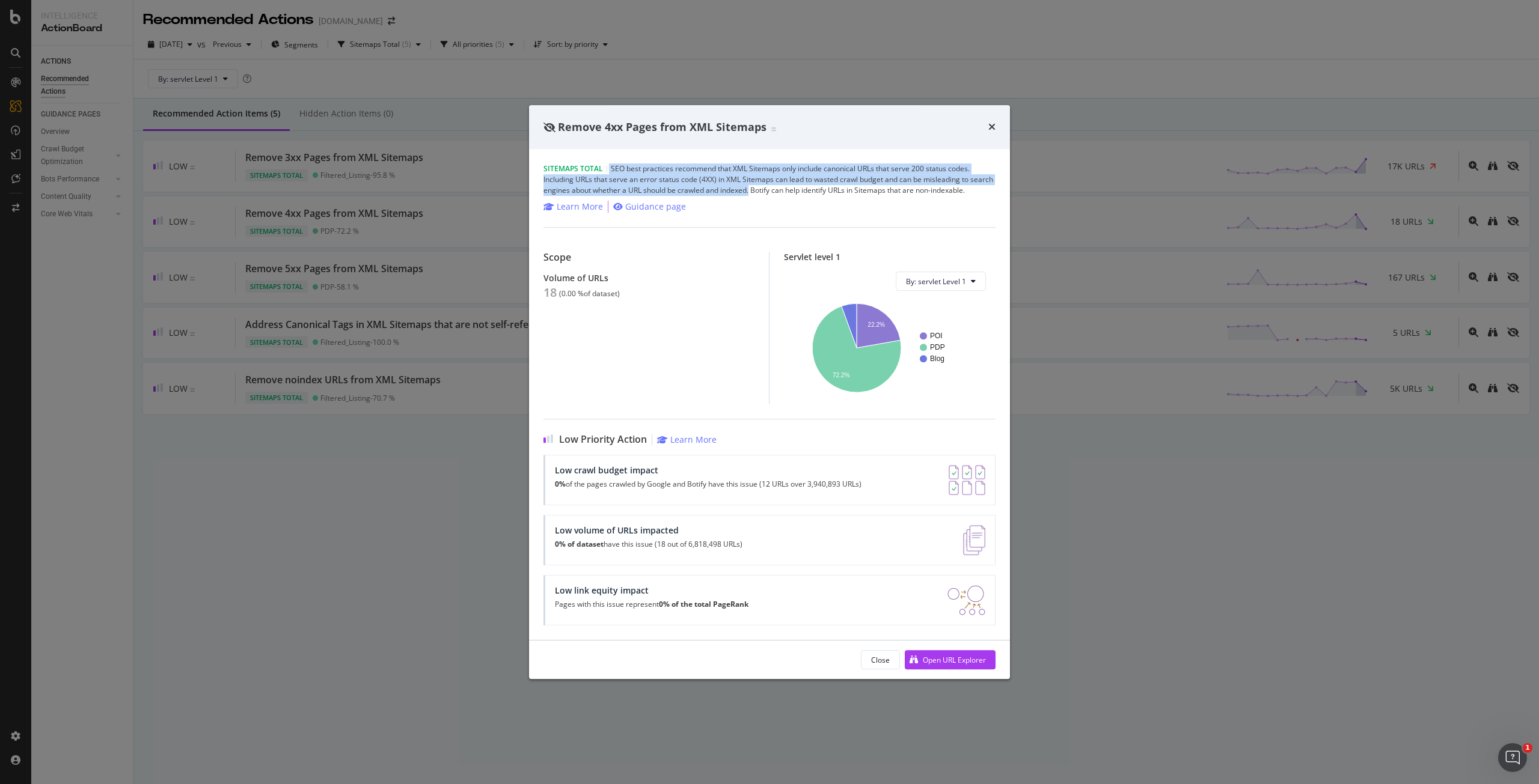
drag, startPoint x: 608, startPoint y: 179, endPoint x: 750, endPoint y: 193, distance: 142.7
click at [750, 193] on div "Sitemaps Total | SEO best practices recommend that XML Sitemaps only include ca…" at bounding box center [770, 179] width 452 height 32
copy div "SEO best practices recommend that XML Sitemaps only include canonical URLs that…"
click at [762, 190] on div "Sitemaps Total | SEO best practices recommend that XML Sitemaps only include ca…" at bounding box center [770, 179] width 452 height 32
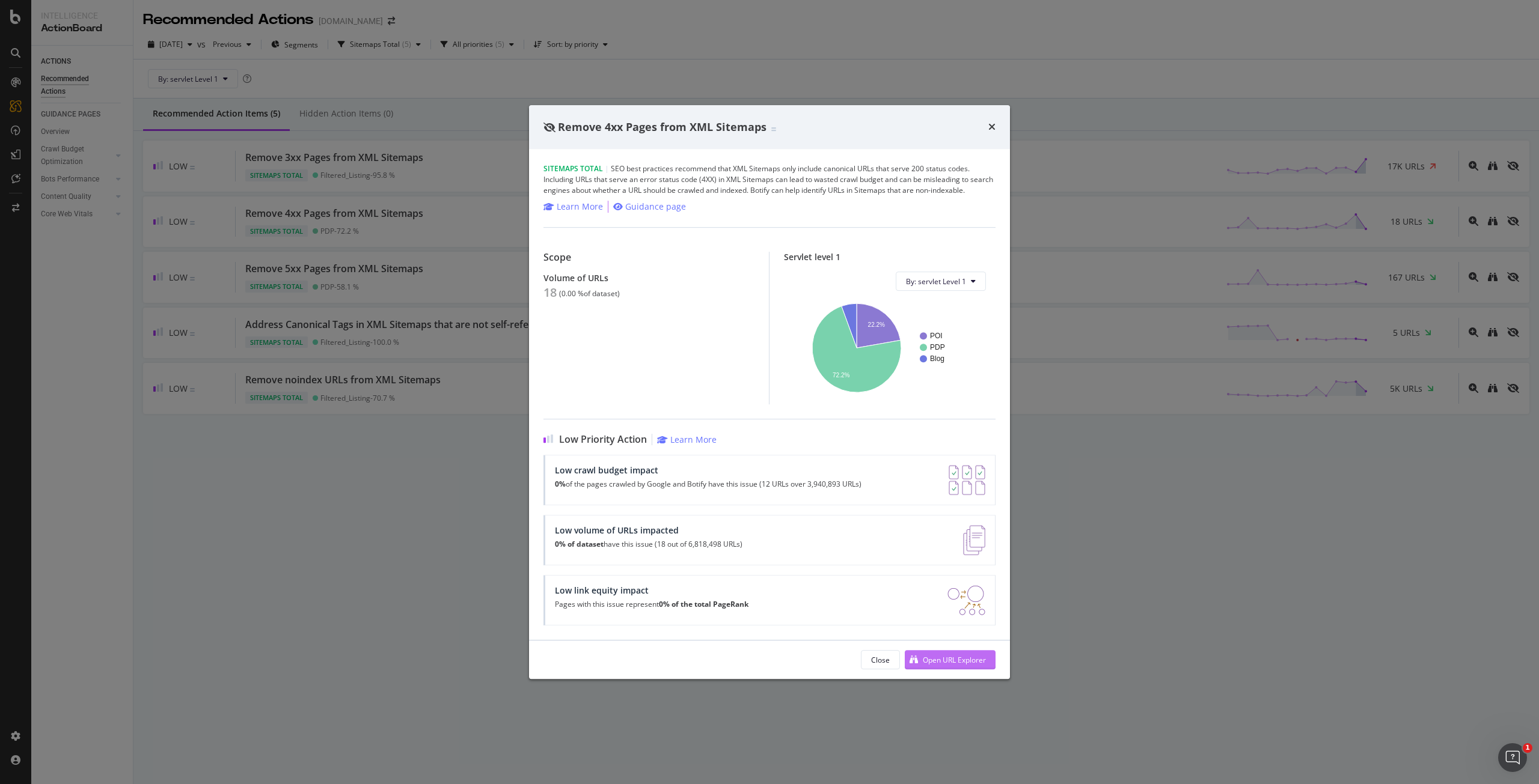
click at [971, 658] on div "Open URL Explorer" at bounding box center [954, 660] width 63 height 10
click at [996, 123] on div "Remove 4xx Pages from XML Sitemaps" at bounding box center [769, 127] width 481 height 45
click at [995, 131] on div "Remove 4xx Pages from XML Sitemaps" at bounding box center [769, 127] width 481 height 45
click at [991, 129] on icon "times" at bounding box center [991, 127] width 7 height 10
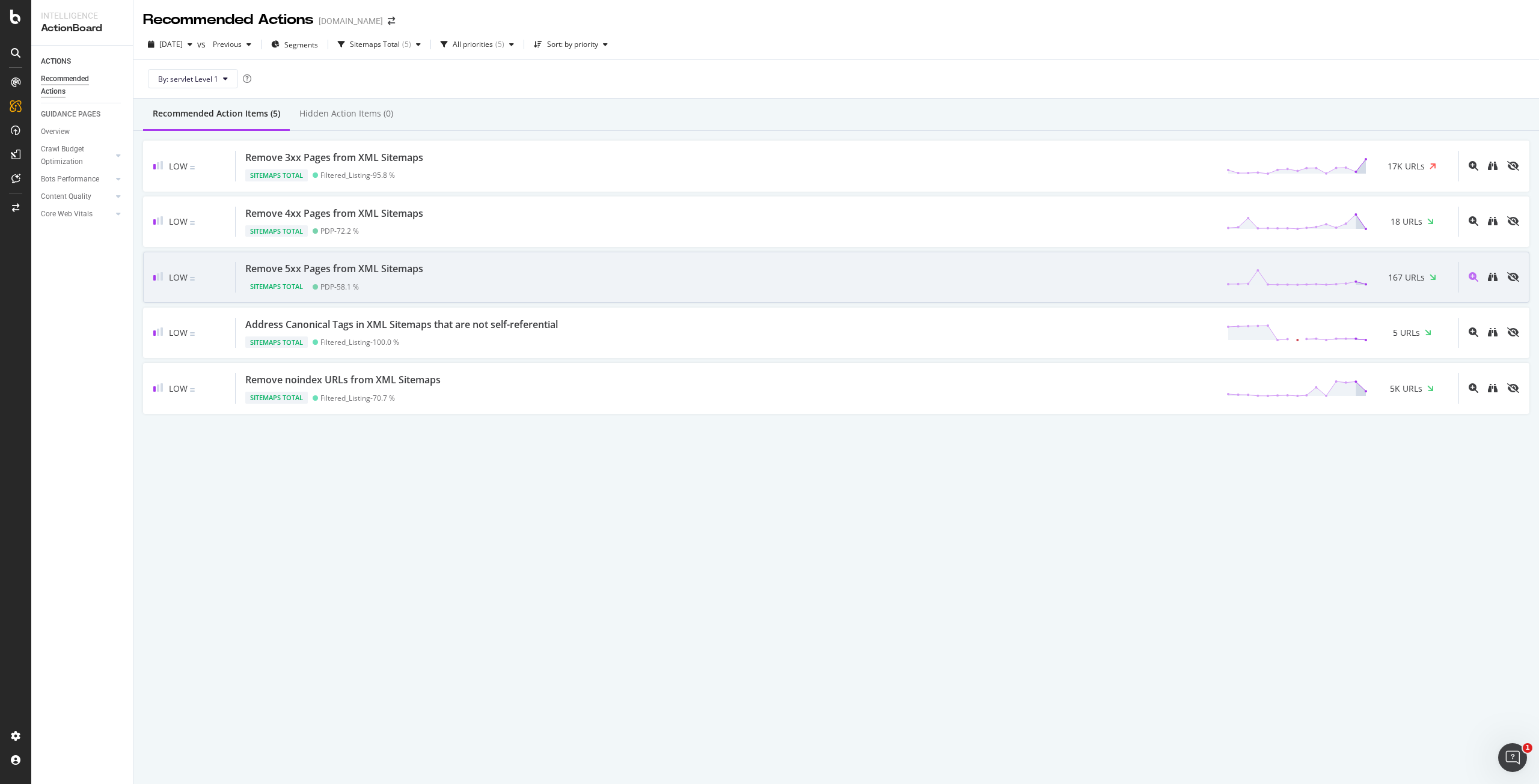
click at [514, 274] on div "Remove 5xx Pages from XML Sitemaps Sitemaps Total PDP - 58.1 % 167 URLs" at bounding box center [847, 277] width 1223 height 31
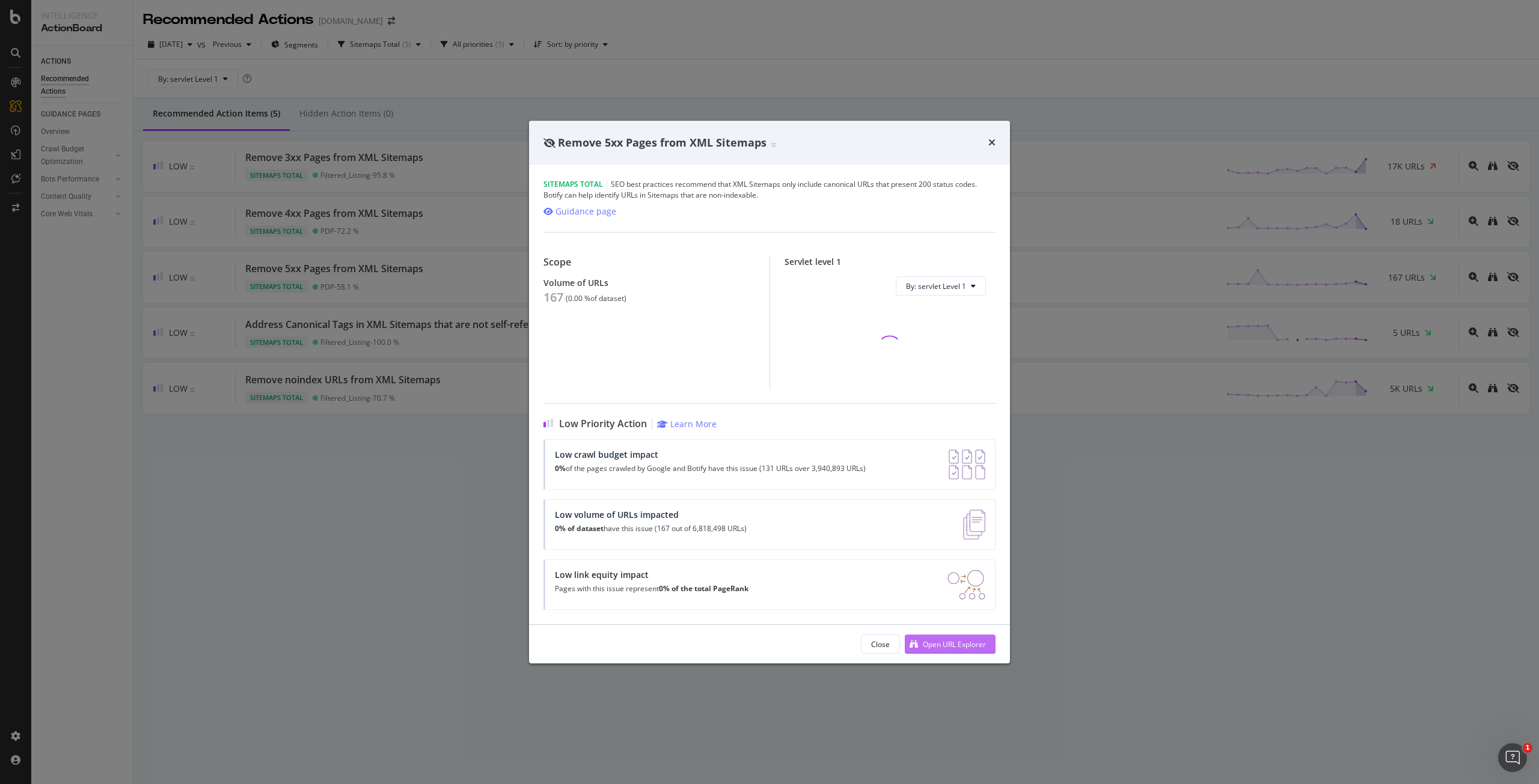
click at [948, 639] on div "Open URL Explorer" at bounding box center [954, 644] width 63 height 10
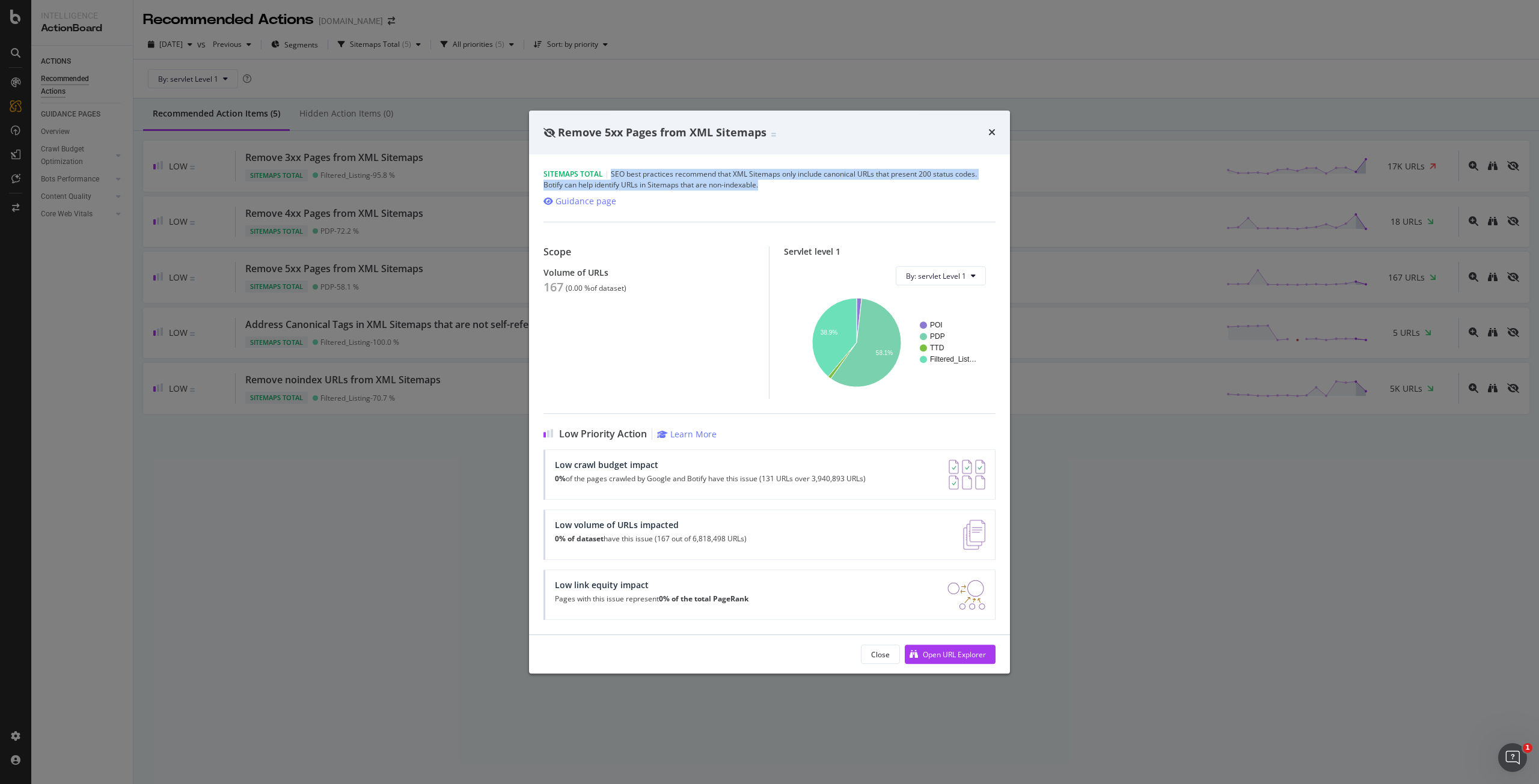
drag, startPoint x: 609, startPoint y: 174, endPoint x: 765, endPoint y: 186, distance: 156.5
click at [765, 186] on div "Sitemaps Total | SEO best practices recommend that XML Sitemaps only include ca…" at bounding box center [770, 179] width 452 height 22
copy div "SEO best practices recommend that XML Sitemaps only include canonical URLs that…"
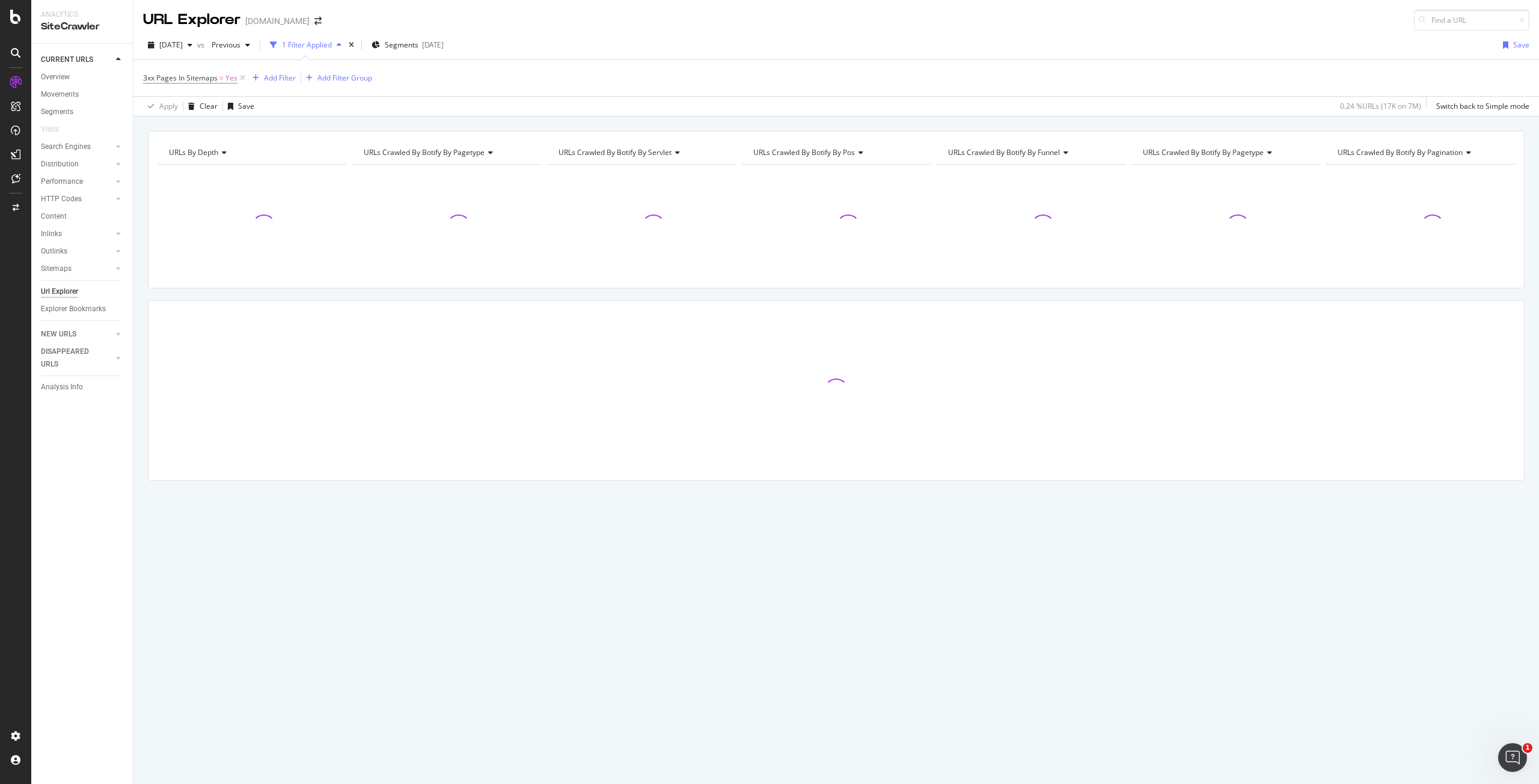
click at [587, 29] on div "URL Explorer [DOMAIN_NAME]" at bounding box center [836, 15] width 1405 height 31
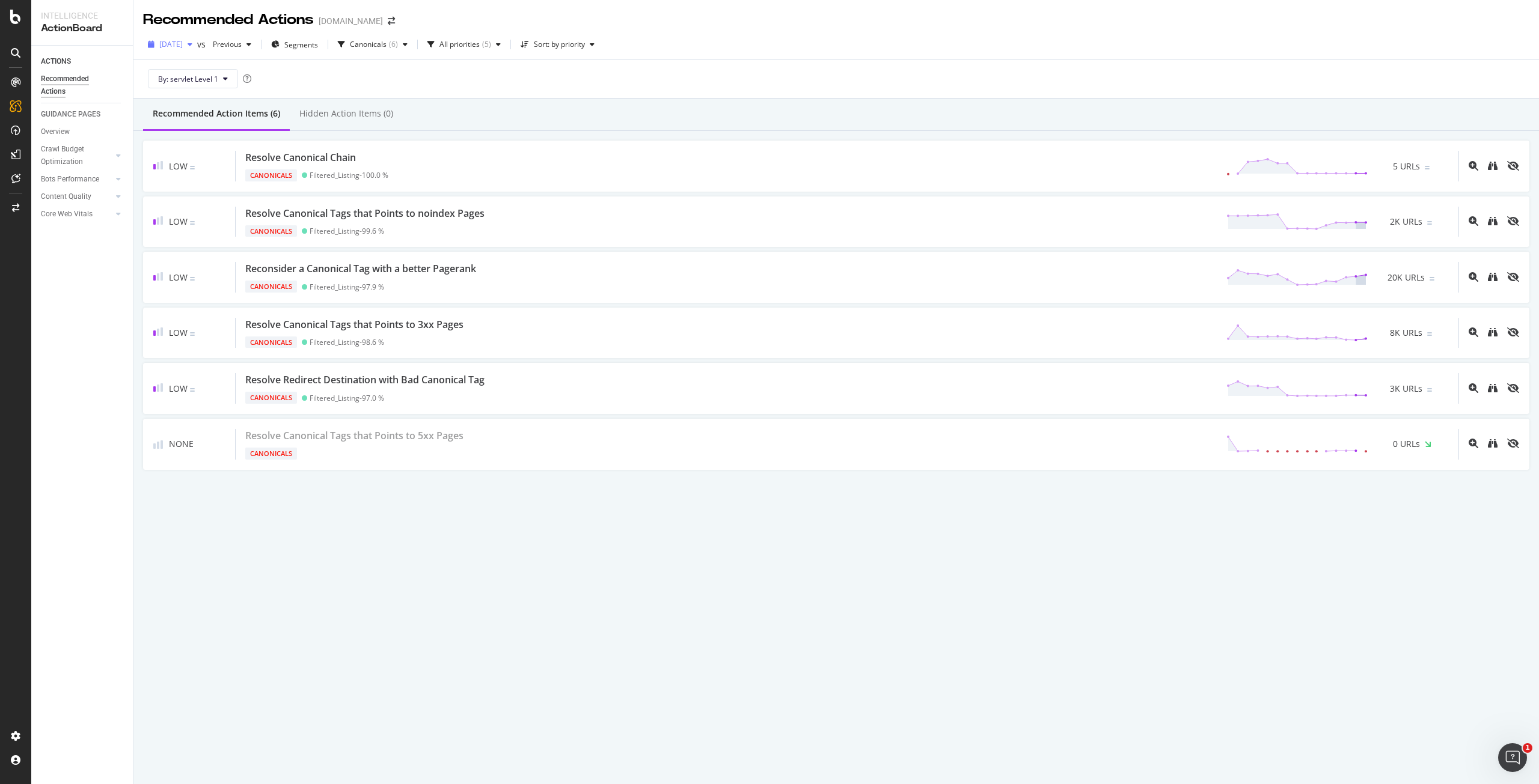
click at [197, 51] on div "[DATE]" at bounding box center [170, 45] width 54 height 18
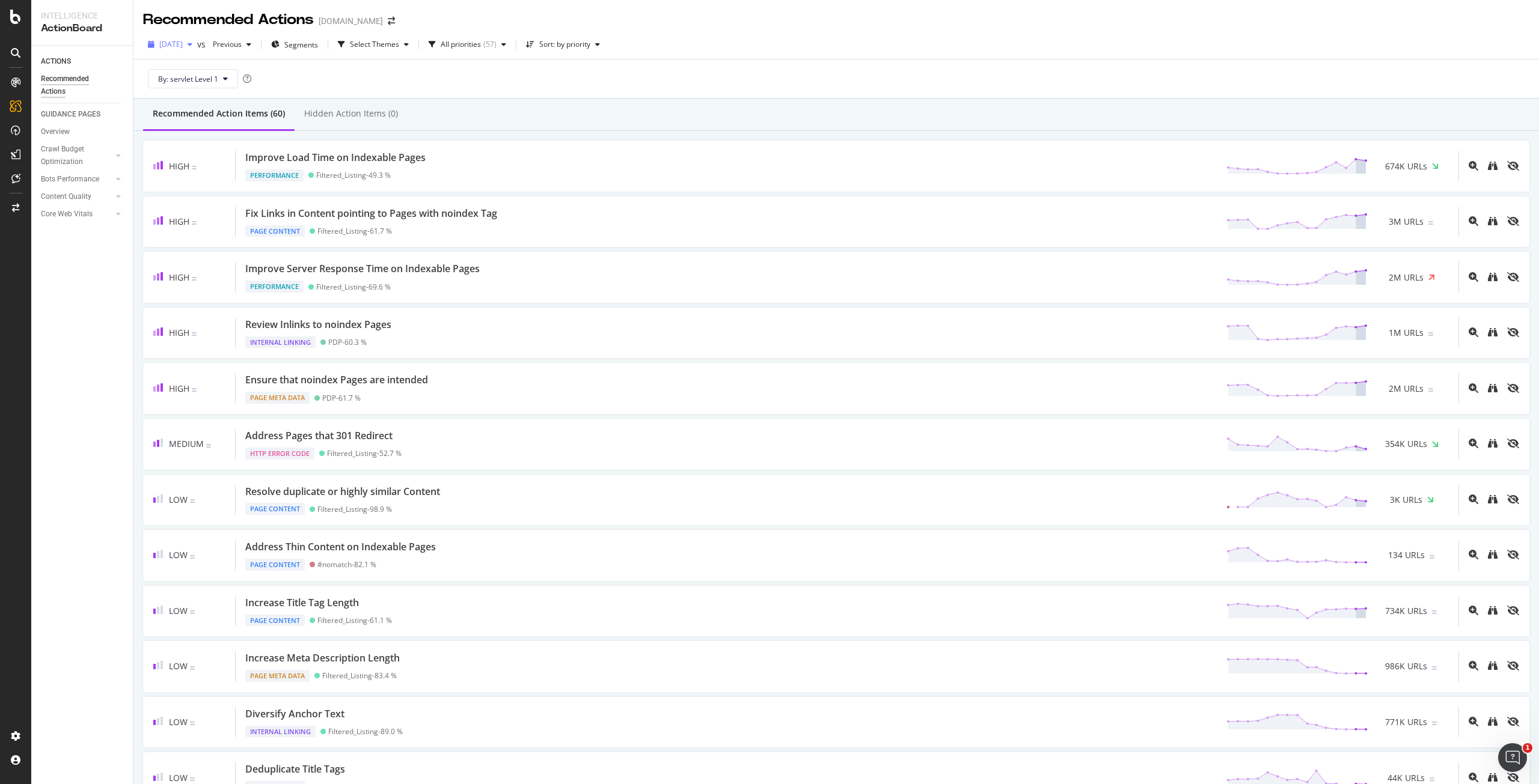
click at [183, 47] on span "[DATE]" at bounding box center [171, 44] width 23 height 10
click at [209, 84] on div "[DATE]" at bounding box center [193, 88] width 65 height 11
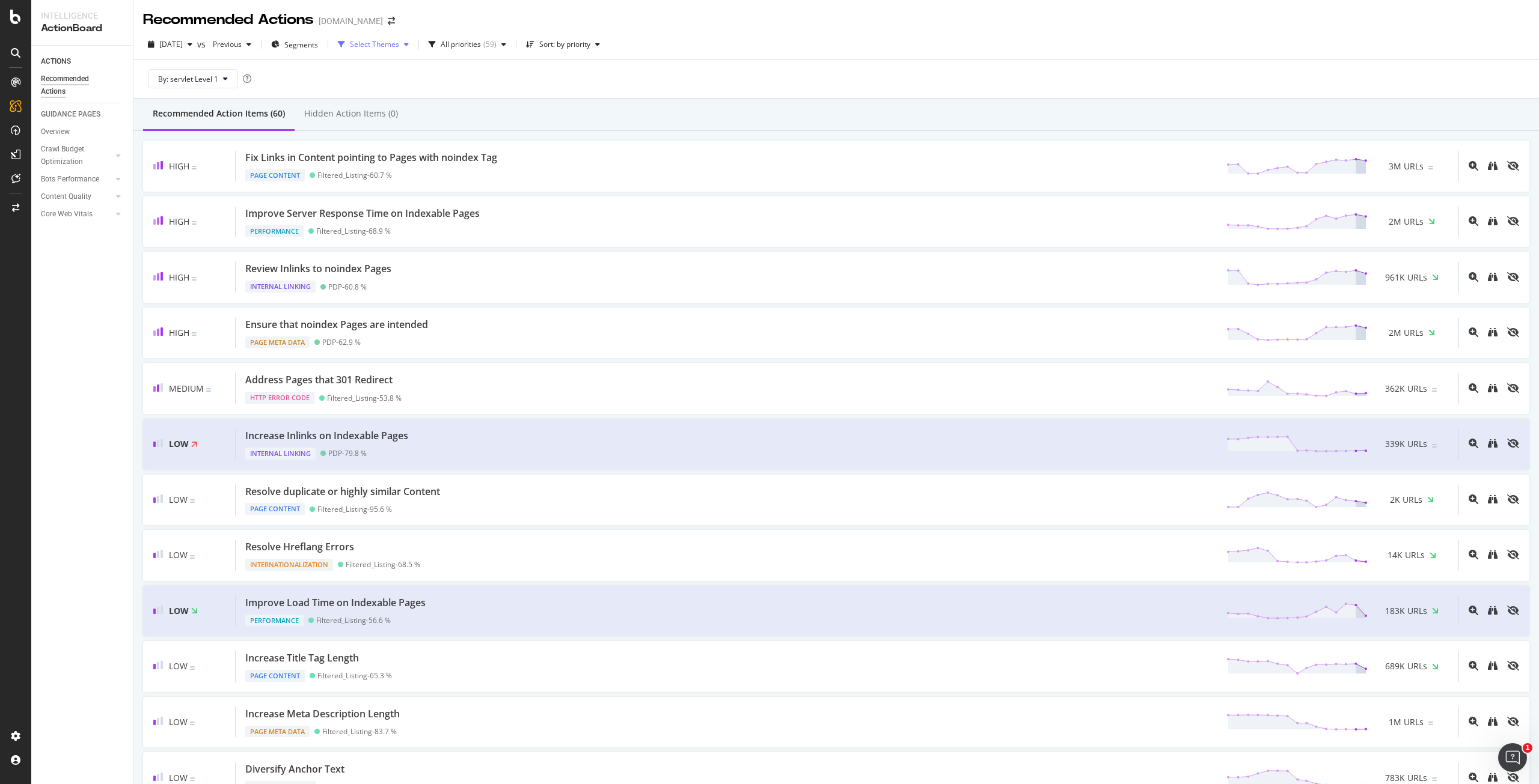
click at [399, 43] on div "Select Themes" at bounding box center [375, 44] width 50 height 7
click at [411, 188] on div "Sitemaps Total" at bounding box center [401, 189] width 50 height 10
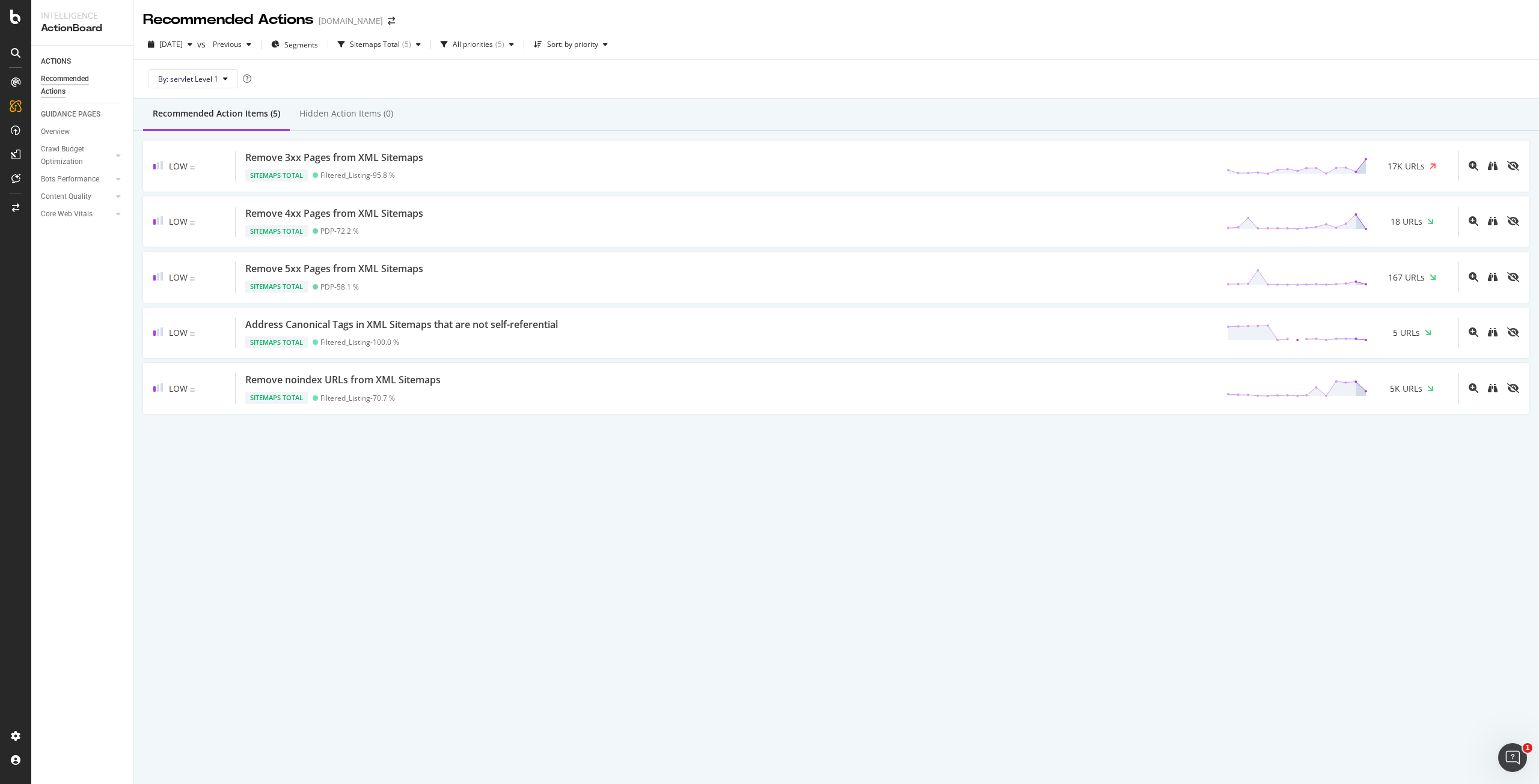
click at [674, 117] on div "Recommended Action Items (5) Hidden Action Items (0)" at bounding box center [836, 114] width 1405 height 32
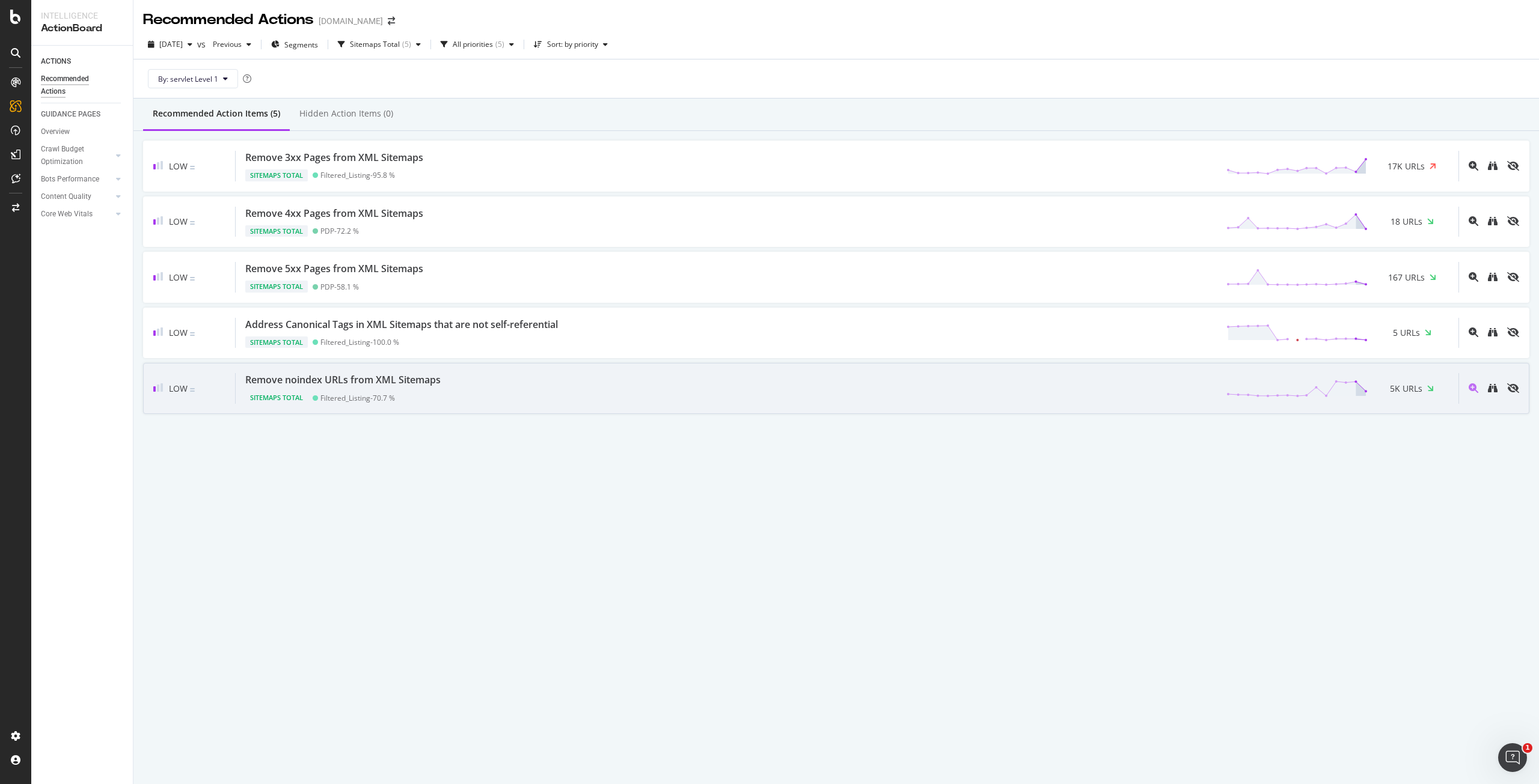
click at [709, 380] on div "Remove noindex URLs from XML Sitemaps Sitemaps Total Filtered_Listing - 70.7 % …" at bounding box center [847, 388] width 1223 height 31
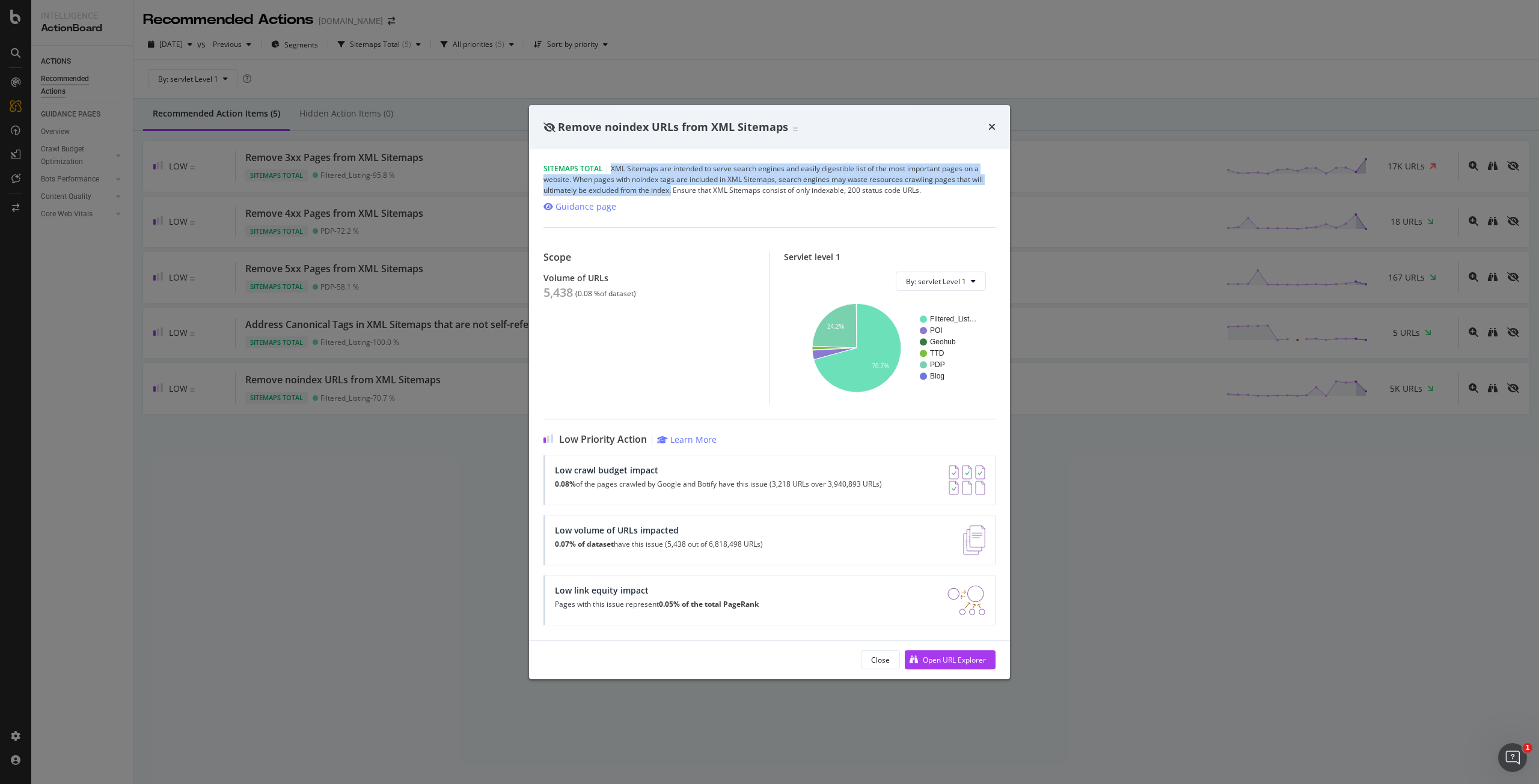
drag, startPoint x: 611, startPoint y: 184, endPoint x: 672, endPoint y: 191, distance: 61.4
click at [672, 191] on div "Sitemaps Total | XML Sitemaps are intended to serve search engines and easily d…" at bounding box center [770, 179] width 452 height 32
copy div "XML Sitemaps are intended to serve search engines and easily digestible list of…"
click at [935, 657] on div "Open URL Explorer" at bounding box center [954, 660] width 63 height 10
click at [994, 134] on div "times" at bounding box center [991, 127] width 7 height 16
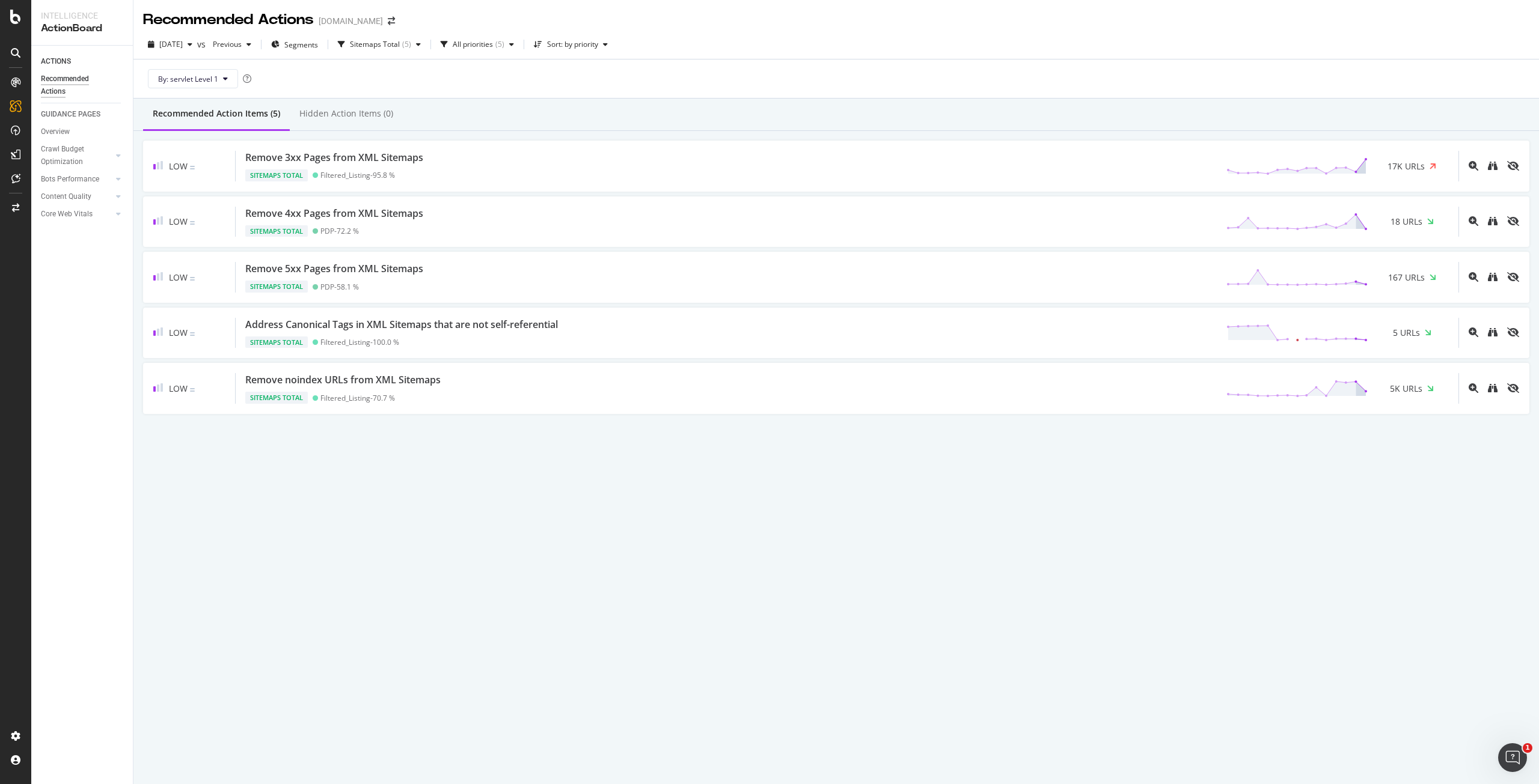
click at [831, 55] on div "2025 Sep. 1st vs Previous Segments Sitemaps Total ( 5 ) All priorities ( 5 ) So…" at bounding box center [836, 46] width 1405 height 24
